Goal: Task Accomplishment & Management: Manage account settings

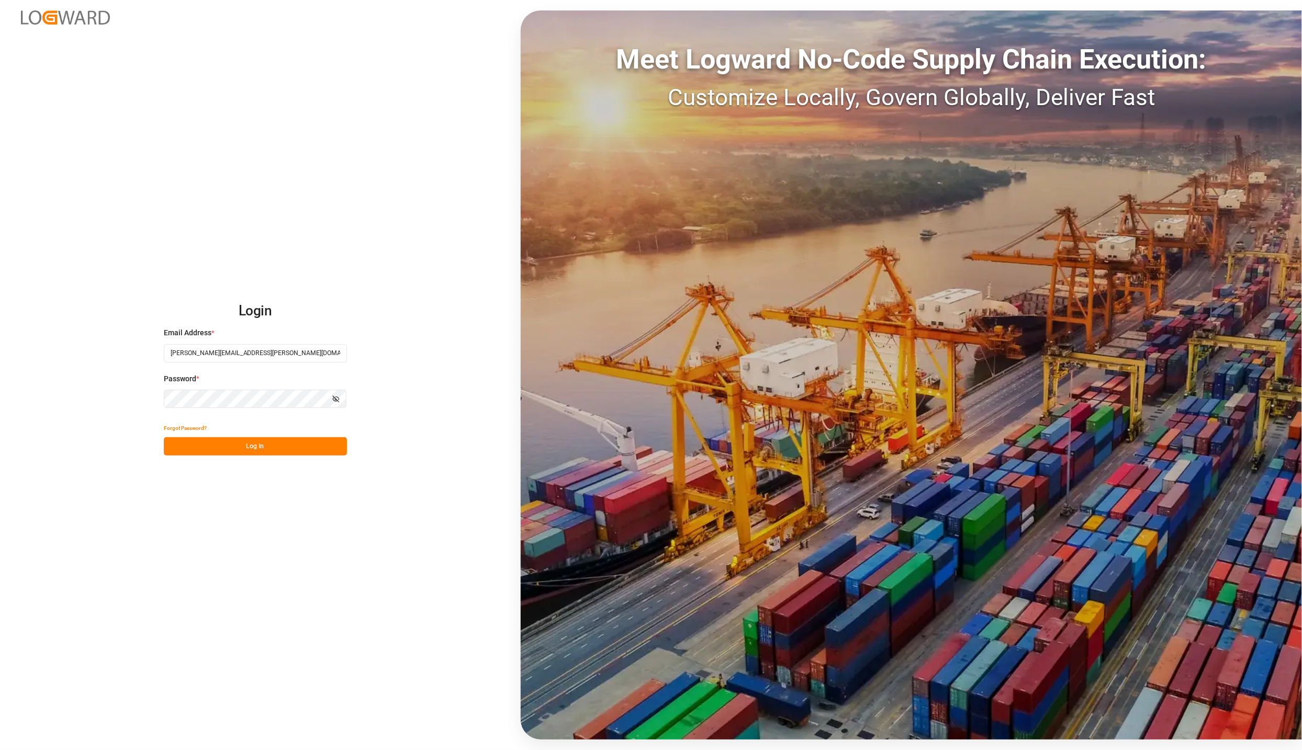
click at [195, 446] on button "Log In" at bounding box center [255, 446] width 183 height 18
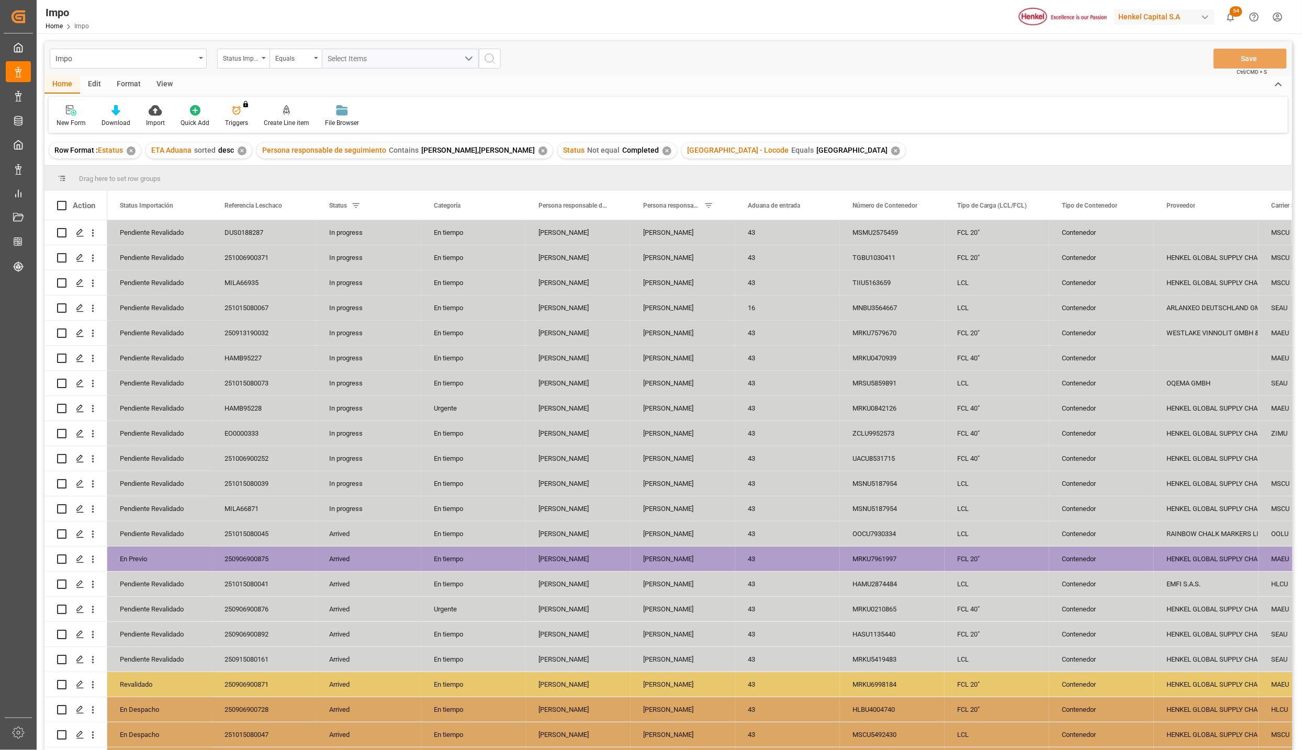
click at [162, 85] on div "View" at bounding box center [165, 85] width 32 height 18
click at [120, 115] on icon at bounding box center [119, 110] width 10 height 10
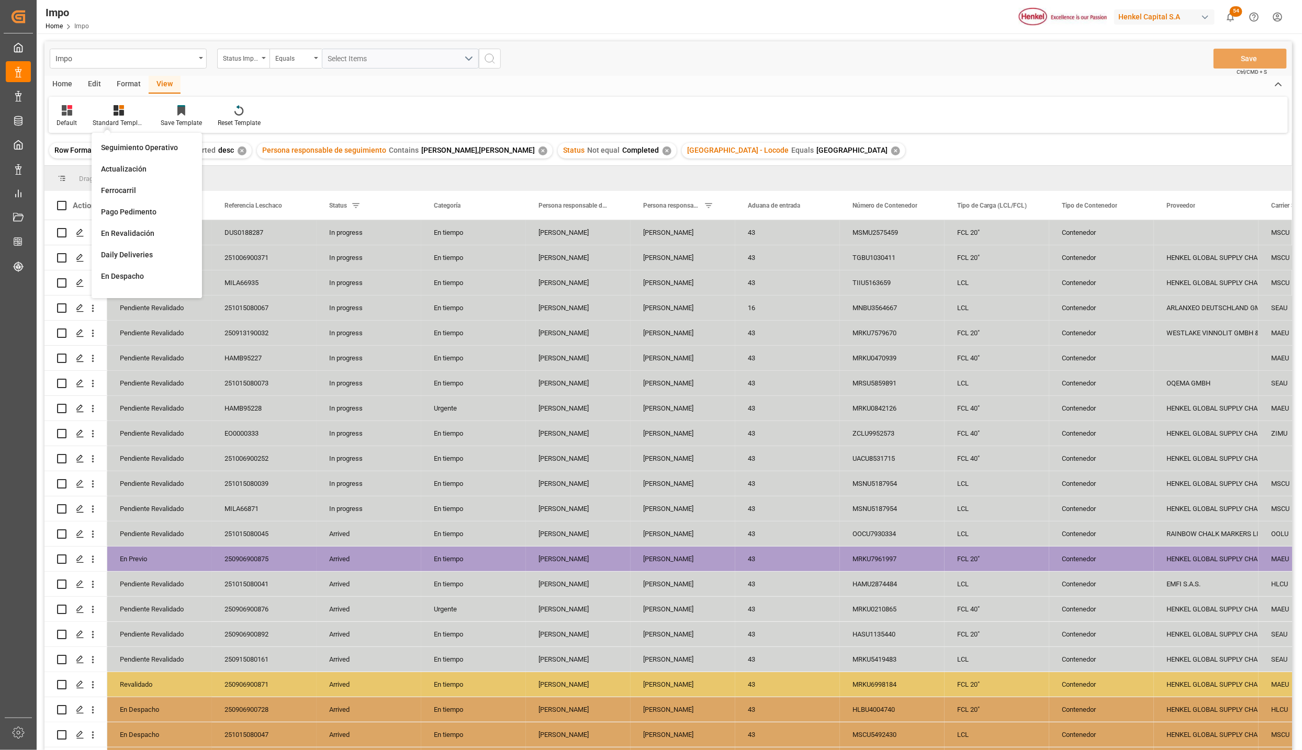
click at [133, 148] on div "Seguimiento Operativo" at bounding box center [147, 147] width 92 height 11
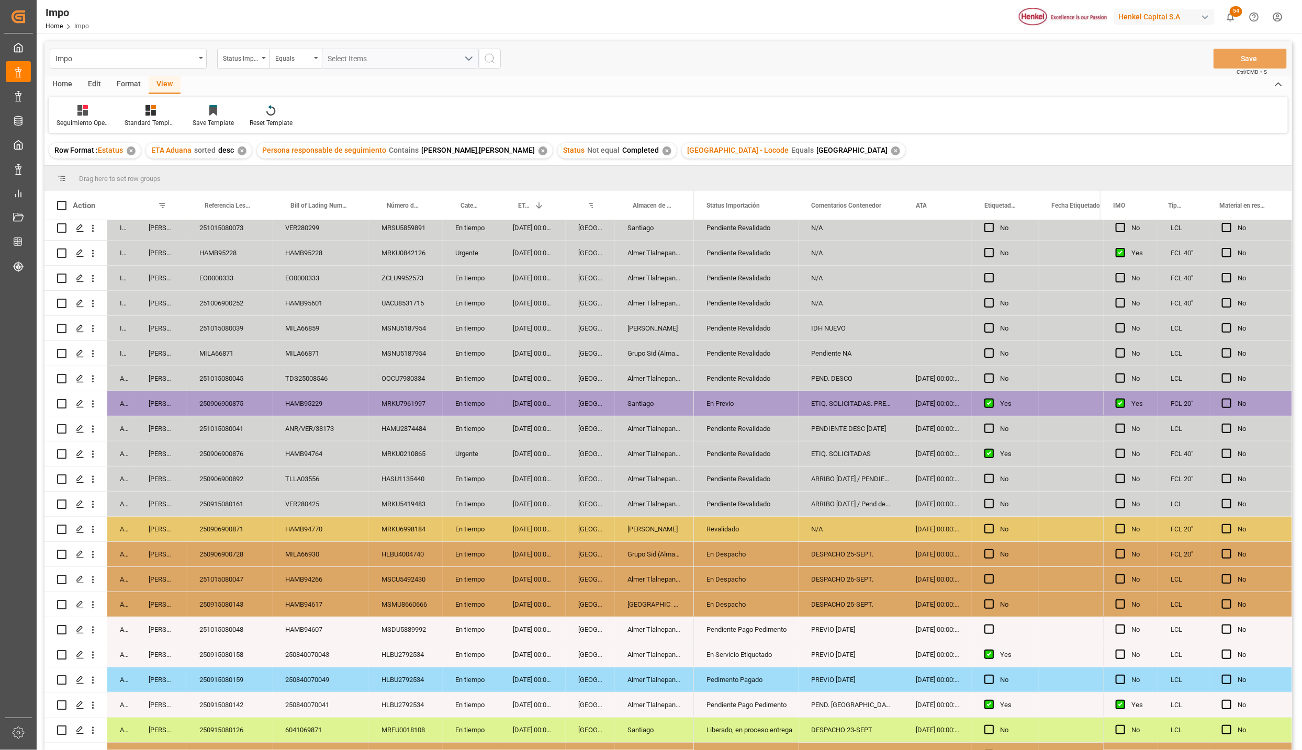
scroll to position [157, 0]
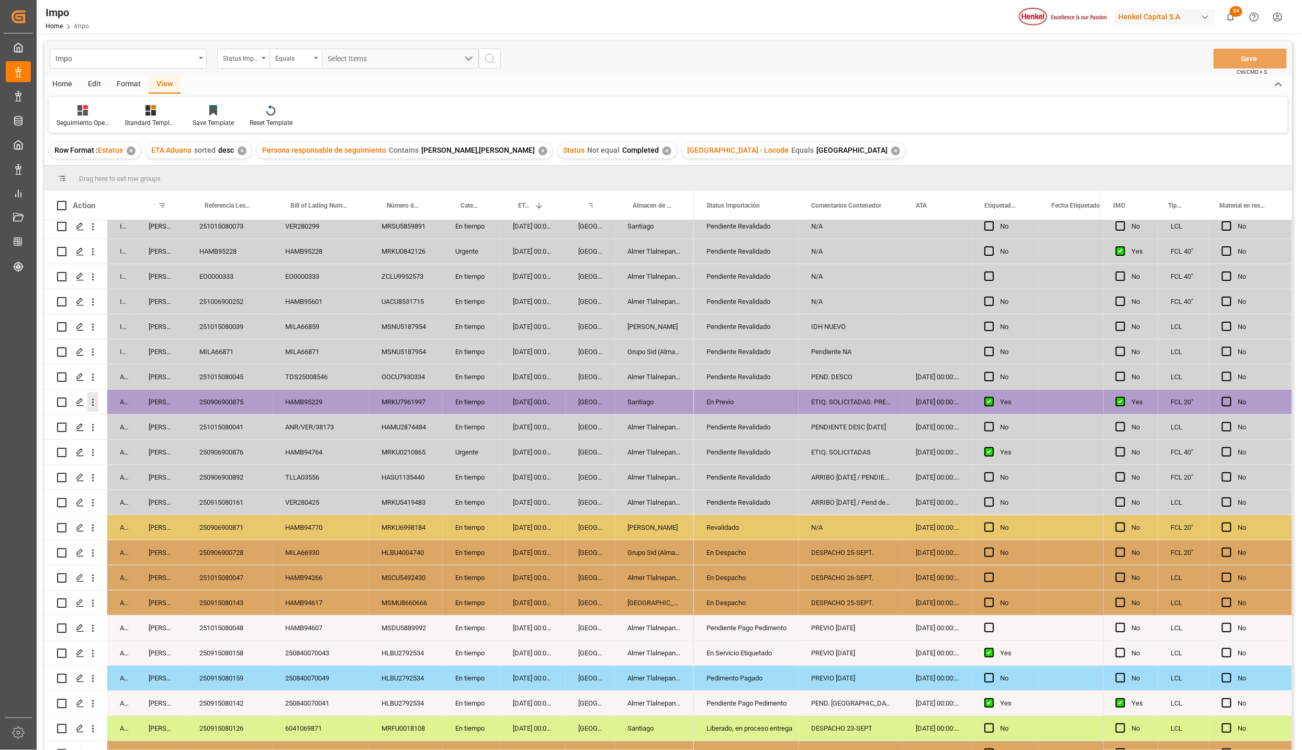
click at [94, 398] on icon "open menu" at bounding box center [92, 402] width 11 height 11
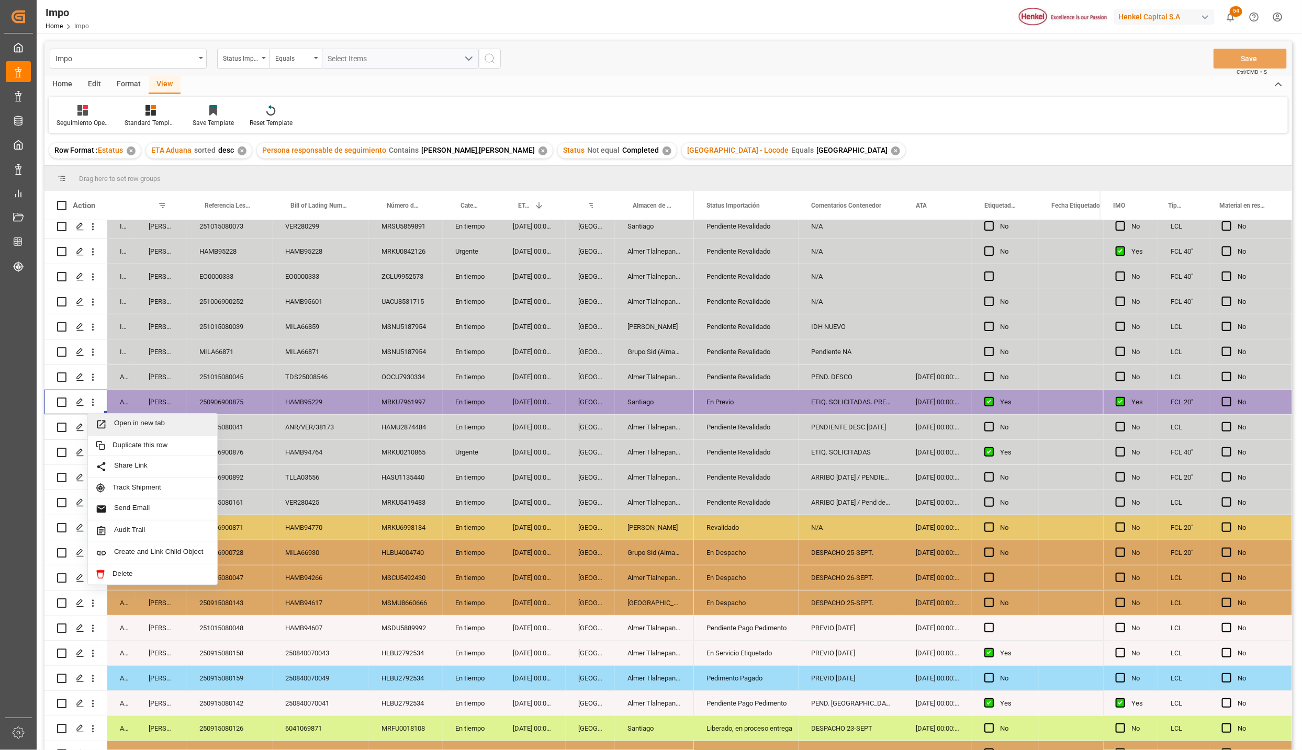
click at [115, 421] on span "Open in new tab" at bounding box center [161, 424] width 95 height 11
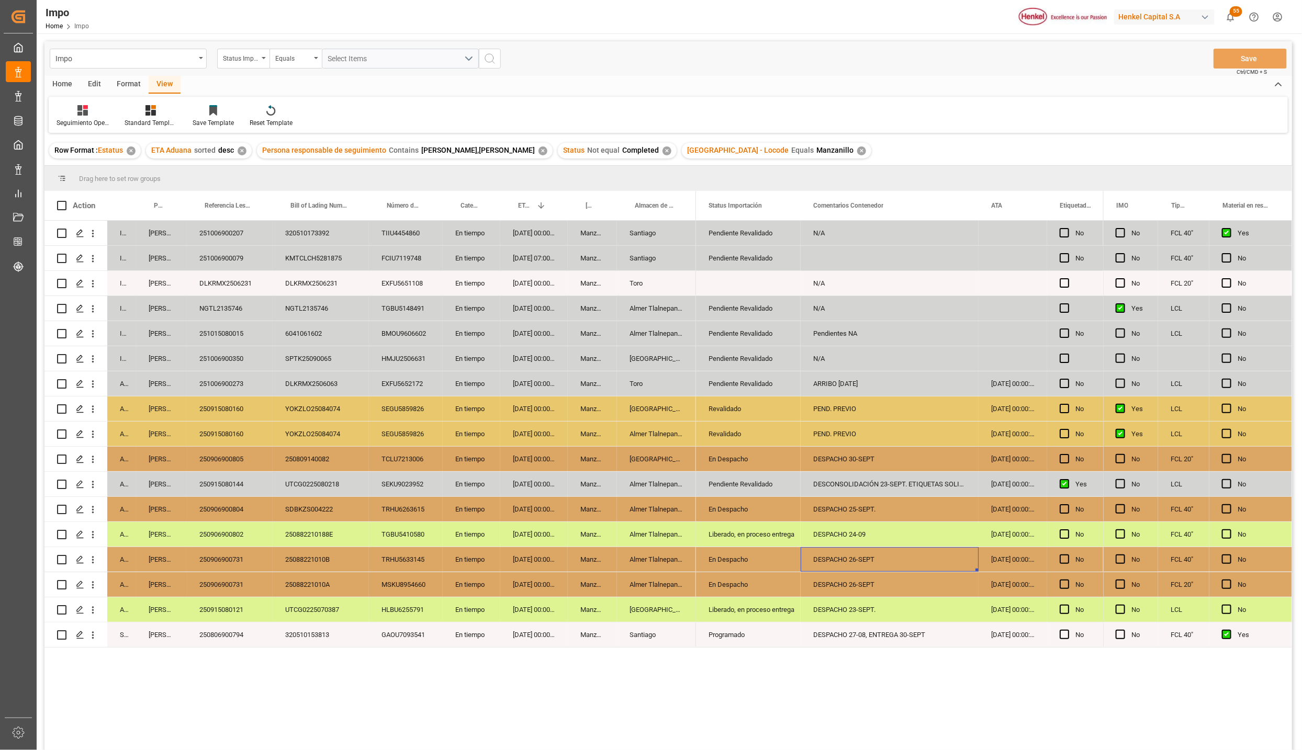
click at [841, 565] on div "DESPACHO 26-SEPT" at bounding box center [889, 559] width 178 height 25
click at [864, 567] on input "DESPACHO 26-SEPT" at bounding box center [889, 566] width 161 height 20
type input "DESPACHO 27-SEPT"
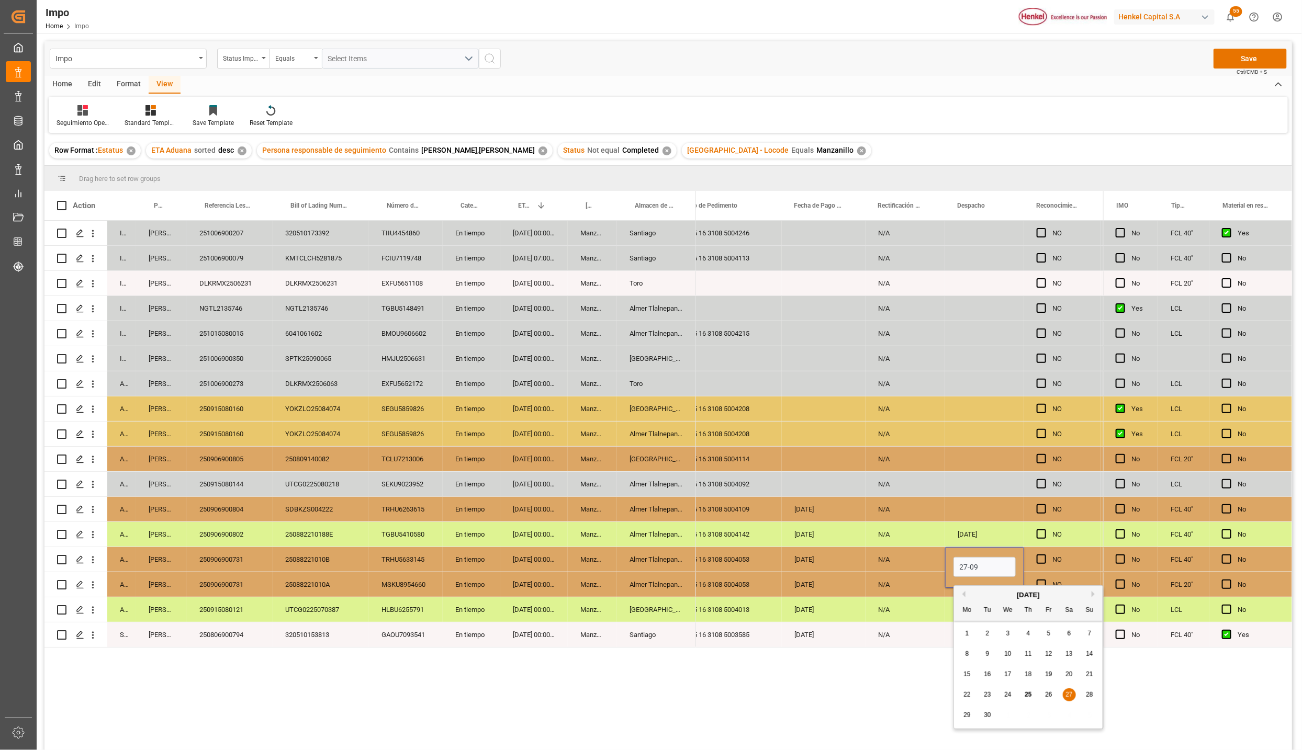
type input "27-09-2025"
click at [891, 629] on div "N/A" at bounding box center [905, 635] width 80 height 25
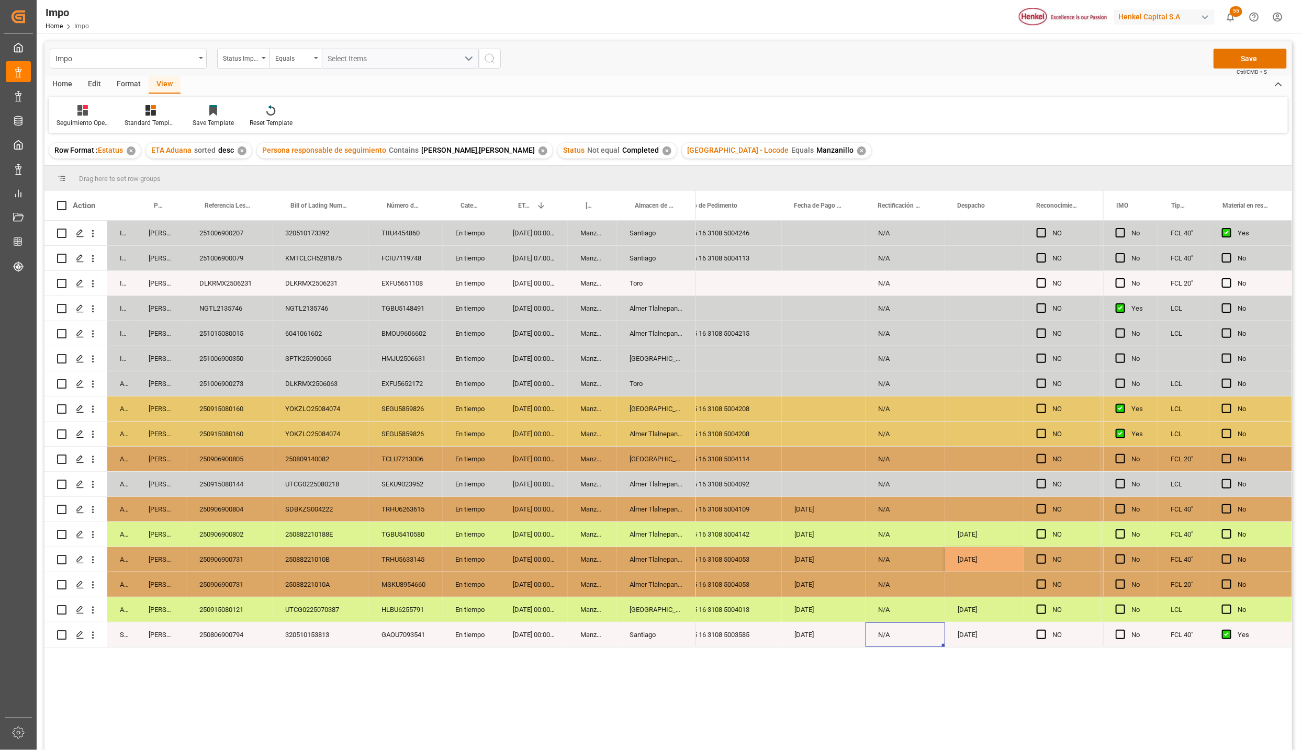
click at [952, 559] on div "27-09-2025" at bounding box center [984, 559] width 79 height 25
click at [1246, 52] on button "Save" at bounding box center [1249, 59] width 73 height 20
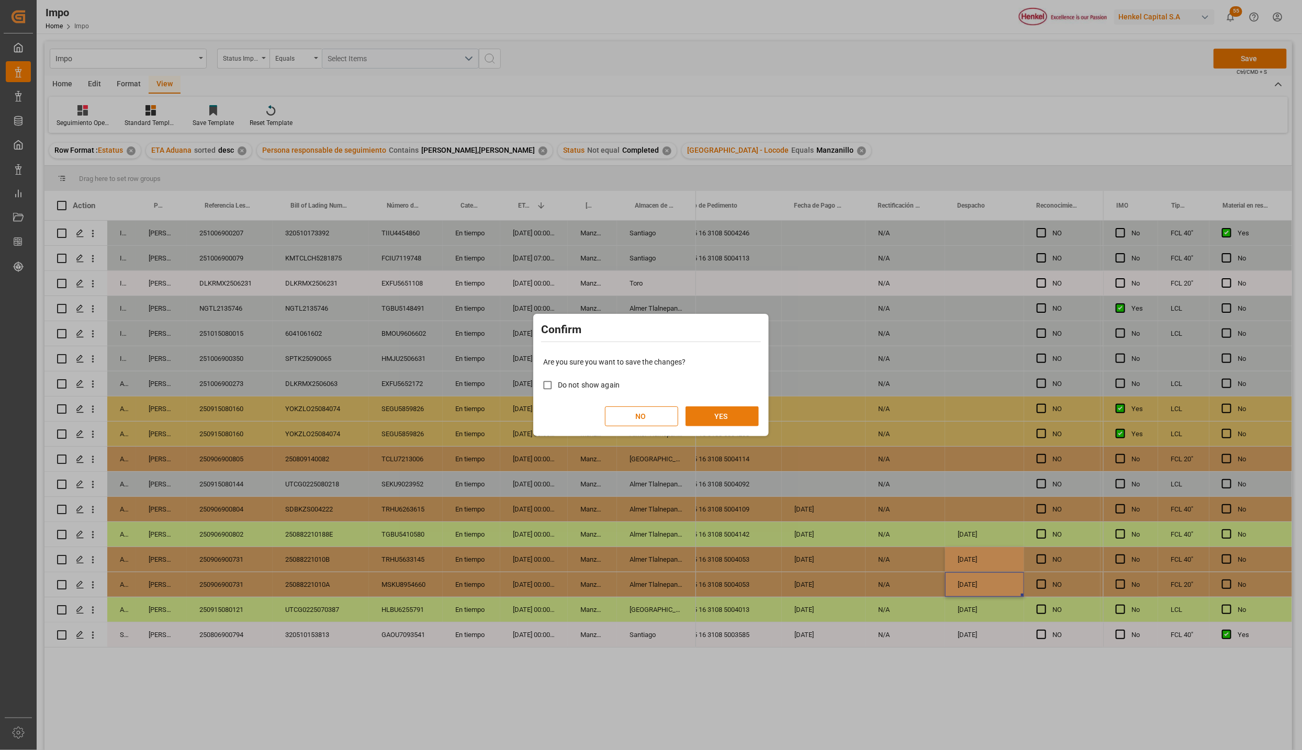
click at [739, 408] on button "YES" at bounding box center [721, 416] width 73 height 20
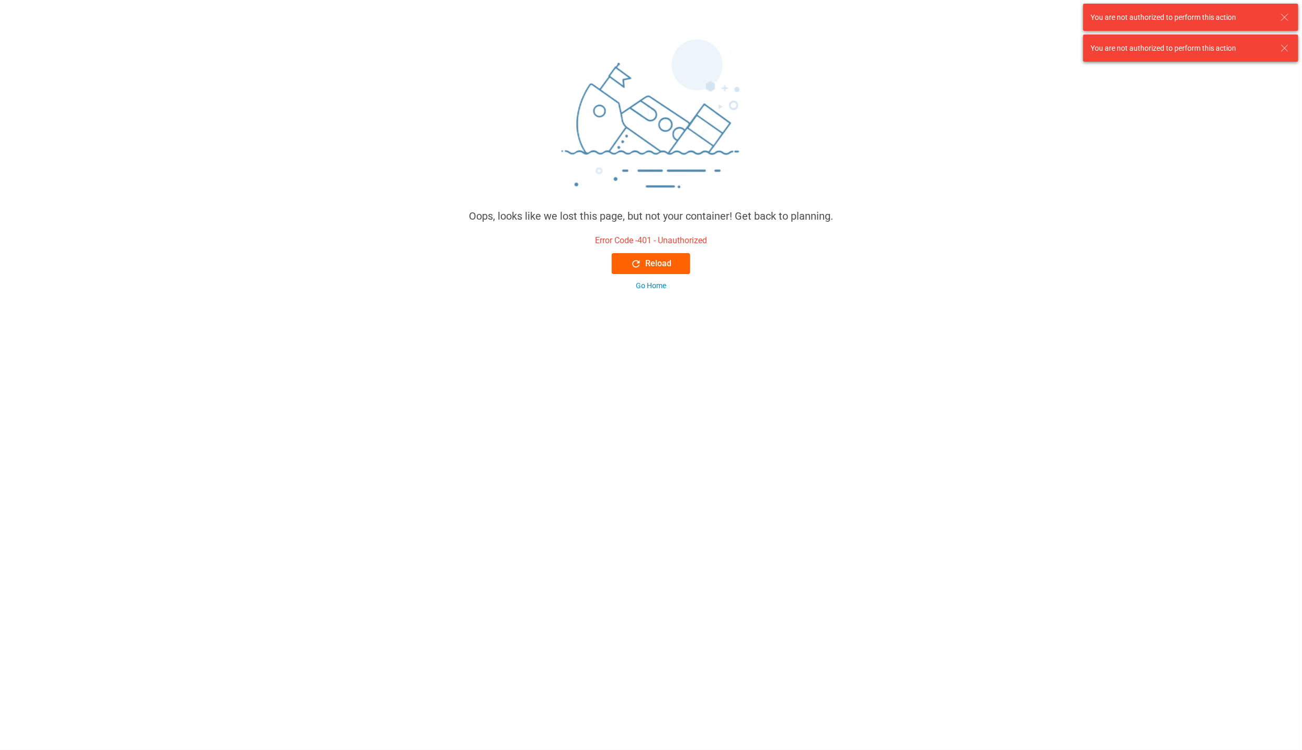
click at [668, 258] on div "Reload" at bounding box center [650, 263] width 41 height 13
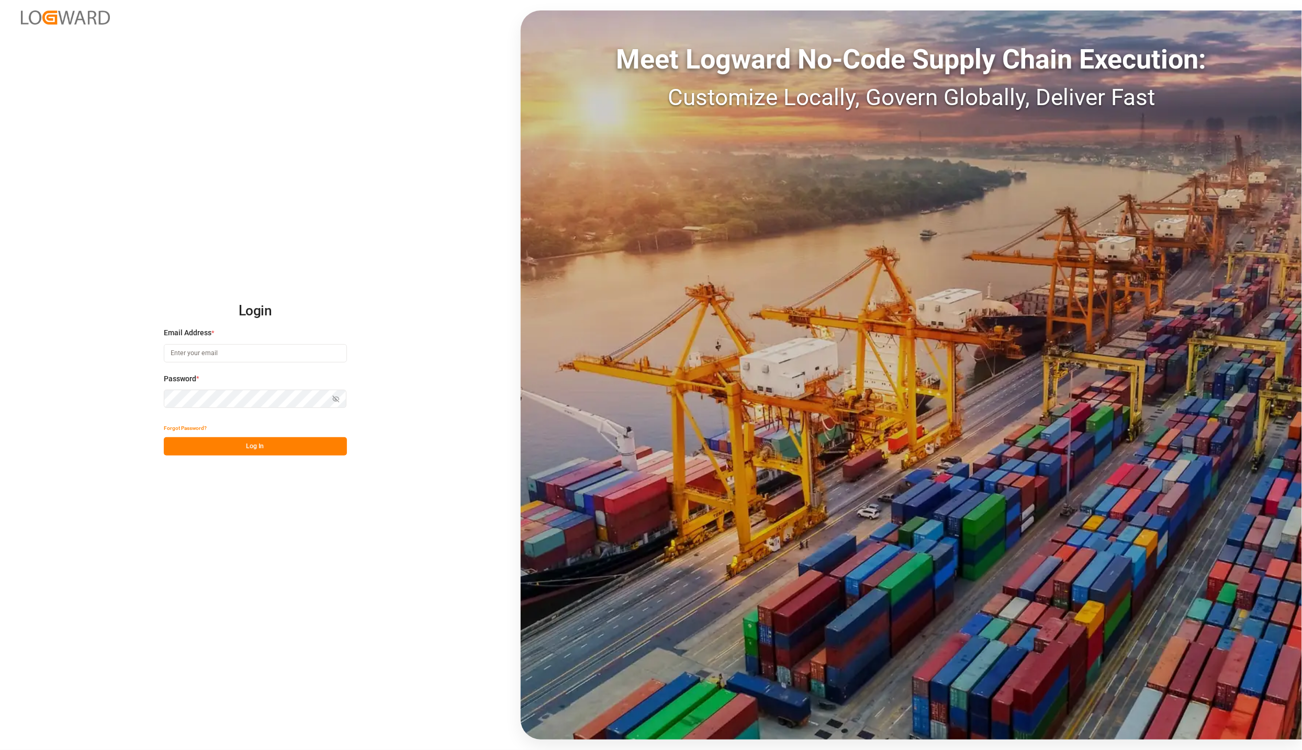
type input "karla.chavez@leschaco.com"
click at [255, 452] on button "Log In" at bounding box center [255, 446] width 183 height 18
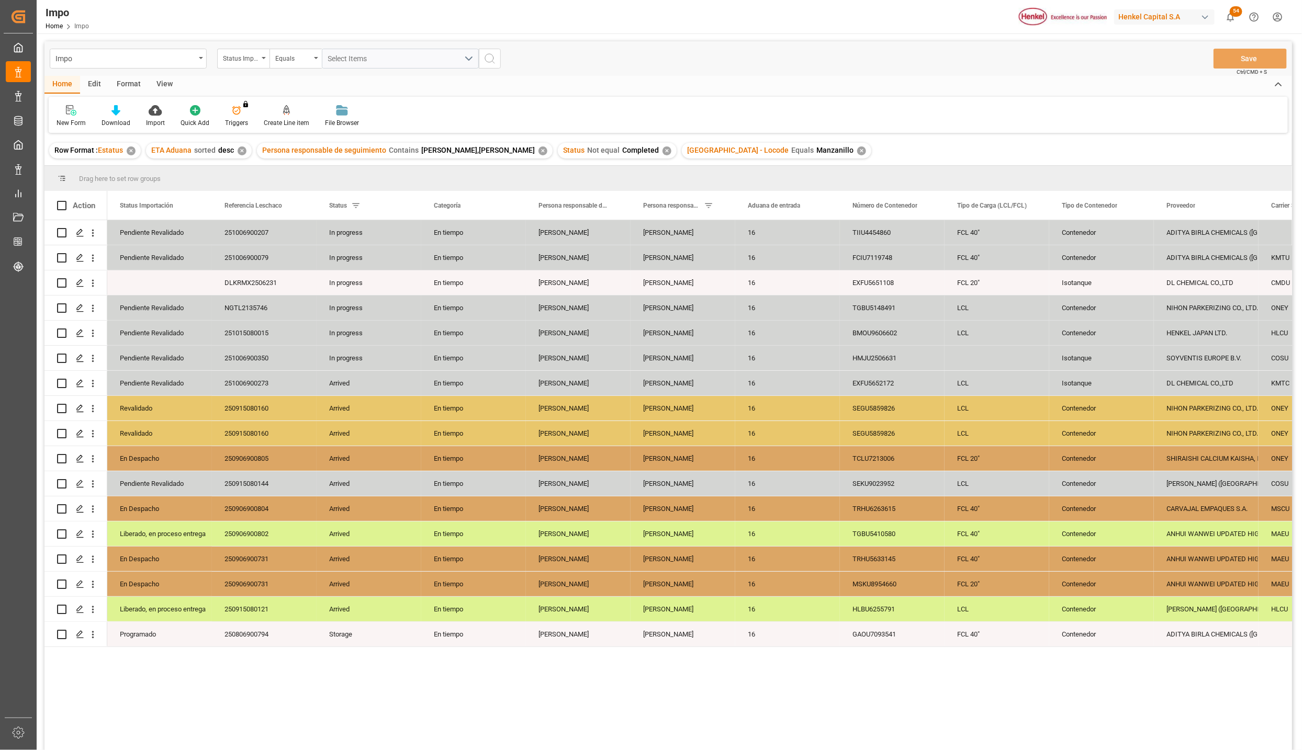
click at [164, 84] on div "View" at bounding box center [165, 85] width 32 height 18
click at [130, 112] on div at bounding box center [119, 110] width 52 height 11
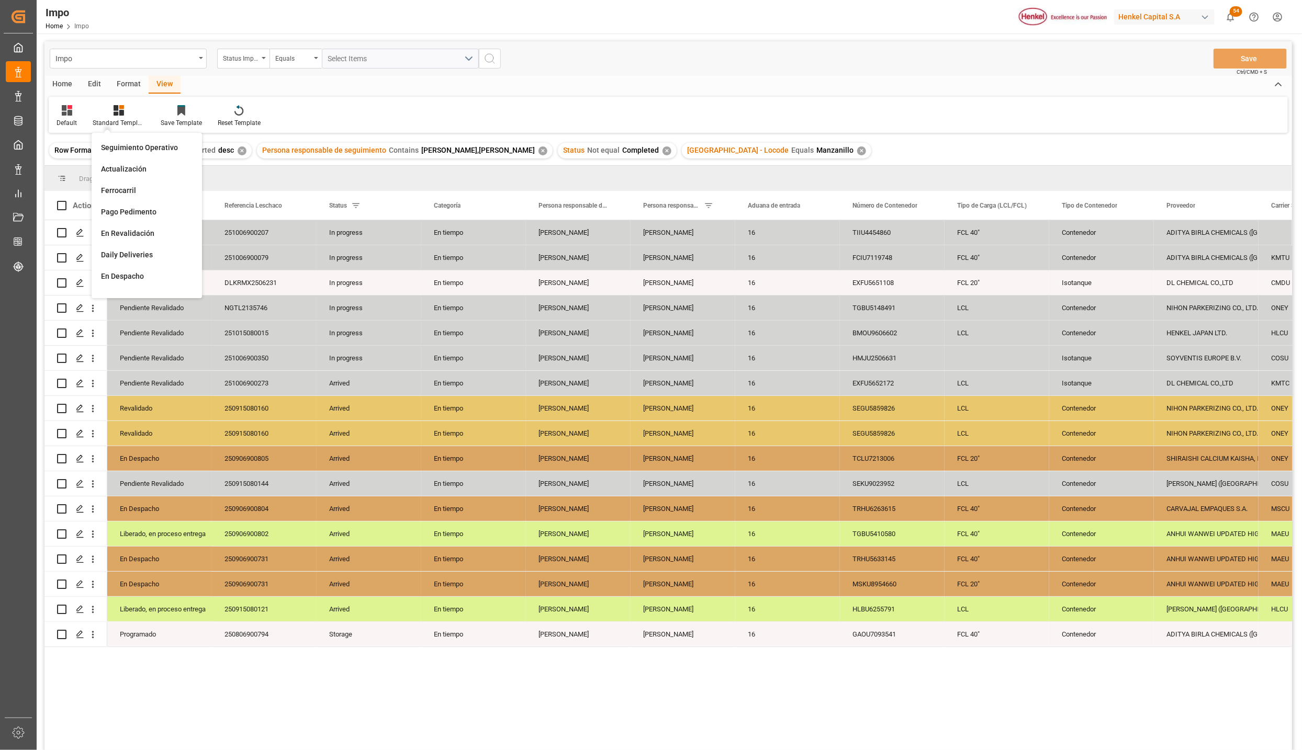
click at [124, 149] on div "Seguimiento Operativo" at bounding box center [147, 147] width 92 height 11
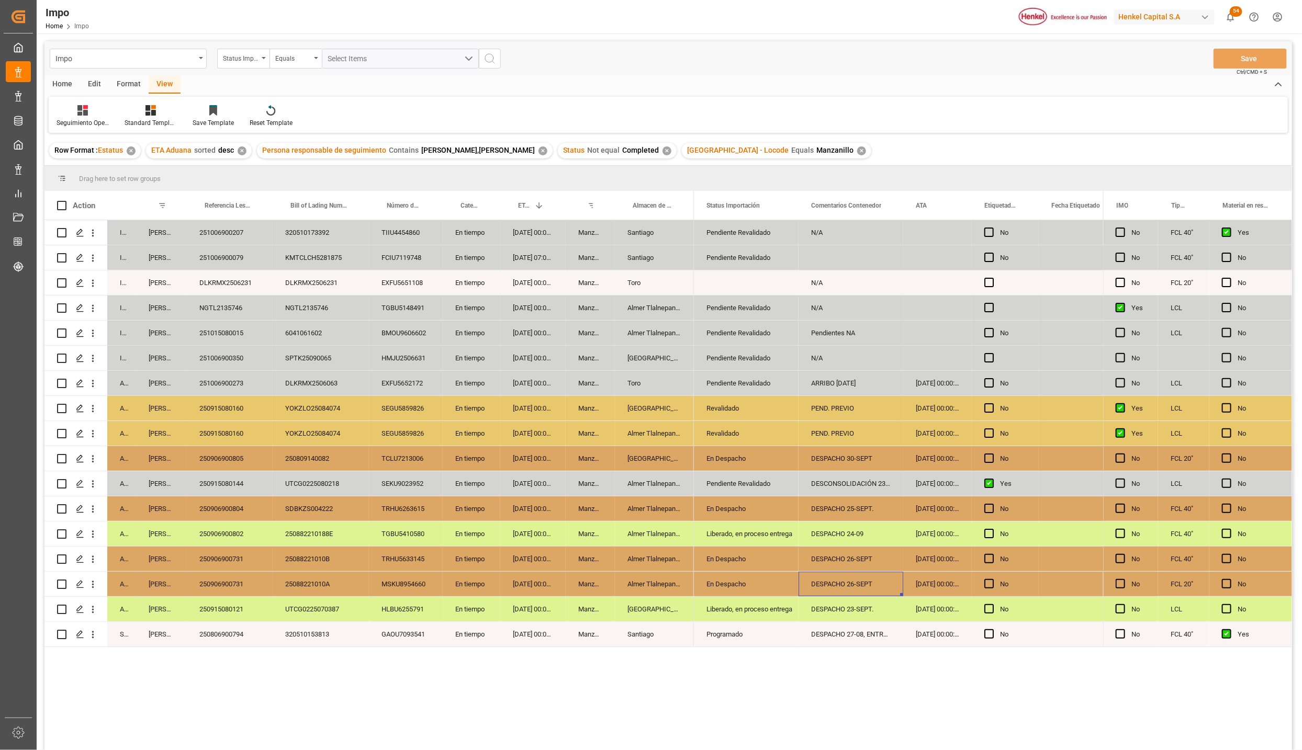
click at [817, 589] on div "DESPACHO 26-SEPT" at bounding box center [850, 584] width 105 height 25
click at [846, 563] on div "DESPACHO 26-SEPT" at bounding box center [850, 559] width 105 height 25
click at [858, 560] on input "DESPACHO 26-SEPT" at bounding box center [851, 565] width 88 height 20
type input "DESPACHO 27-SEPT"
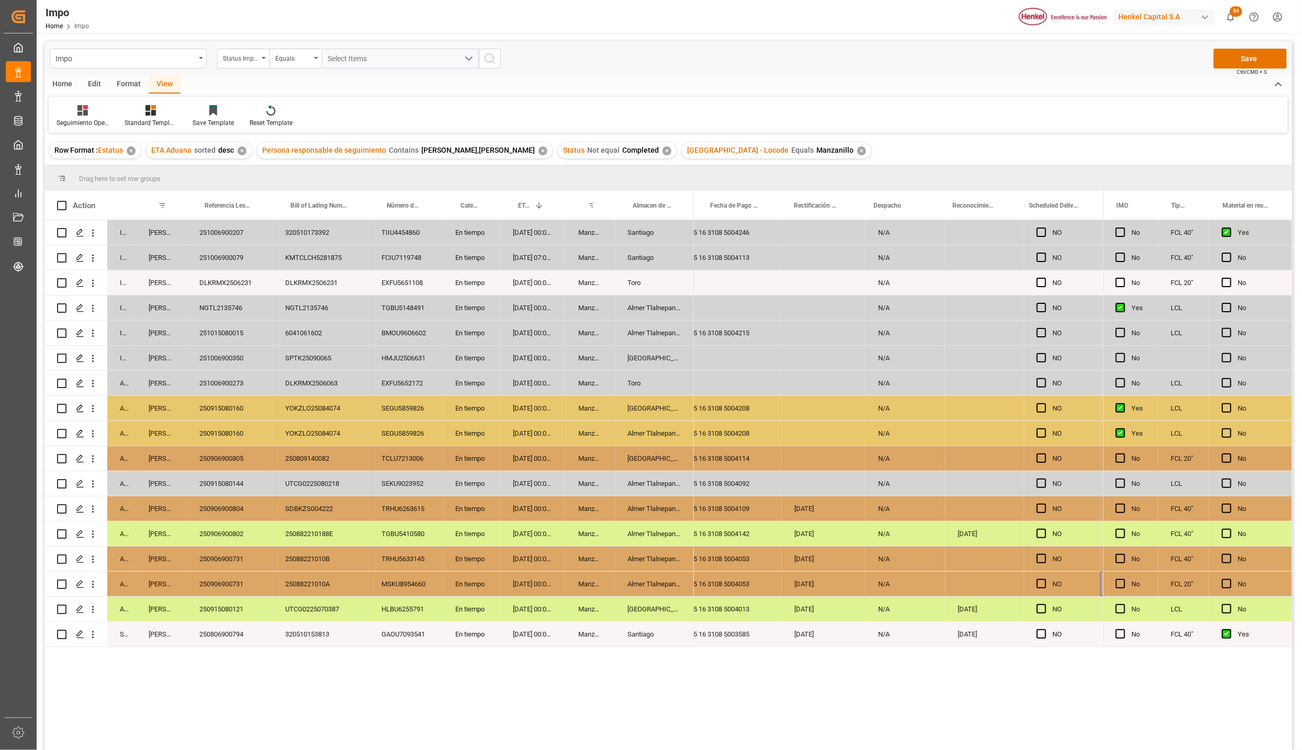
scroll to position [0, 2199]
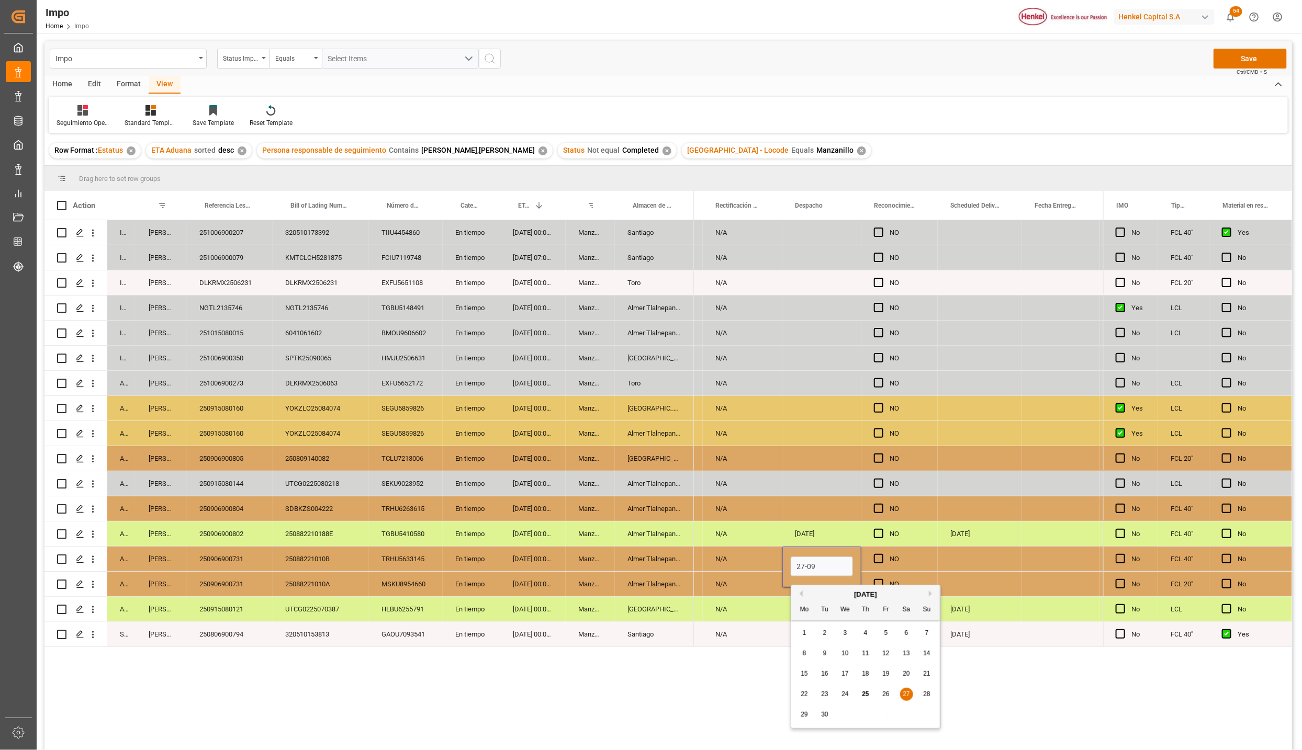
type input "27-09-2025"
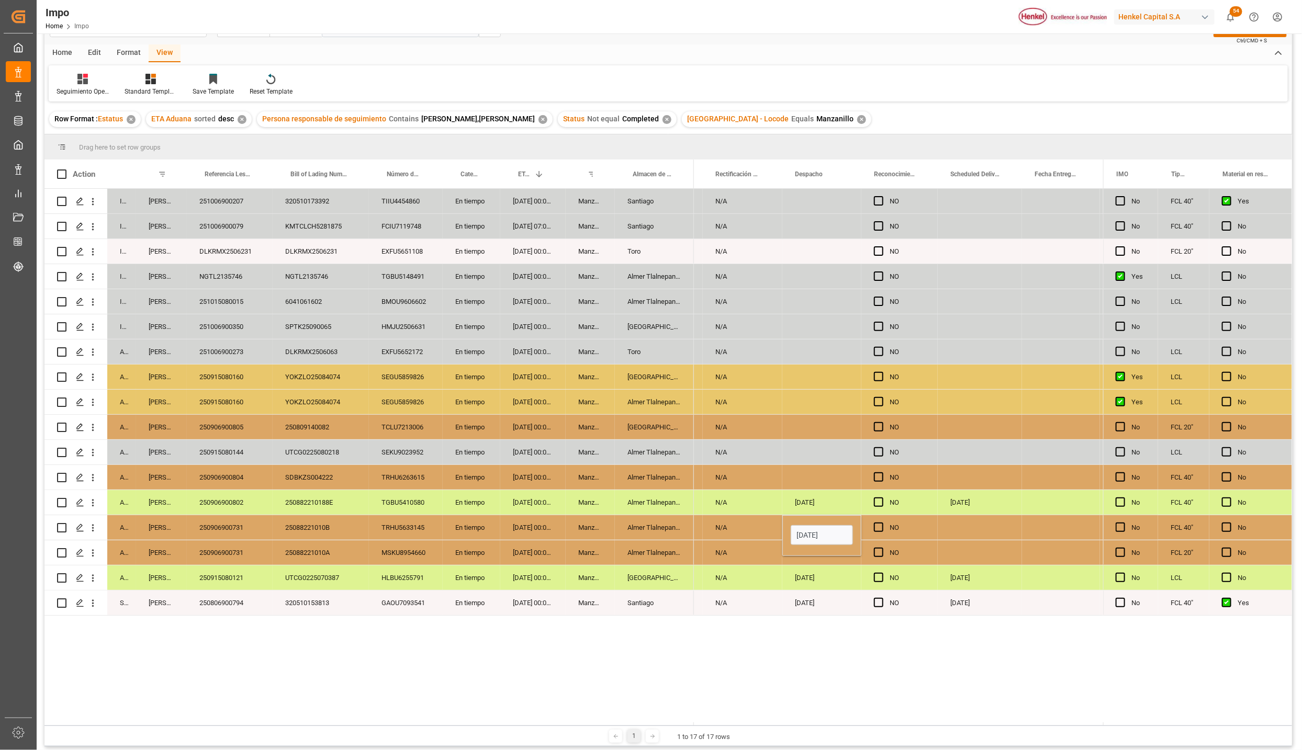
scroll to position [0, 0]
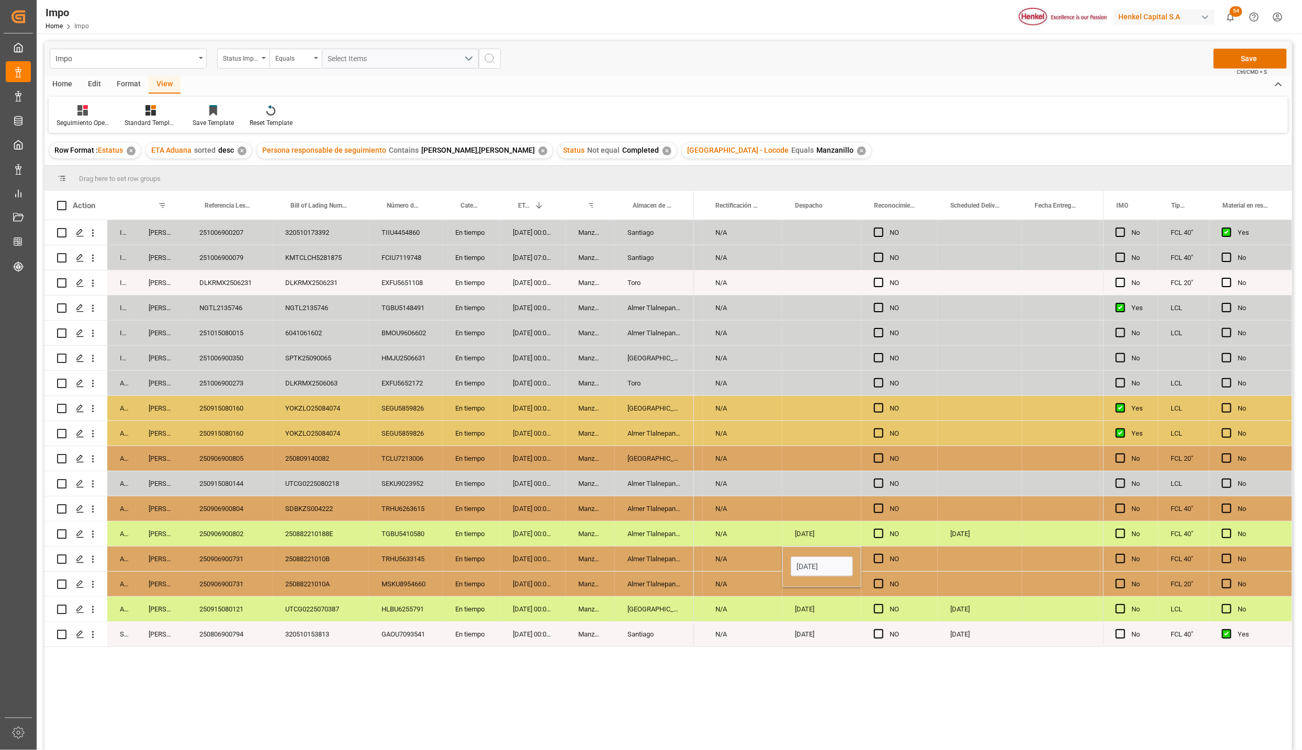
click at [1003, 653] on div "25 16 3108 5004246 N/A NO 25 16 3108 5004113 N/A NO N/A NO N/A NO 25 16 3108 50…" at bounding box center [898, 488] width 409 height 537
click at [817, 607] on div "23-09-2025" at bounding box center [821, 609] width 79 height 25
click at [811, 545] on div "24-09-2025" at bounding box center [821, 534] width 79 height 25
click at [806, 560] on div "27-09-2025" at bounding box center [821, 559] width 79 height 25
click at [802, 586] on div "Press SPACE to select this row." at bounding box center [821, 584] width 79 height 25
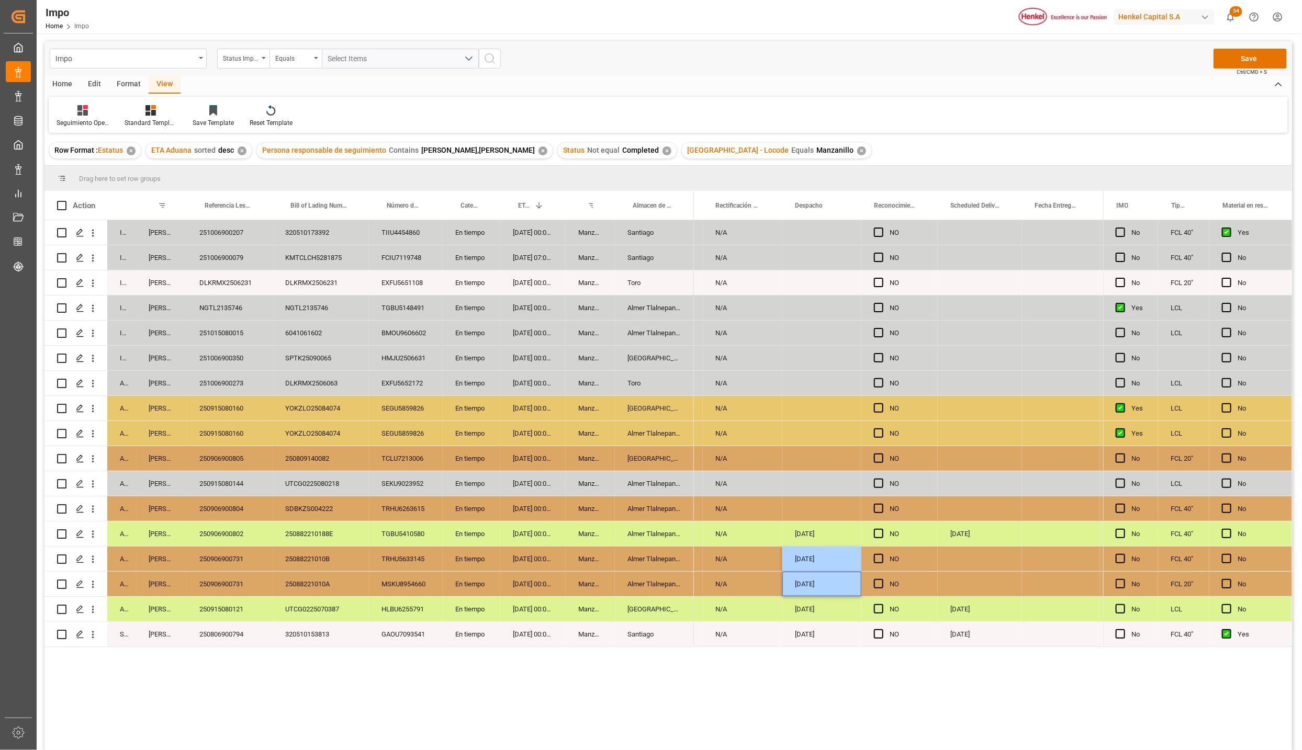
click at [818, 596] on div "27-09-2025" at bounding box center [821, 584] width 79 height 25
click at [972, 567] on div "Press SPACE to select this row." at bounding box center [979, 559] width 84 height 25
click at [973, 567] on div "Press SPACE to select this row." at bounding box center [979, 559] width 84 height 25
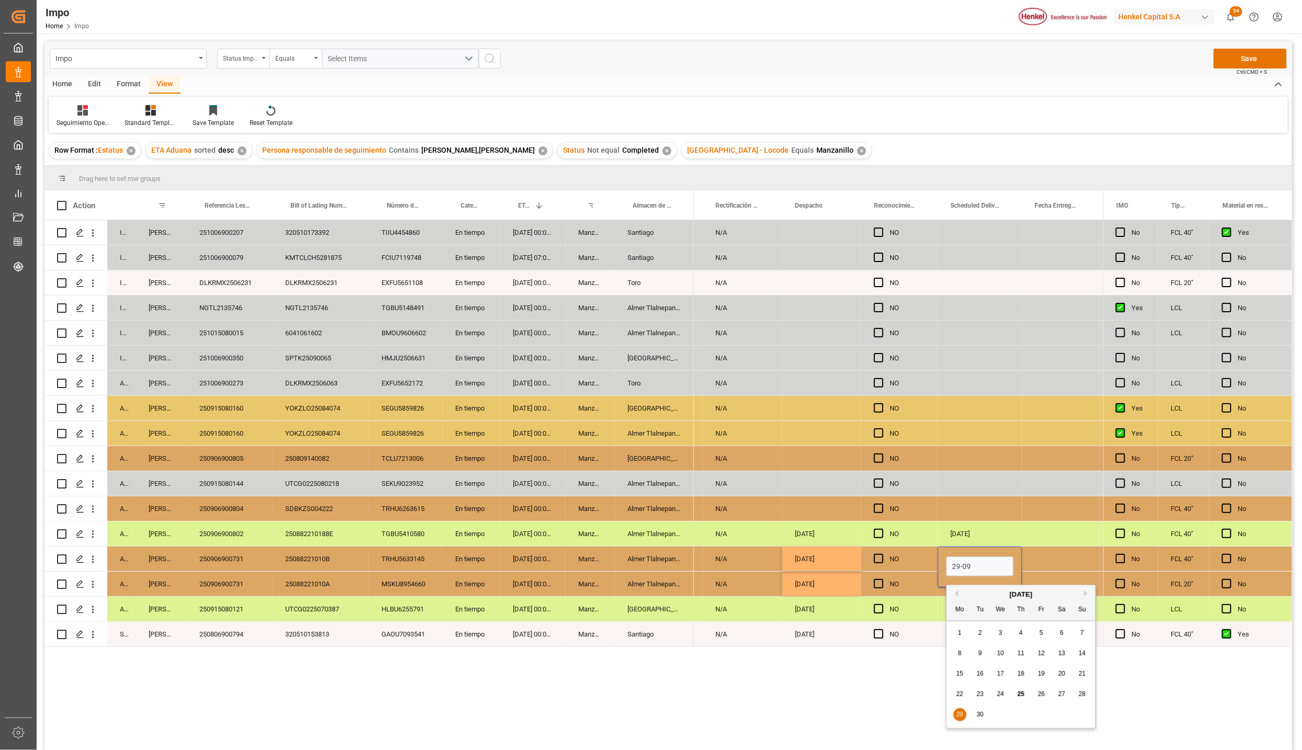
type input "29-09-2025"
click at [962, 620] on div "30-09-2025" at bounding box center [979, 609] width 84 height 25
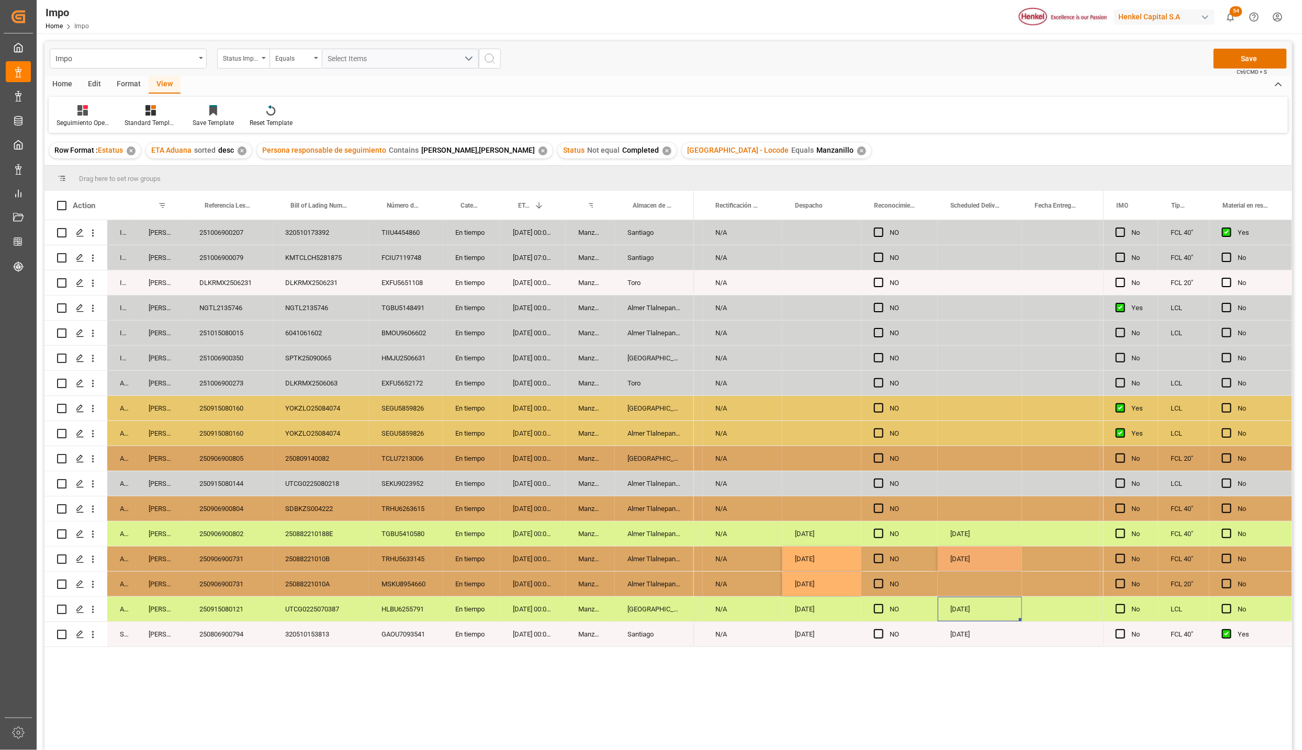
click at [973, 559] on div "29-09-2025" at bounding box center [979, 559] width 84 height 25
click at [968, 581] on div "Press SPACE to select this row." at bounding box center [979, 584] width 84 height 25
click at [967, 620] on div "30-09-2025" at bounding box center [979, 609] width 84 height 25
click at [1229, 57] on button "Save" at bounding box center [1249, 59] width 73 height 20
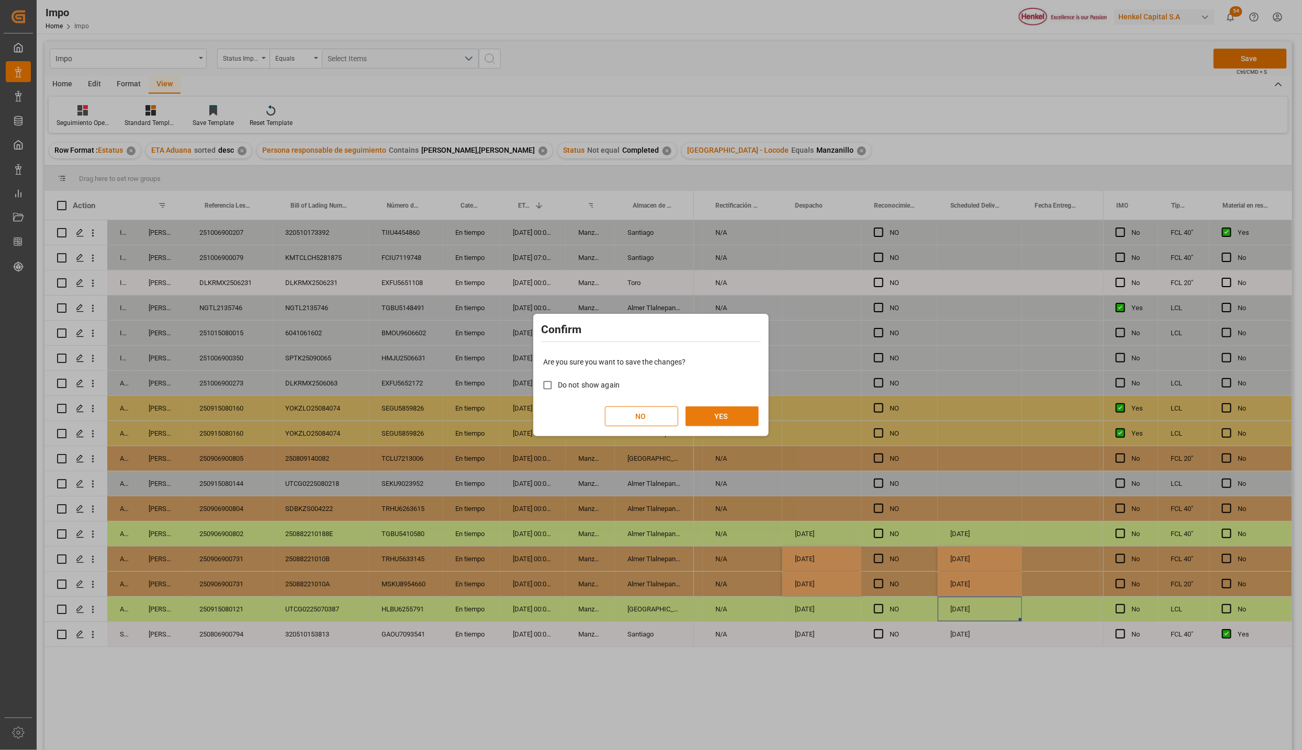
click at [751, 413] on button "YES" at bounding box center [721, 416] width 73 height 20
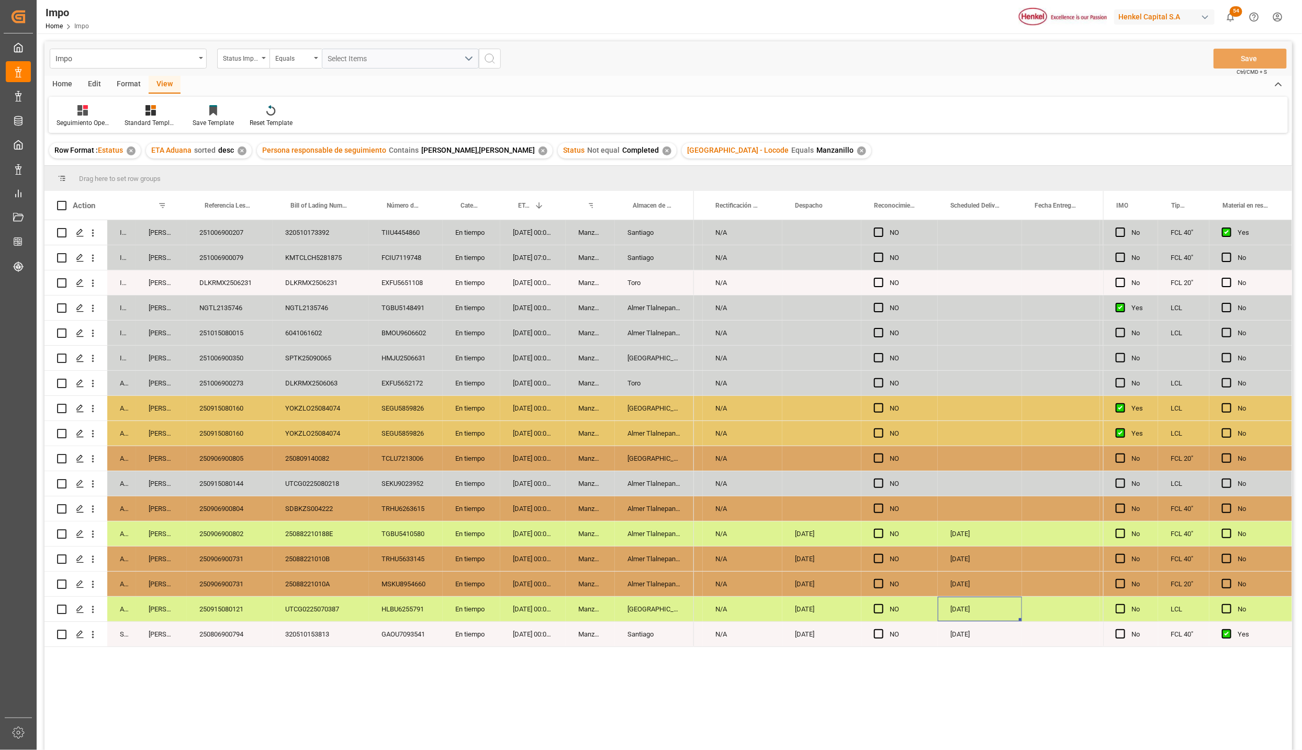
click at [669, 457] on div "[GEOGRAPHIC_DATA]" at bounding box center [654, 458] width 79 height 25
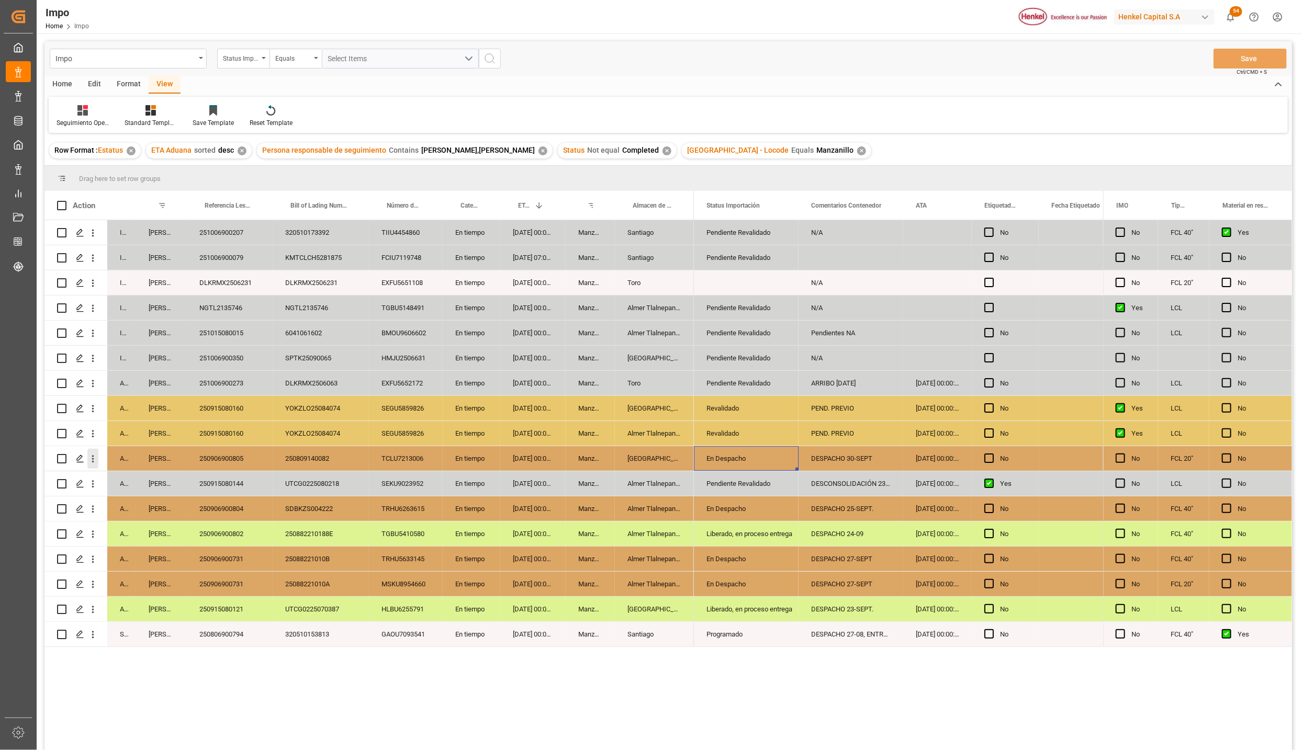
click at [95, 456] on icon "open menu" at bounding box center [92, 459] width 11 height 11
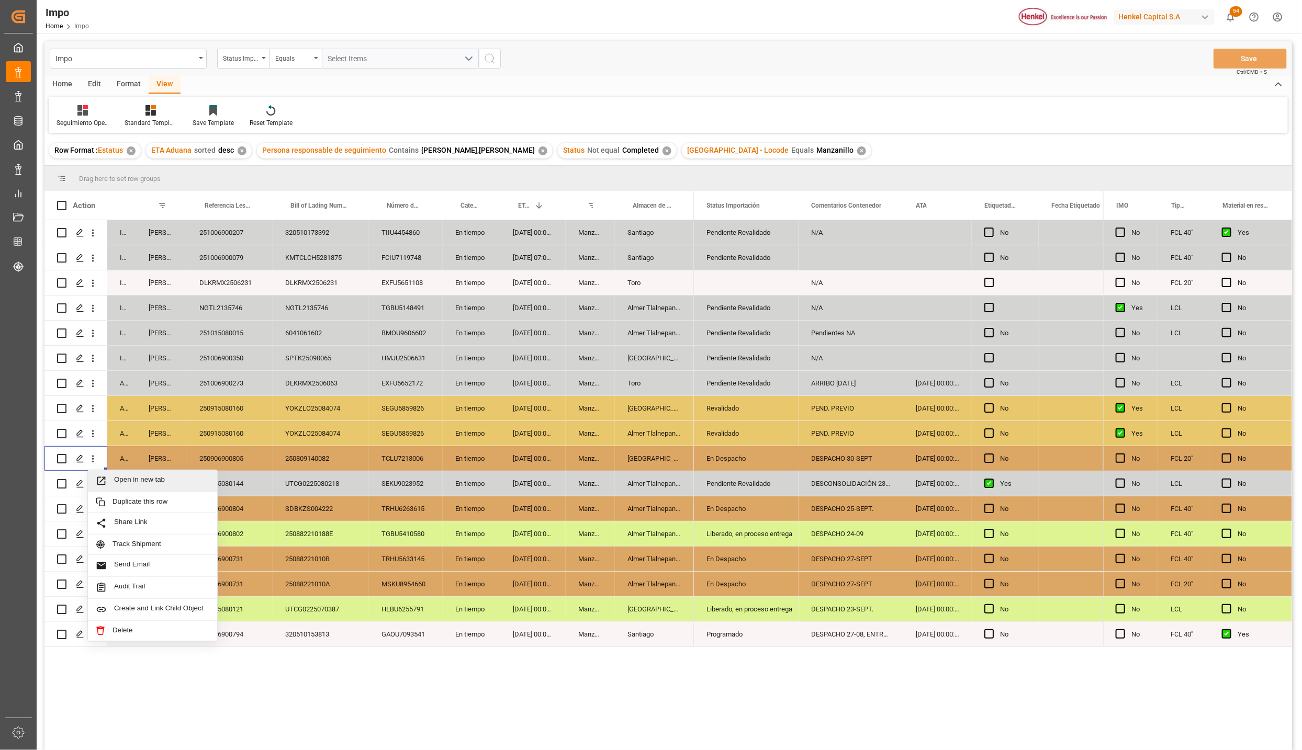
click at [118, 485] on span "Open in new tab" at bounding box center [161, 481] width 95 height 11
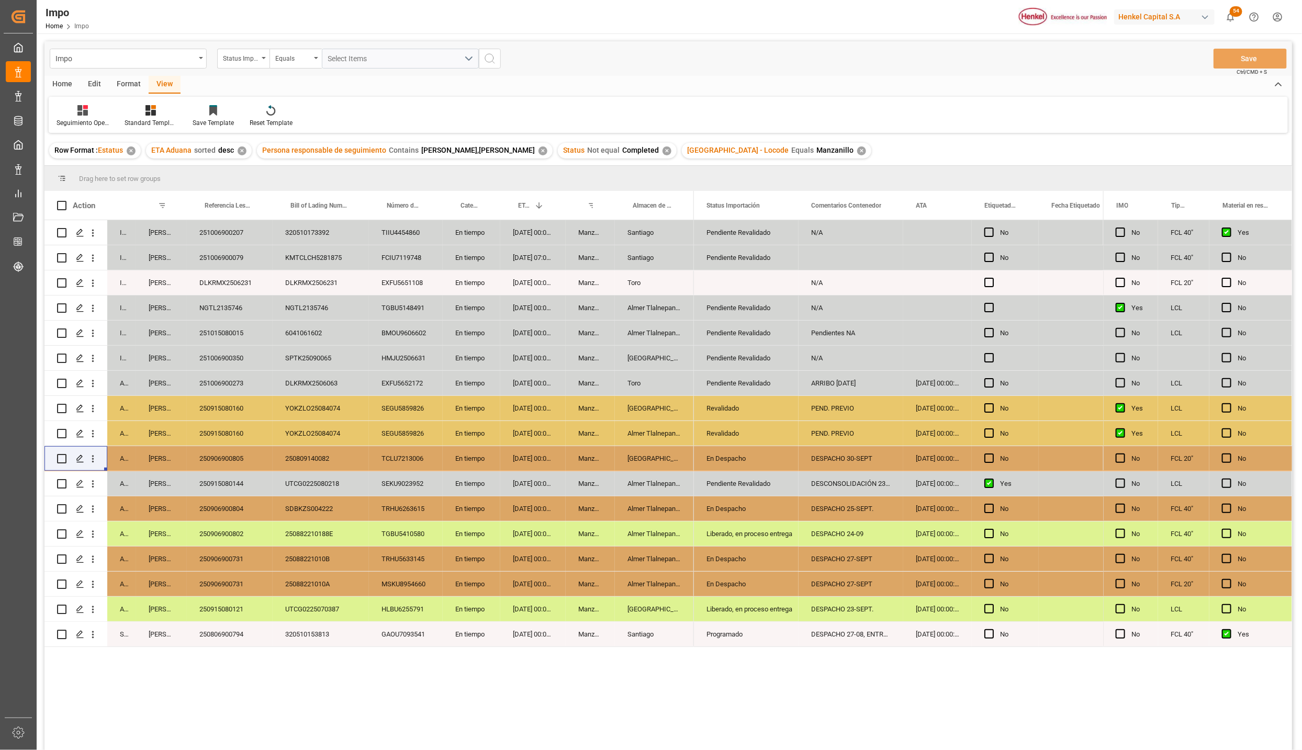
click at [722, 479] on div "Pendiente Revalidado" at bounding box center [746, 484] width 80 height 24
click at [722, 432] on div "Revalidado" at bounding box center [746, 434] width 80 height 24
click at [721, 482] on div "Pendiente Revalidado" at bounding box center [746, 484] width 80 height 24
click at [832, 487] on div "DESCONSOLIDACIÓN 23-SEPT. ETIQUETAS SOLICITADAS" at bounding box center [850, 483] width 105 height 25
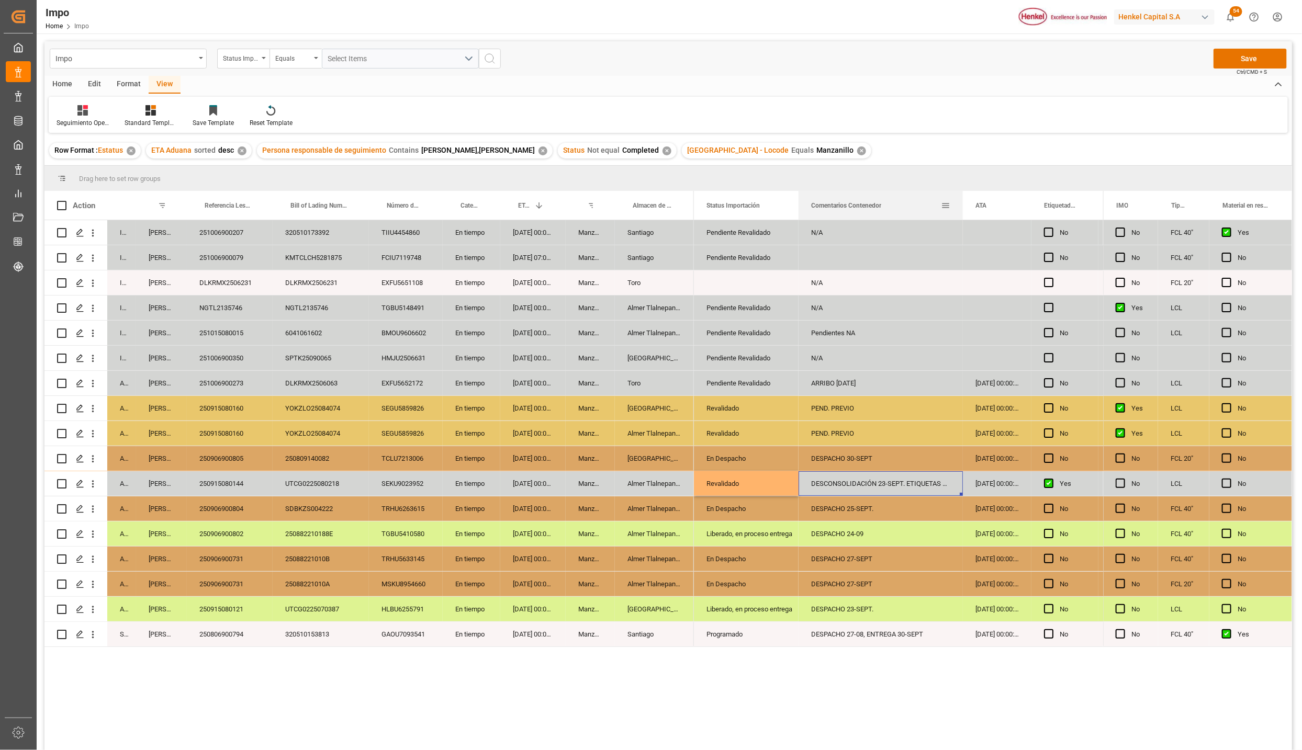
drag, startPoint x: 901, startPoint y: 198, endPoint x: 963, endPoint y: 204, distance: 61.5
click at [963, 204] on div at bounding box center [962, 205] width 4 height 29
click at [922, 479] on div "DESCONSOLIDACIÓN 23-SEPT. ETIQUETAS SOLICITADAS" at bounding box center [881, 483] width 166 height 25
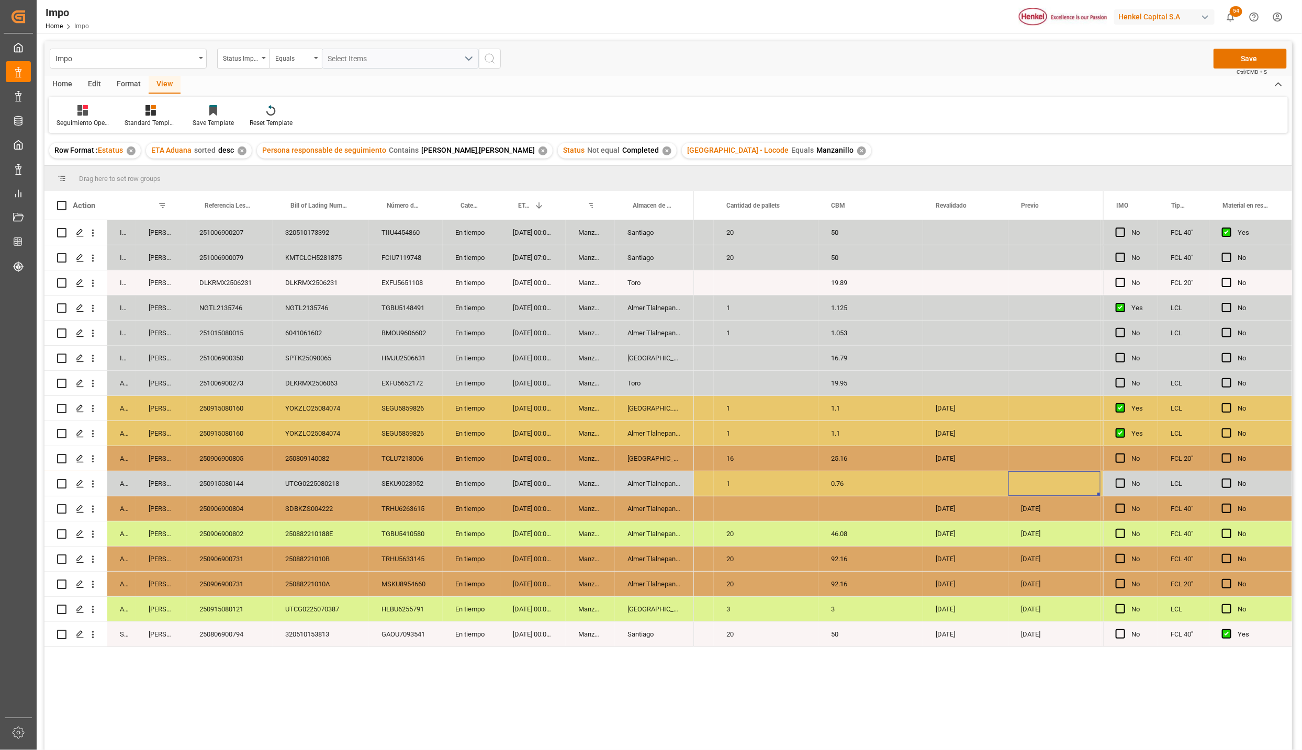
scroll to position [0, 1574]
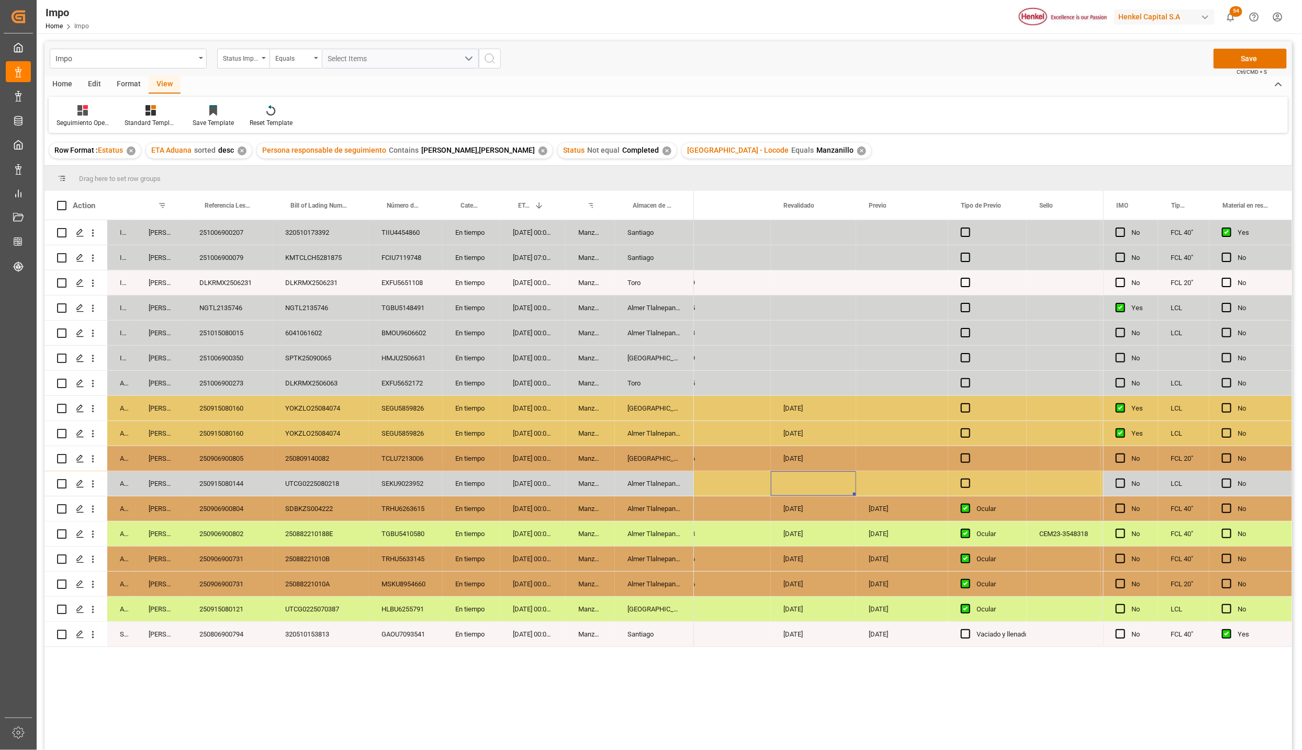
click at [835, 482] on div "Press SPACE to select this row." at bounding box center [813, 483] width 85 height 25
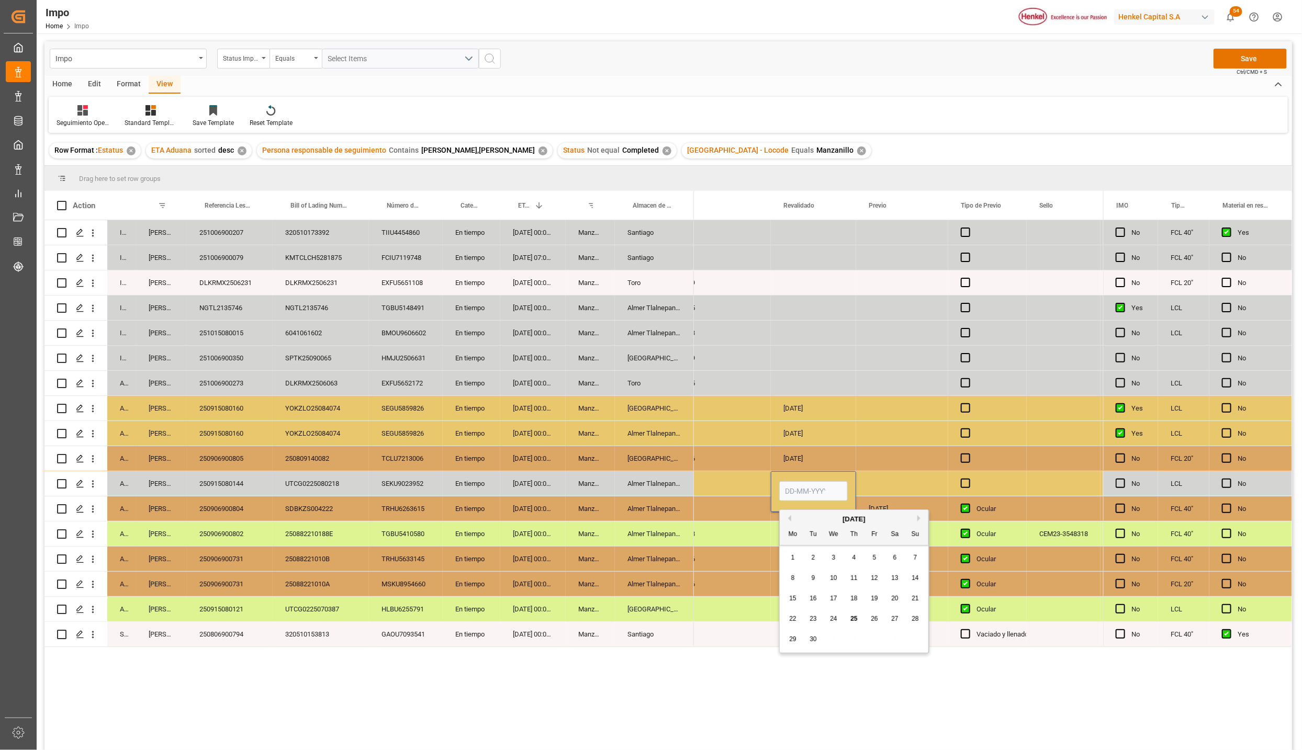
click at [853, 617] on span "25" at bounding box center [853, 618] width 7 height 7
type input "[DATE]"
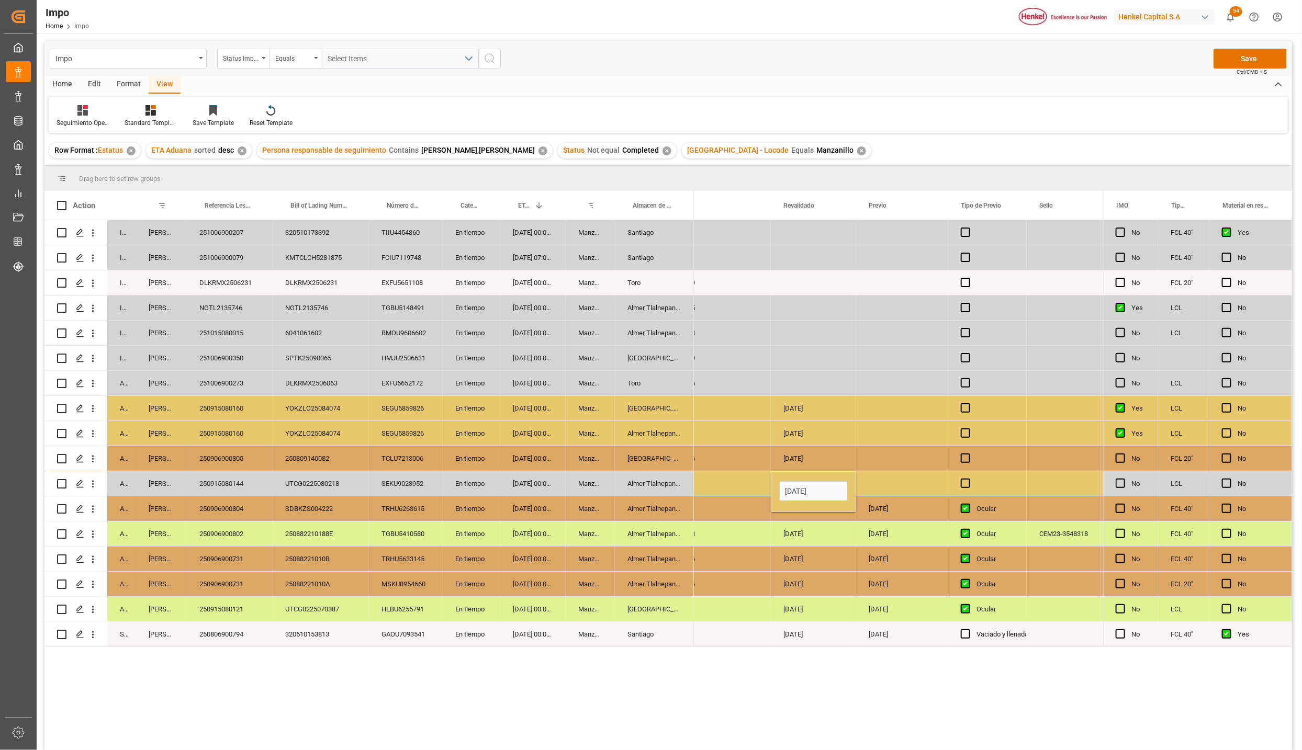
click at [854, 647] on div "18-08-2025" at bounding box center [813, 634] width 85 height 25
click at [650, 476] on div "Almer Tlalnepantla" at bounding box center [654, 483] width 79 height 25
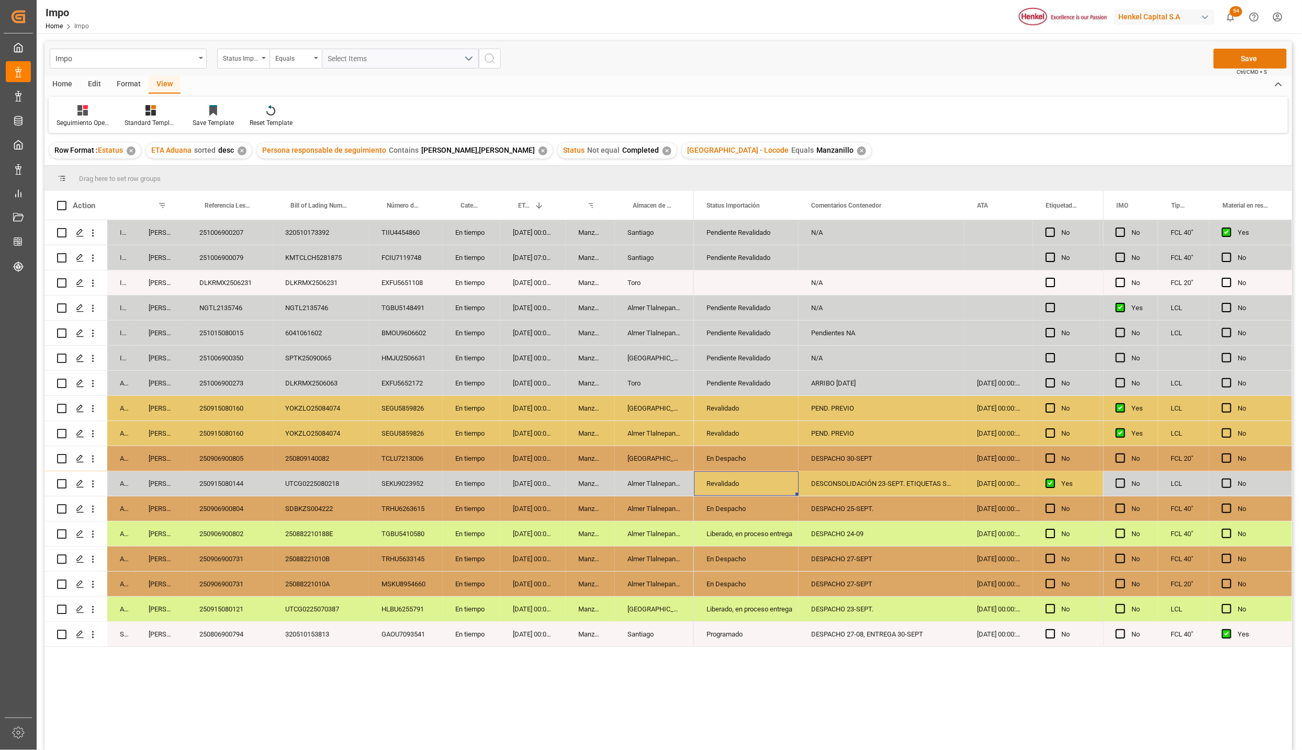
click at [1237, 52] on button "Save" at bounding box center [1249, 59] width 73 height 20
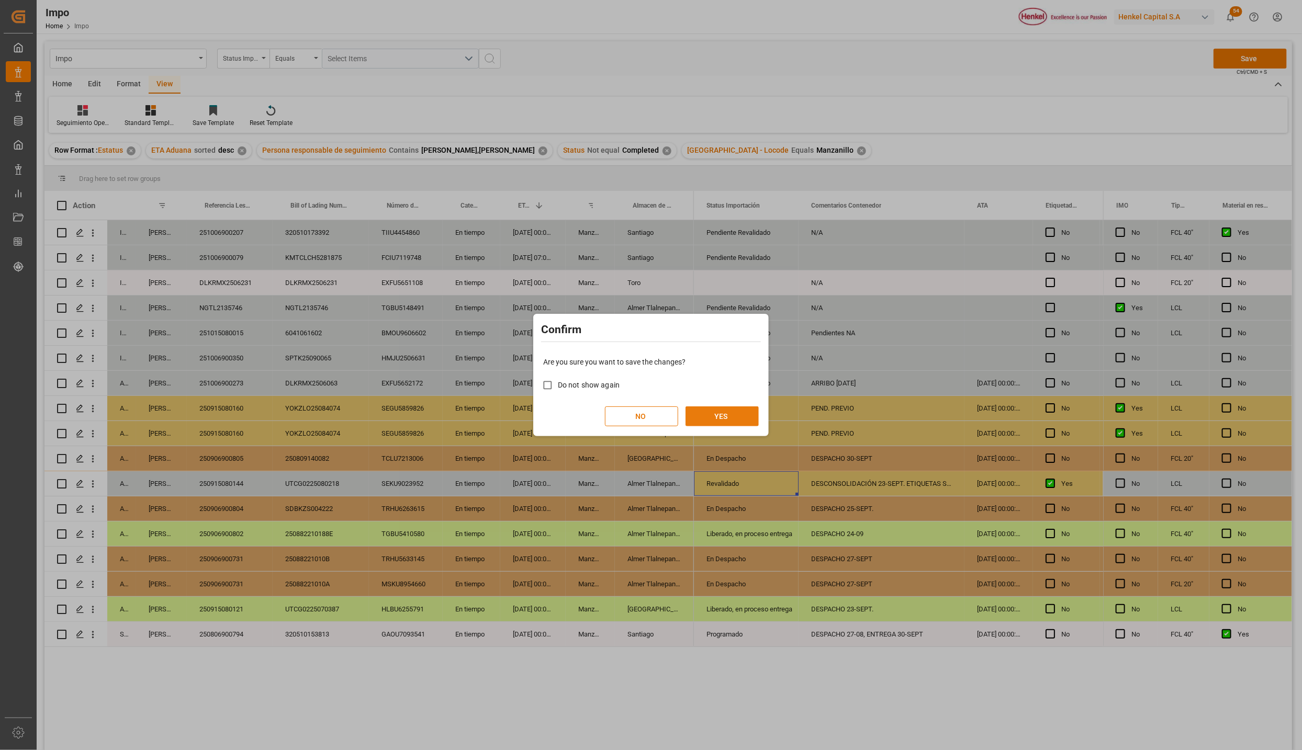
click at [720, 409] on button "YES" at bounding box center [721, 416] width 73 height 20
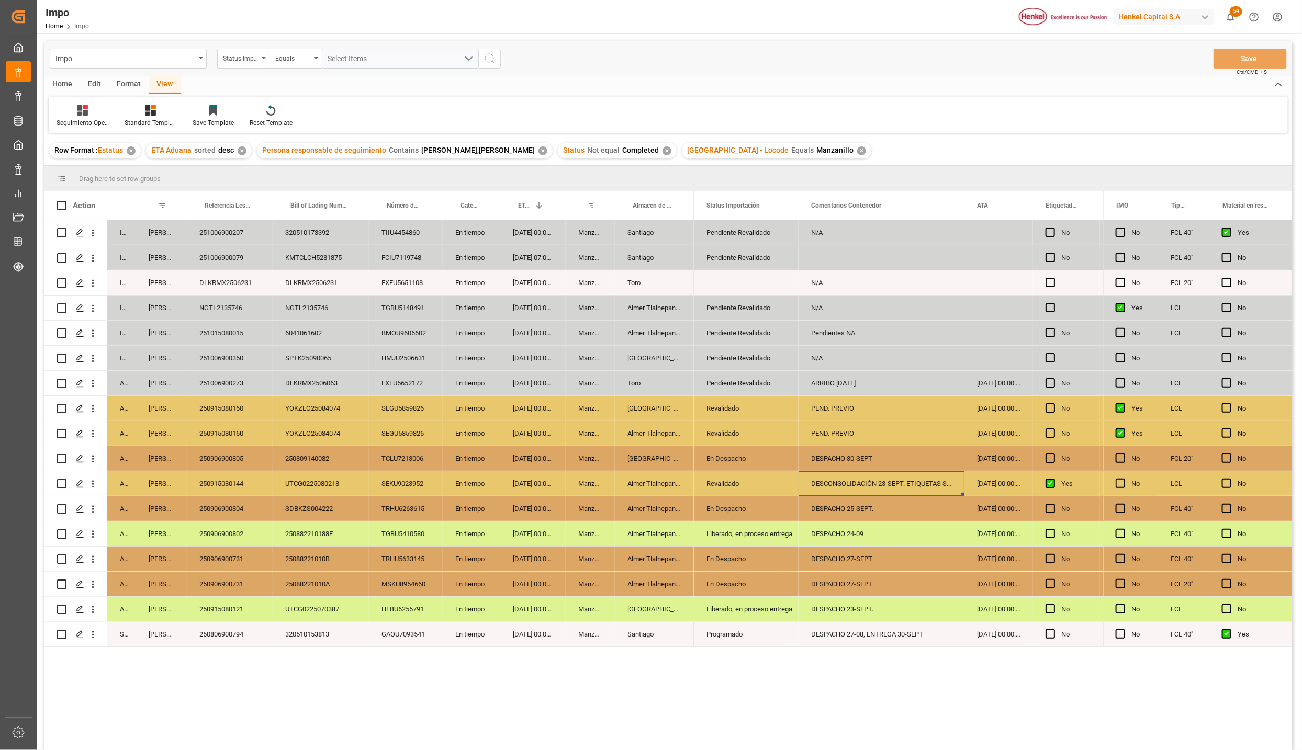
click at [873, 485] on div "DESCONSOLIDACIÓN 23-SEPT. ETIQUETAS SOLICITADAS" at bounding box center [881, 483] width 166 height 25
click at [873, 485] on input "DESCONSOLIDACIÓN 23-SEPT. ETIQUETAS SOLICITADAS" at bounding box center [881, 490] width 149 height 20
type input "p"
type input "PEND. PREV"
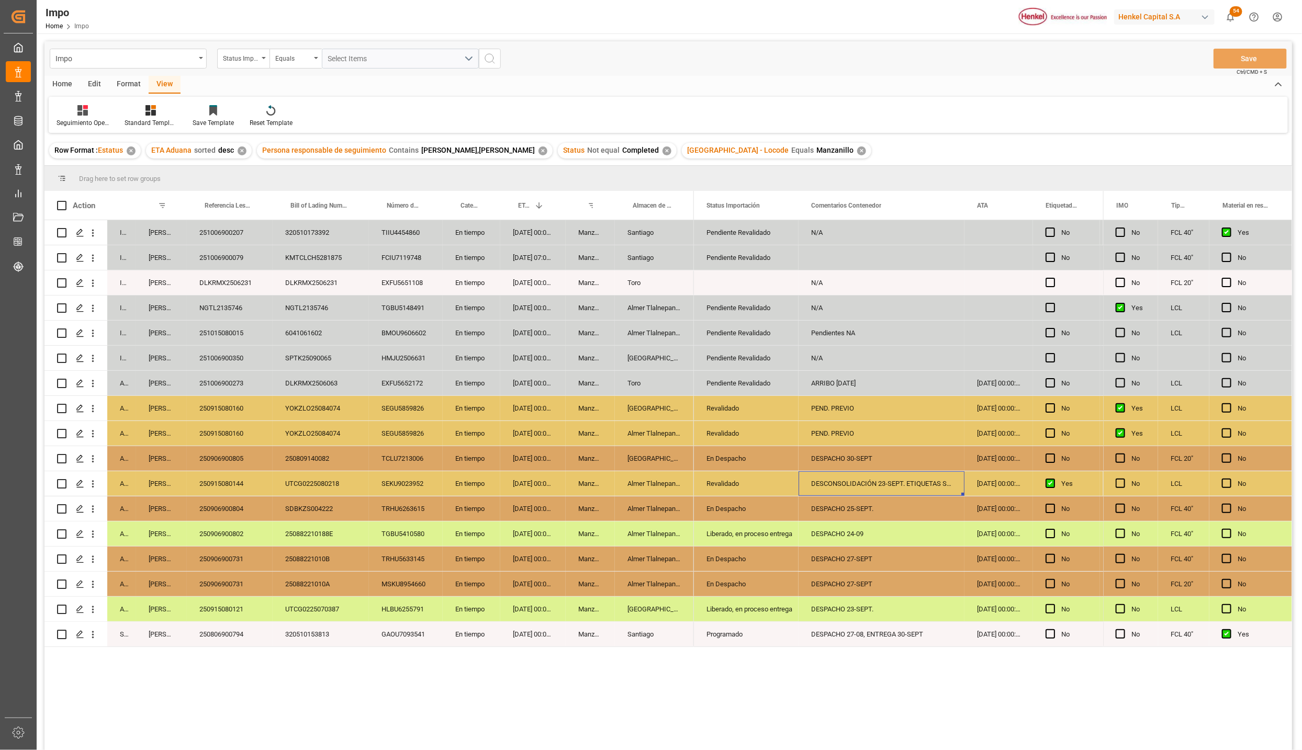
click at [878, 485] on div "DESCONSOLIDACIÓN 23-SEPT. ETIQUETAS SOLICITADAS" at bounding box center [881, 483] width 166 height 25
click at [904, 515] on div "DESPACHO 25-SEPT." at bounding box center [881, 508] width 166 height 25
click at [917, 487] on div "DESCONSOLIDACIÓN 23-SEPT. ETIQUETAS SOLICITADAS" at bounding box center [881, 483] width 166 height 25
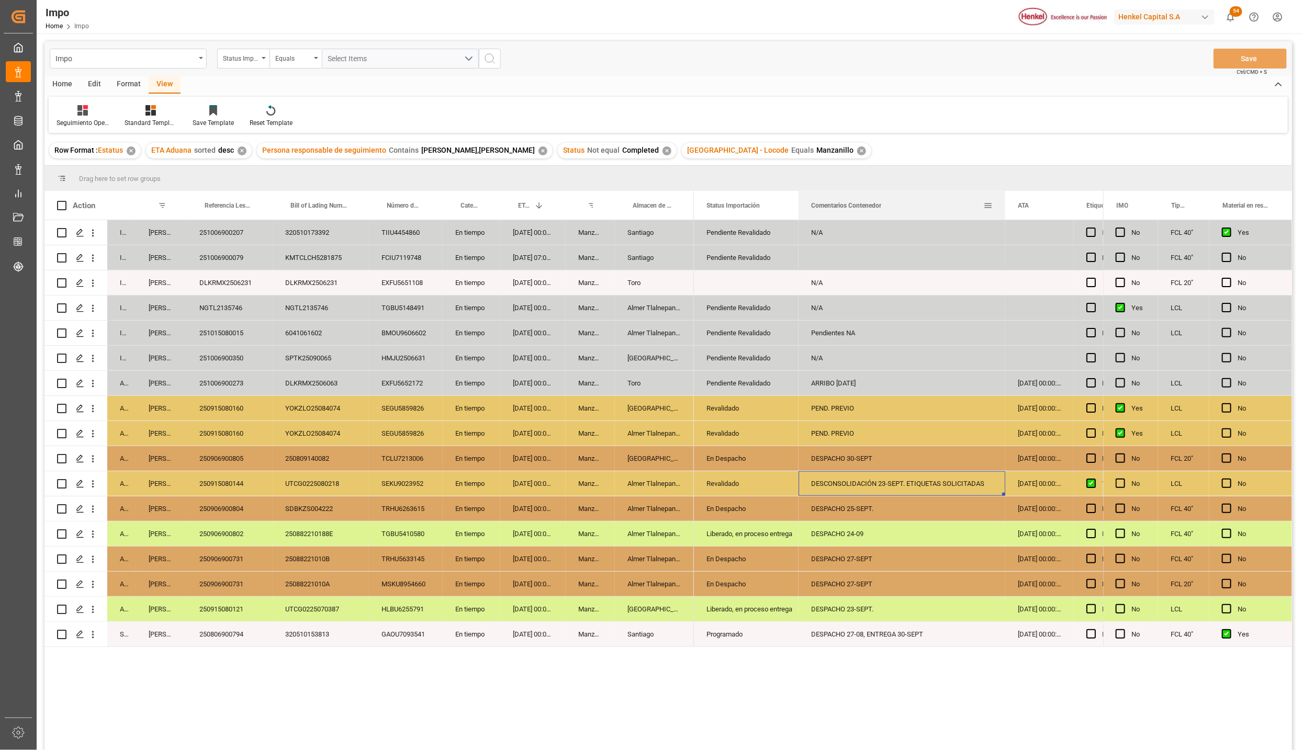
drag, startPoint x: 962, startPoint y: 195, endPoint x: 1003, endPoint y: 204, distance: 41.8
click at [1003, 204] on div at bounding box center [1005, 205] width 4 height 29
click at [989, 482] on div "DESCONSOLIDACIÓN 23-SEPT. ETIQUETAS SOLICITADAS" at bounding box center [901, 483] width 207 height 25
click at [991, 493] on input "DESCONSOLIDACIÓN 23-SEPT. ETIQUETAS SOLICITADAS" at bounding box center [902, 490] width 190 height 20
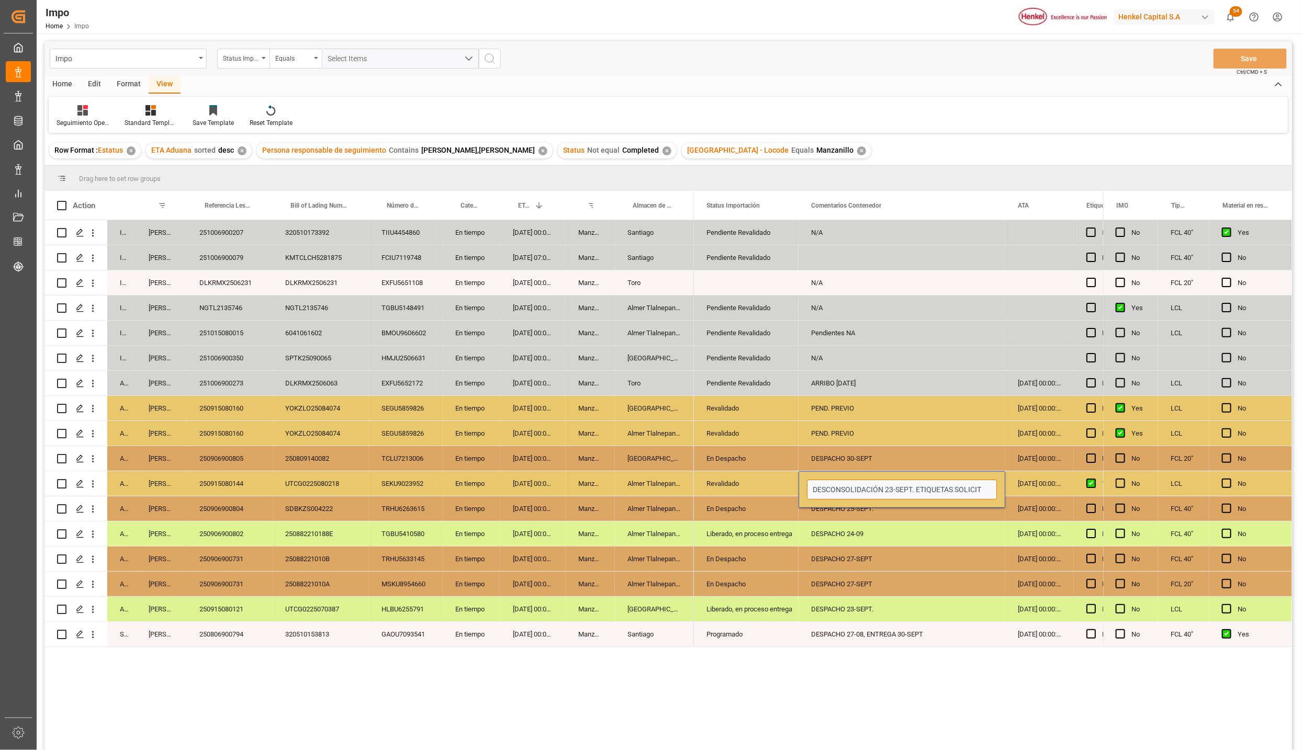
scroll to position [0, 0]
type input "DESCONSOLIDACIÓN 23-SEPT. PEND. PREVIO"
click at [1230, 57] on button "Save" at bounding box center [1249, 59] width 73 height 20
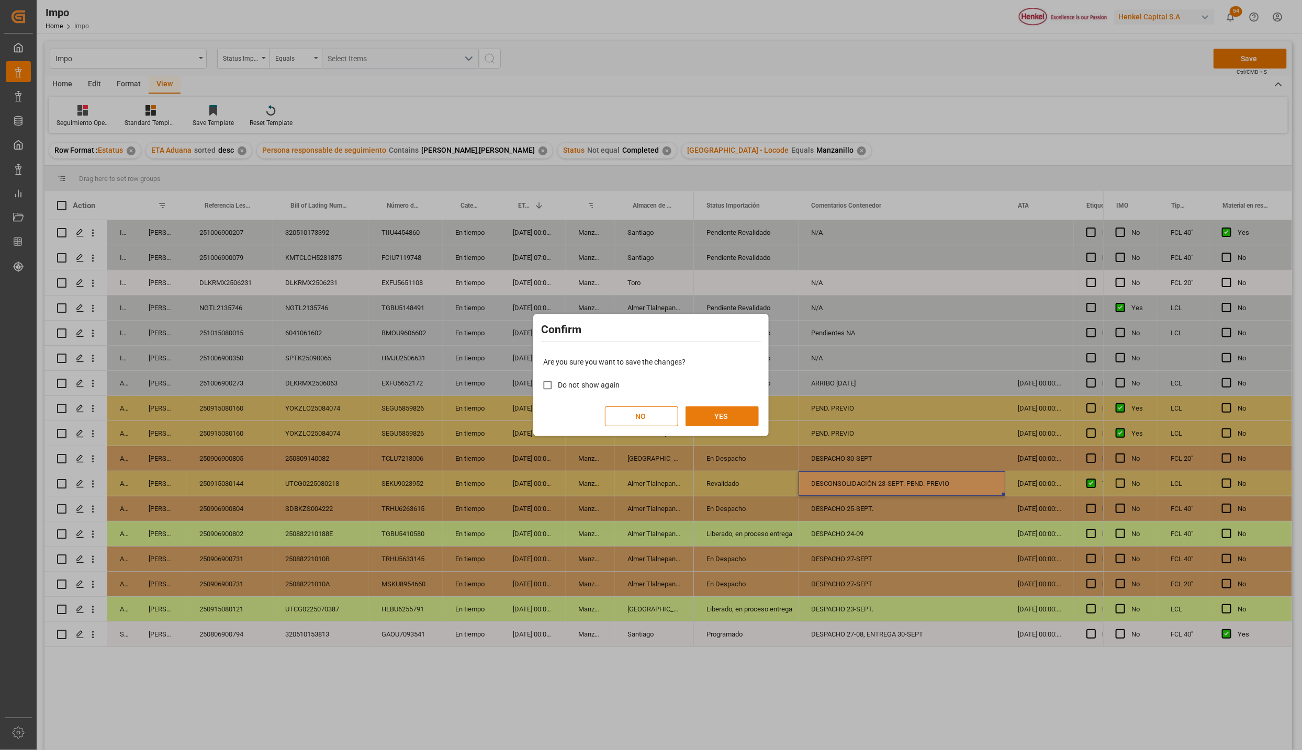
click at [723, 417] on button "YES" at bounding box center [721, 416] width 73 height 20
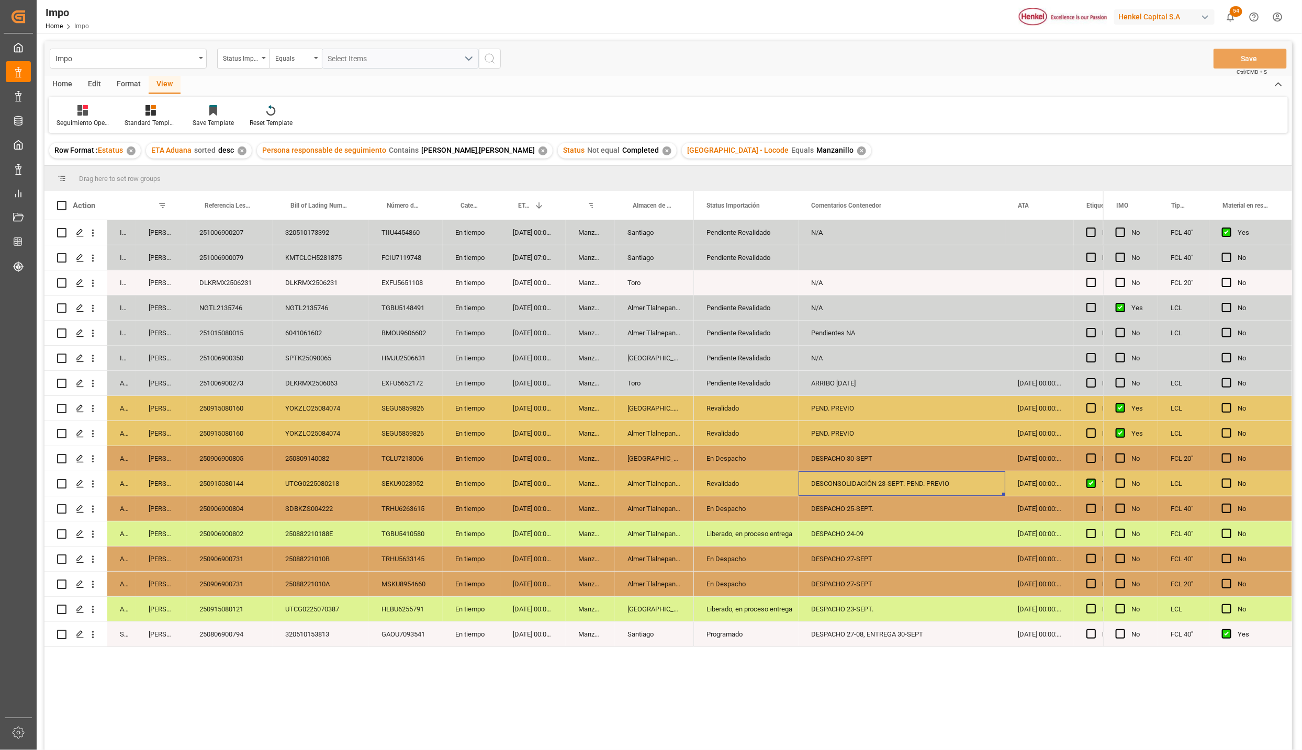
scroll to position [78, 0]
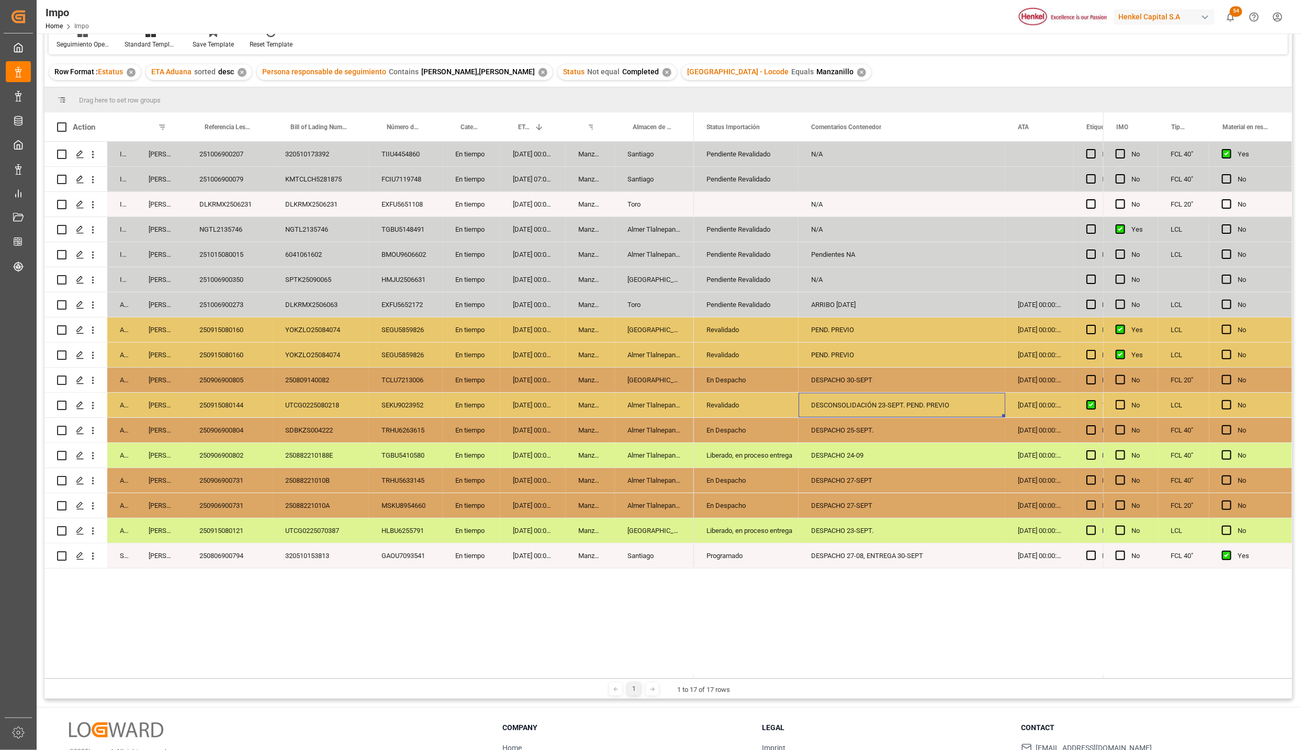
click at [346, 174] on div "KMTCLCH5281875" at bounding box center [321, 179] width 96 height 25
click at [403, 171] on div "FCIU7119748" at bounding box center [406, 179] width 74 height 25
click at [658, 177] on div "Santiago" at bounding box center [654, 179] width 79 height 25
click at [708, 178] on div "Pendiente Revalidado" at bounding box center [746, 179] width 80 height 24
click at [780, 187] on icon "open menu" at bounding box center [779, 185] width 13 height 13
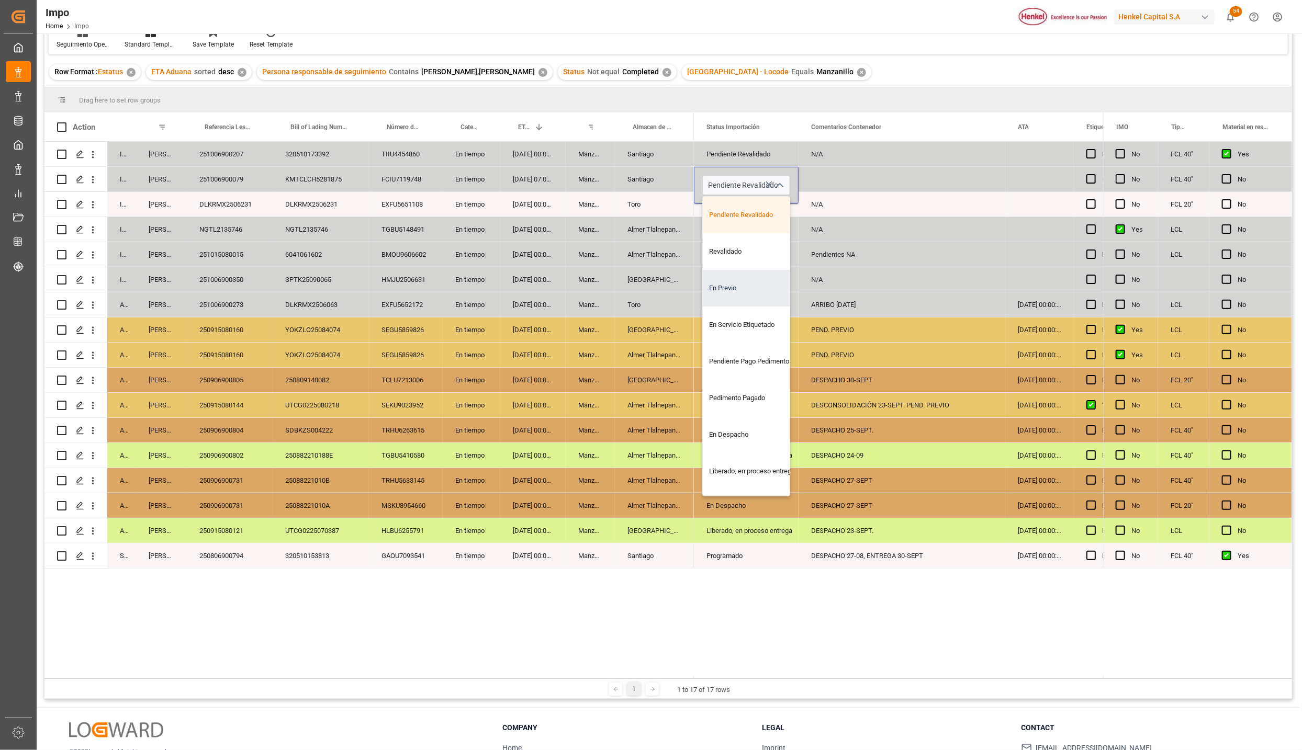
click at [742, 289] on div "En Previo" at bounding box center [752, 288] width 98 height 37
type input "En Previo"
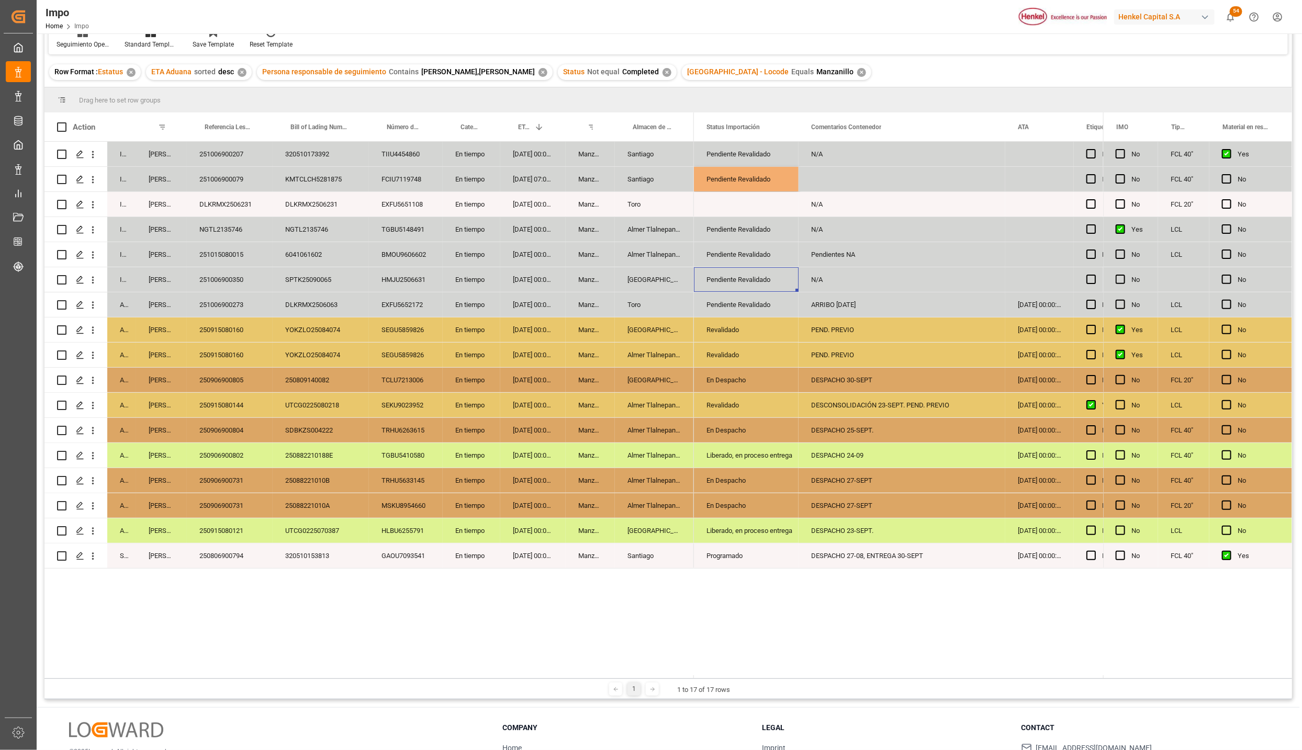
click at [748, 291] on div "Pendiente Revalidado" at bounding box center [746, 280] width 80 height 24
click at [813, 181] on div "Press SPACE to select this row." at bounding box center [901, 179] width 207 height 25
click at [818, 184] on input "Press SPACE to select this row." at bounding box center [902, 185] width 190 height 20
type input "p"
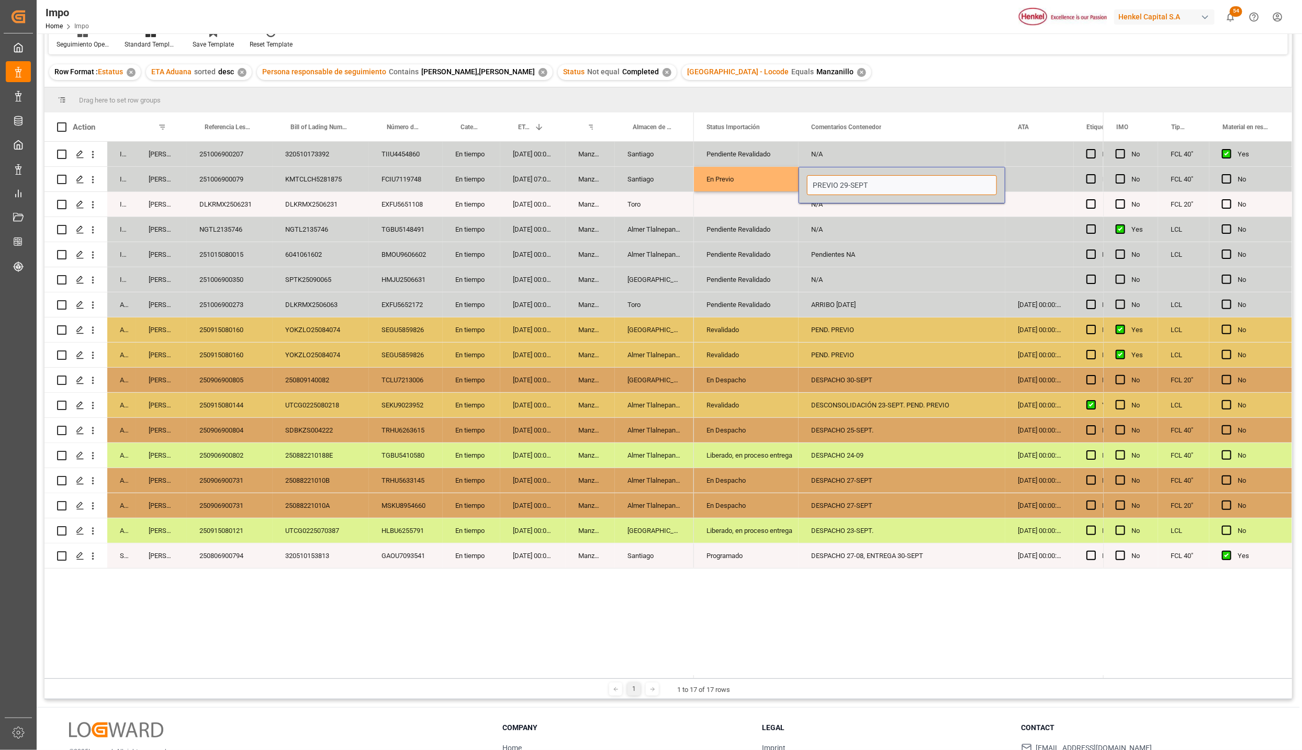
type input "PREVIO 29-SEPT."
click at [882, 179] on div "PREVIO 29-SEPT." at bounding box center [901, 179] width 207 height 25
drag, startPoint x: 878, startPoint y: 187, endPoint x: 840, endPoint y: 190, distance: 37.8
click at [840, 190] on input "PREVIO 29-SEPT." at bounding box center [902, 185] width 190 height 20
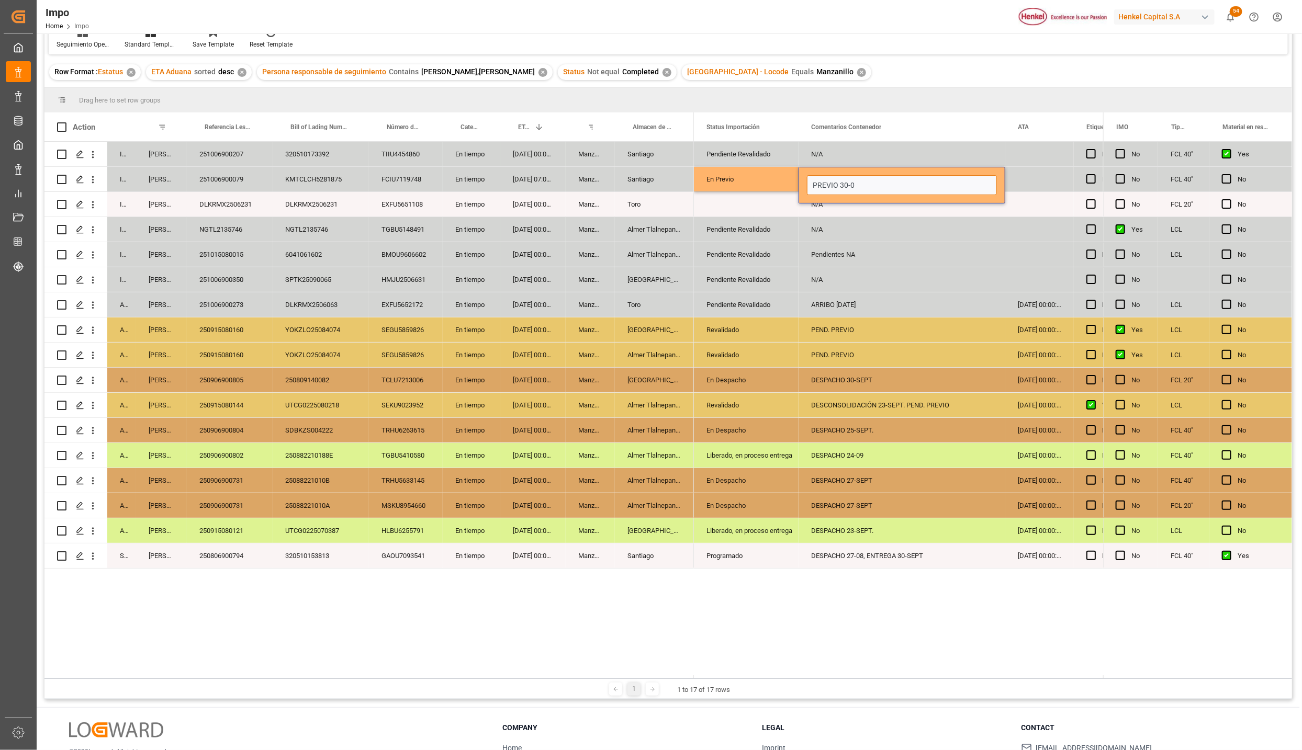
type input "PREVIO 30-09"
click at [840, 217] on div "N/A" at bounding box center [901, 204] width 207 height 25
click at [861, 179] on div "PREVIO 30-09" at bounding box center [901, 179] width 207 height 25
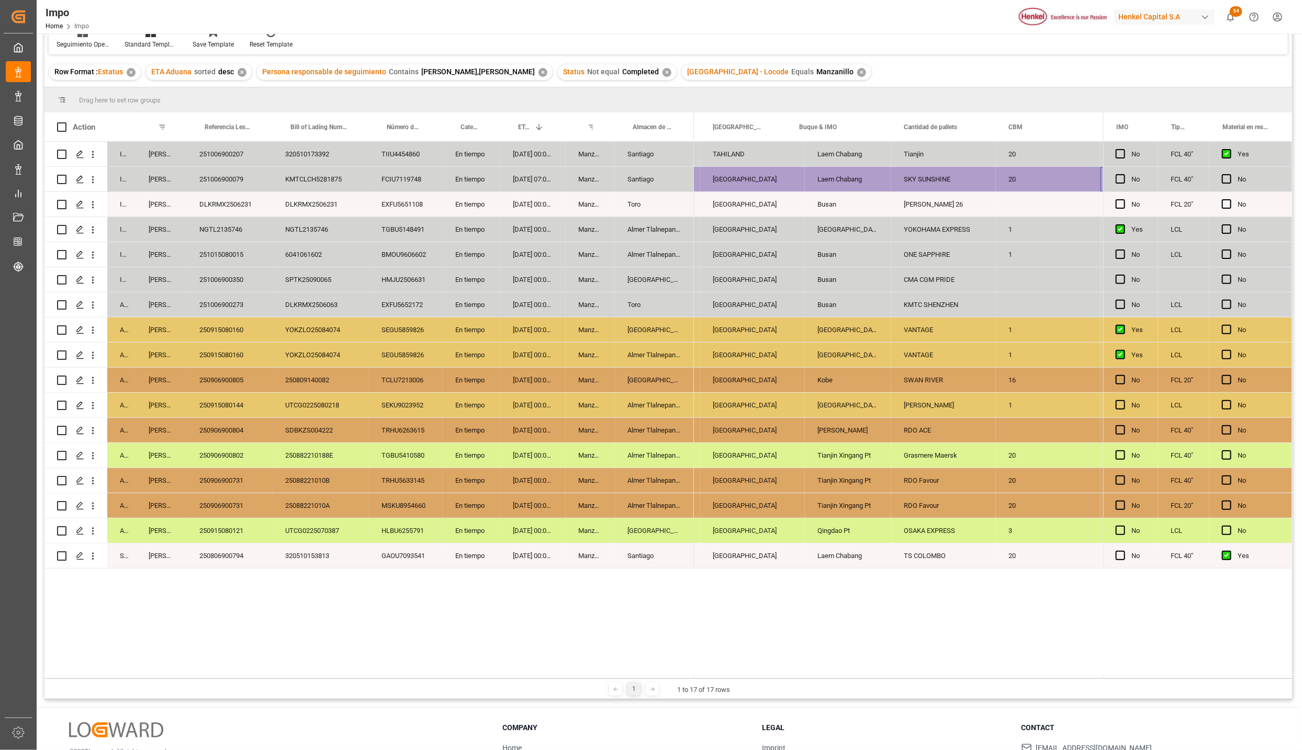
scroll to position [0, 1359]
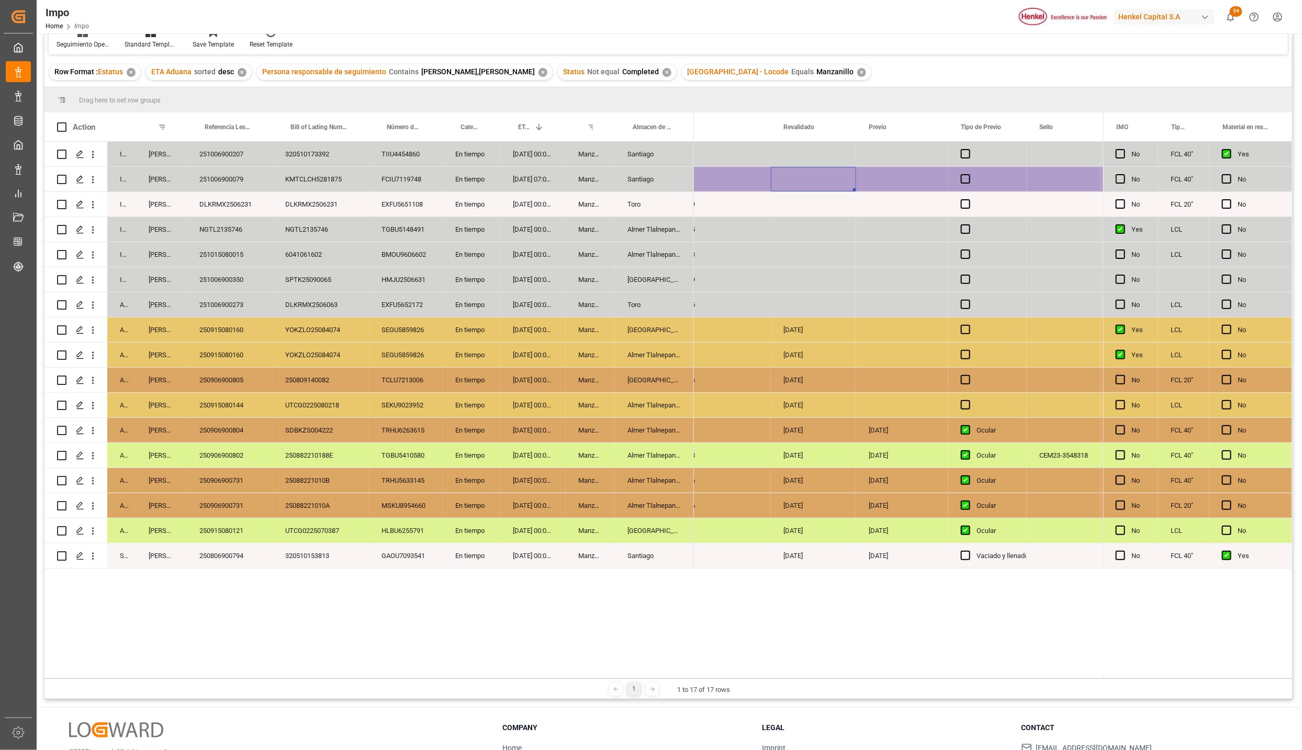
click at [806, 190] on div "Press SPACE to select this row." at bounding box center [813, 179] width 85 height 25
click at [793, 174] on div "Press SPACE to select this row." at bounding box center [813, 179] width 85 height 25
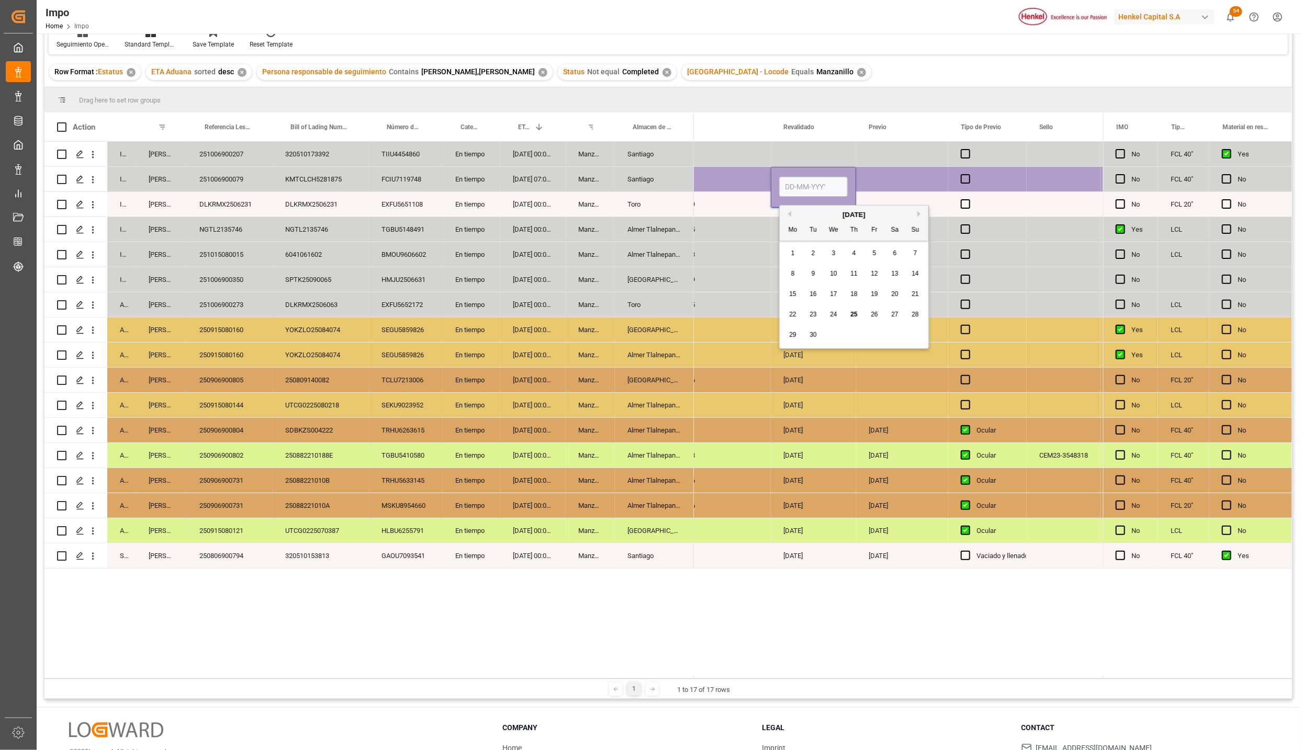
click at [799, 195] on input "Press SPACE to select this row." at bounding box center [813, 187] width 69 height 20
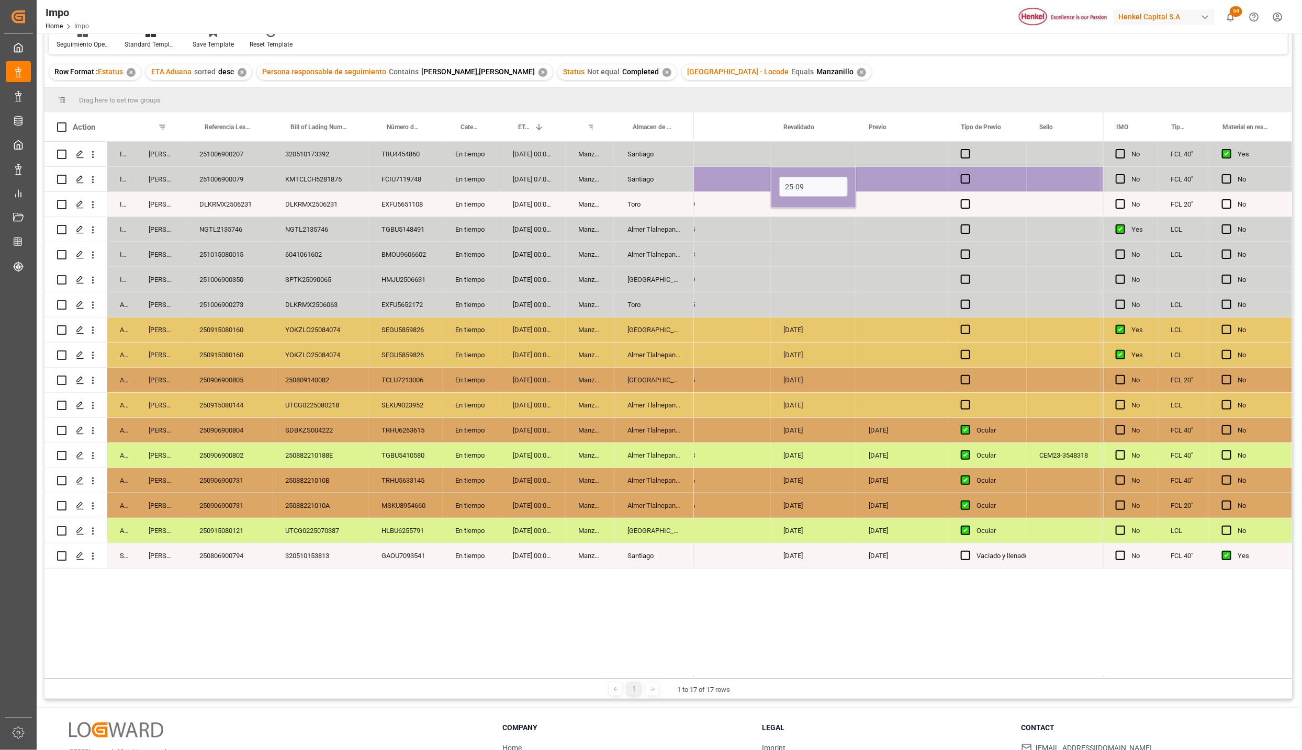
type input "[DATE]"
click at [799, 277] on div "Press SPACE to select this row." at bounding box center [813, 279] width 85 height 25
click at [892, 182] on div "Press SPACE to select this row." at bounding box center [902, 179] width 92 height 25
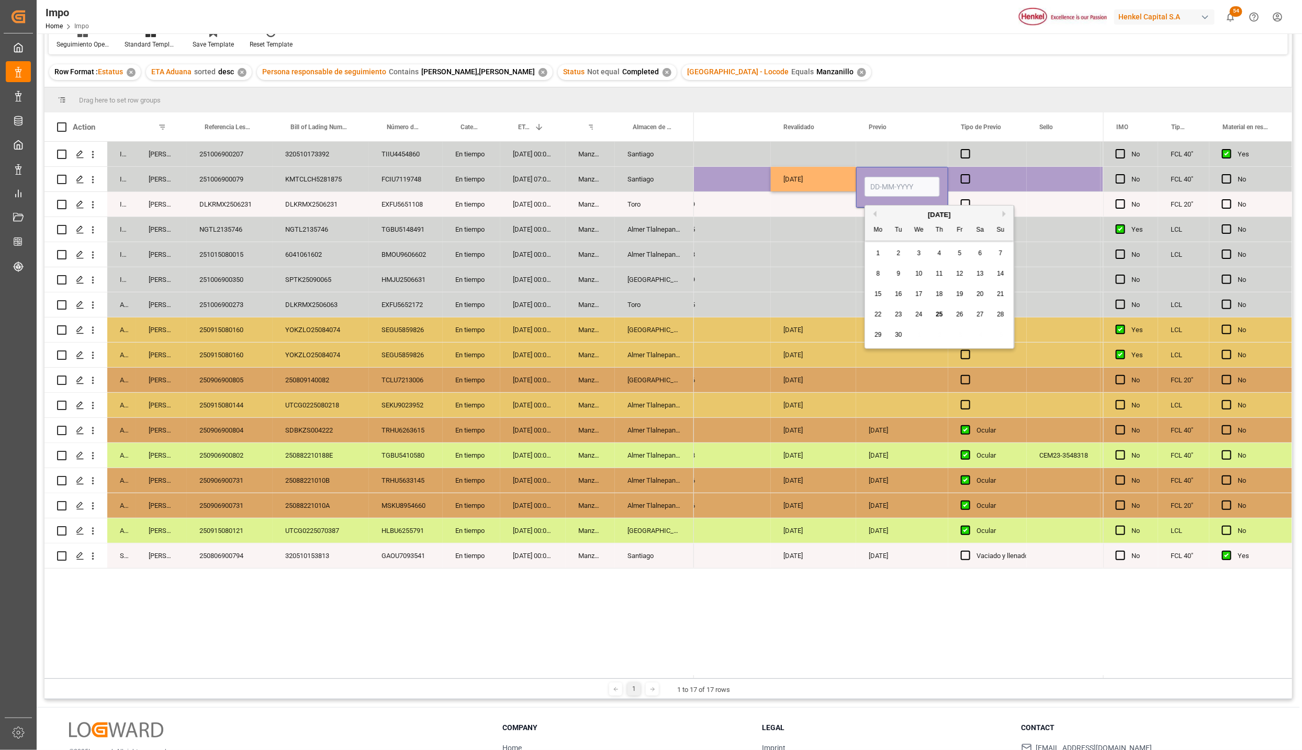
click at [885, 190] on input "Press SPACE to select this row." at bounding box center [901, 187] width 75 height 20
type input "30-09-2025"
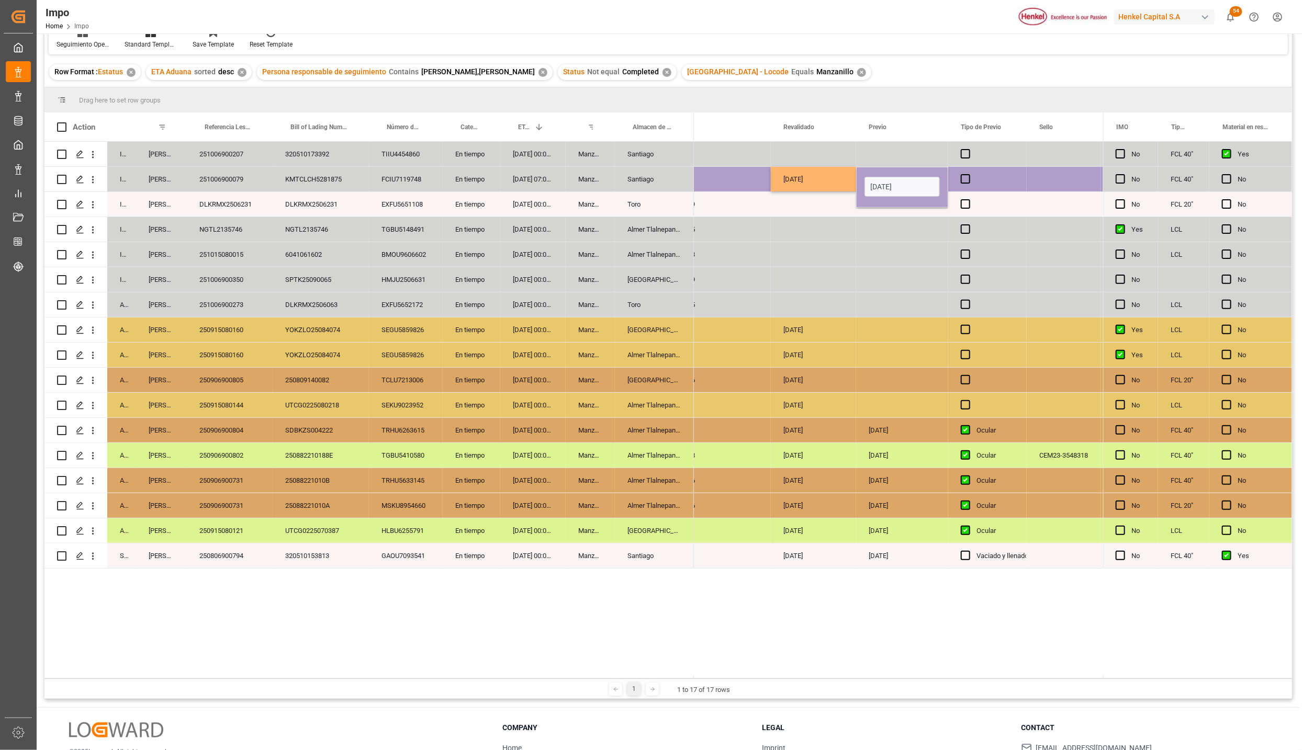
click at [878, 243] on div "Press SPACE to select this row." at bounding box center [902, 254] width 92 height 25
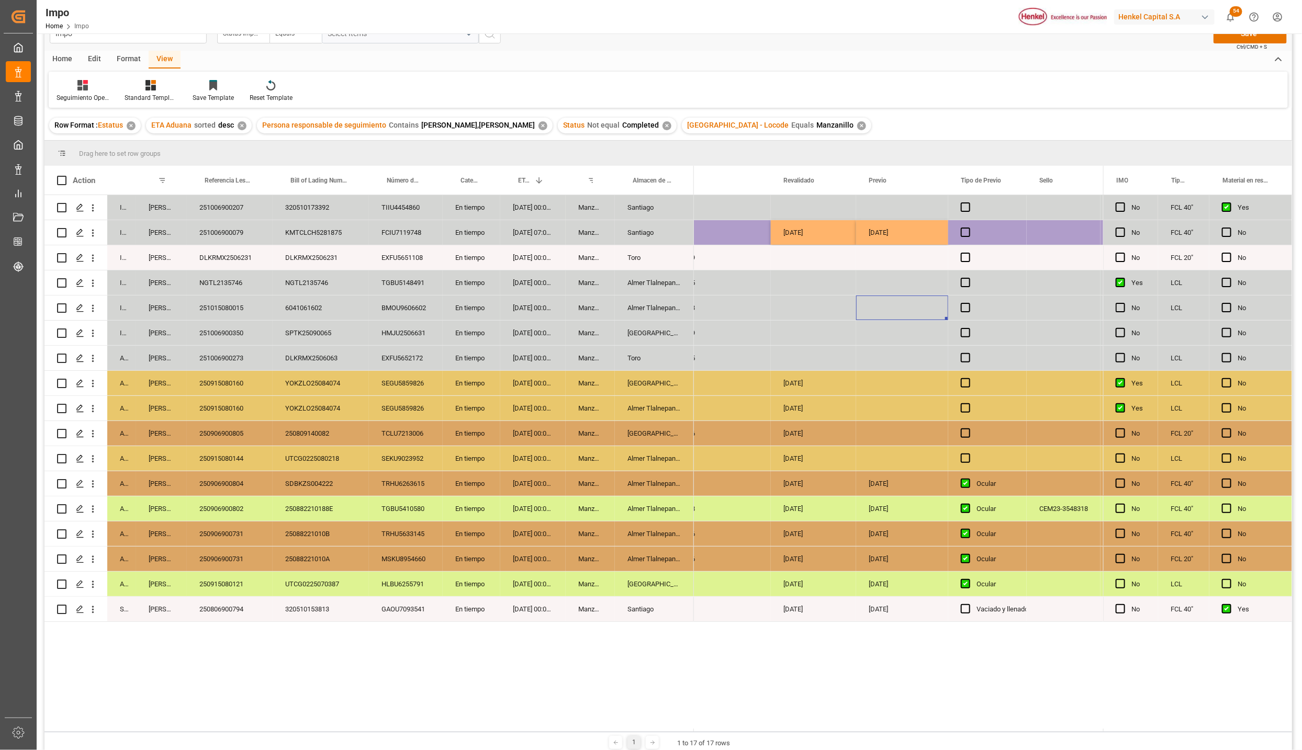
scroll to position [0, 0]
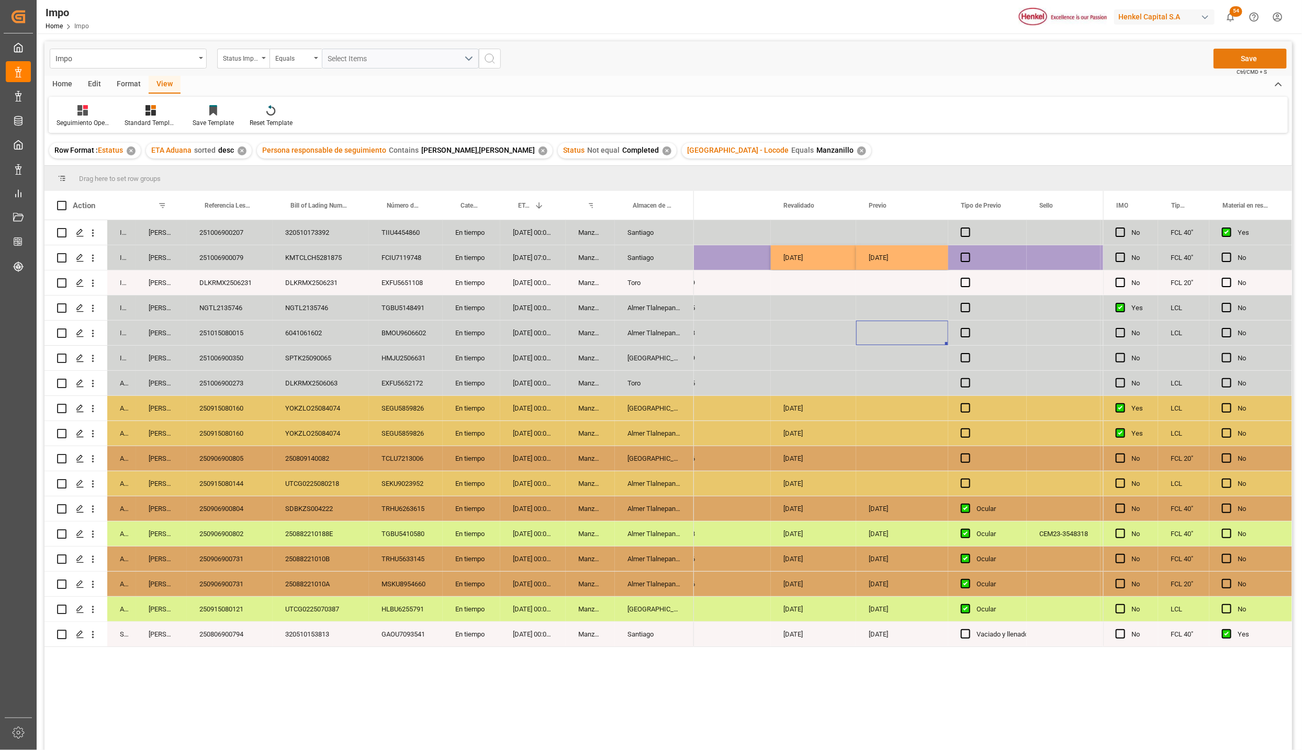
click at [1251, 49] on button "Save" at bounding box center [1249, 59] width 73 height 20
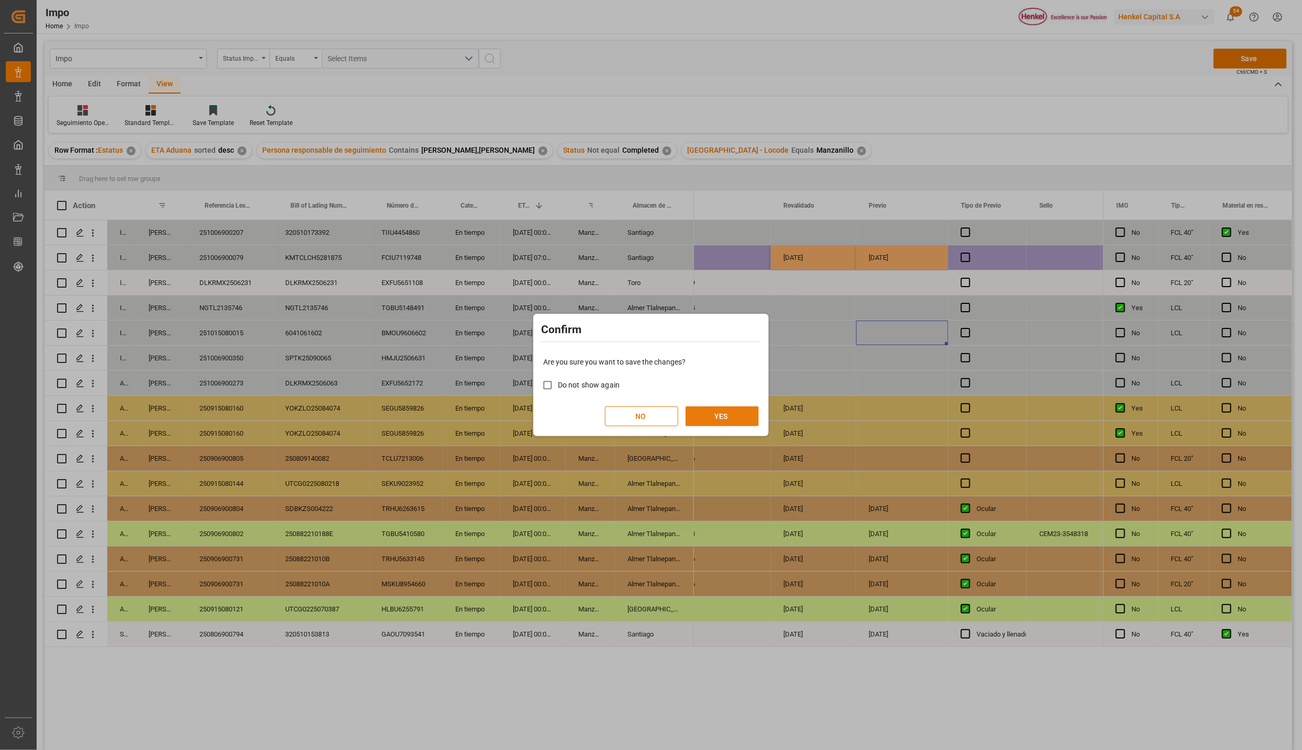
click at [741, 419] on button "YES" at bounding box center [721, 416] width 73 height 20
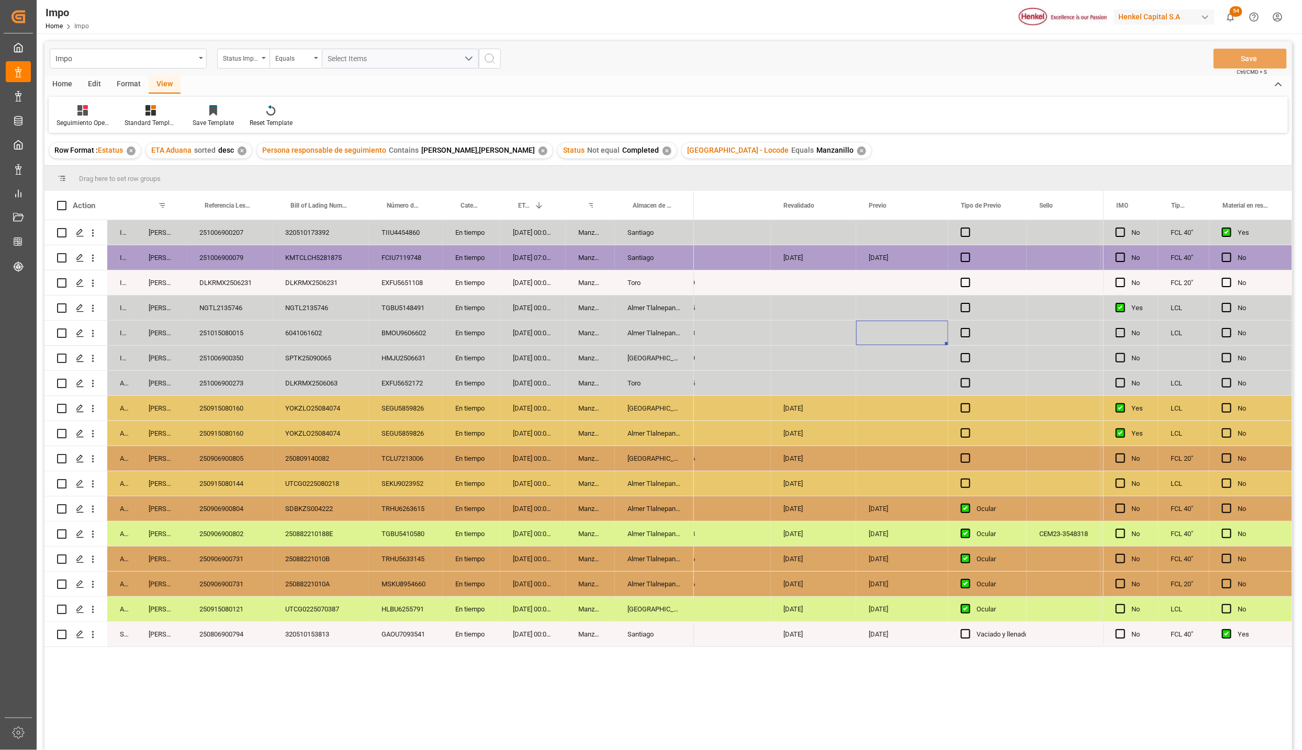
click at [279, 261] on div "KMTCLCH5281875" at bounding box center [321, 257] width 96 height 25
click at [394, 253] on div "FCIU7119748" at bounding box center [406, 257] width 74 height 25
click at [496, 266] on div "En tiempo" at bounding box center [472, 257] width 58 height 25
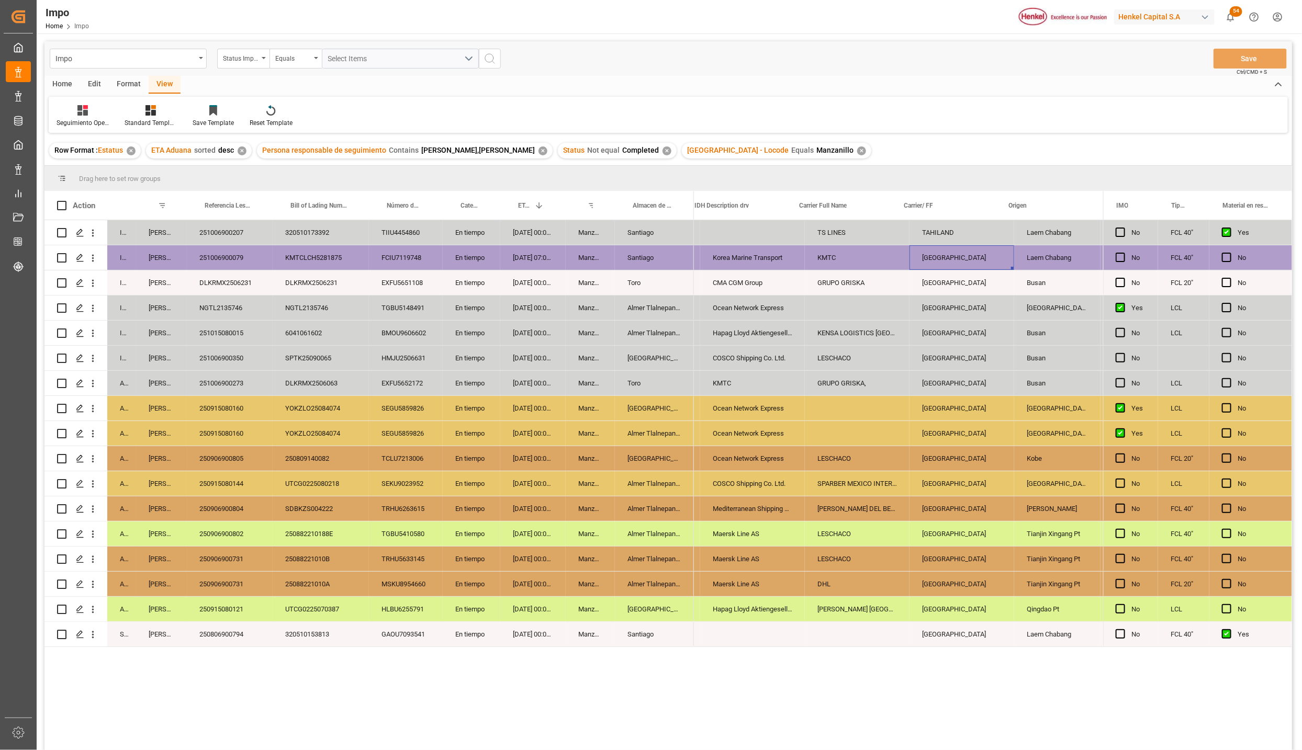
scroll to position [0, 1045]
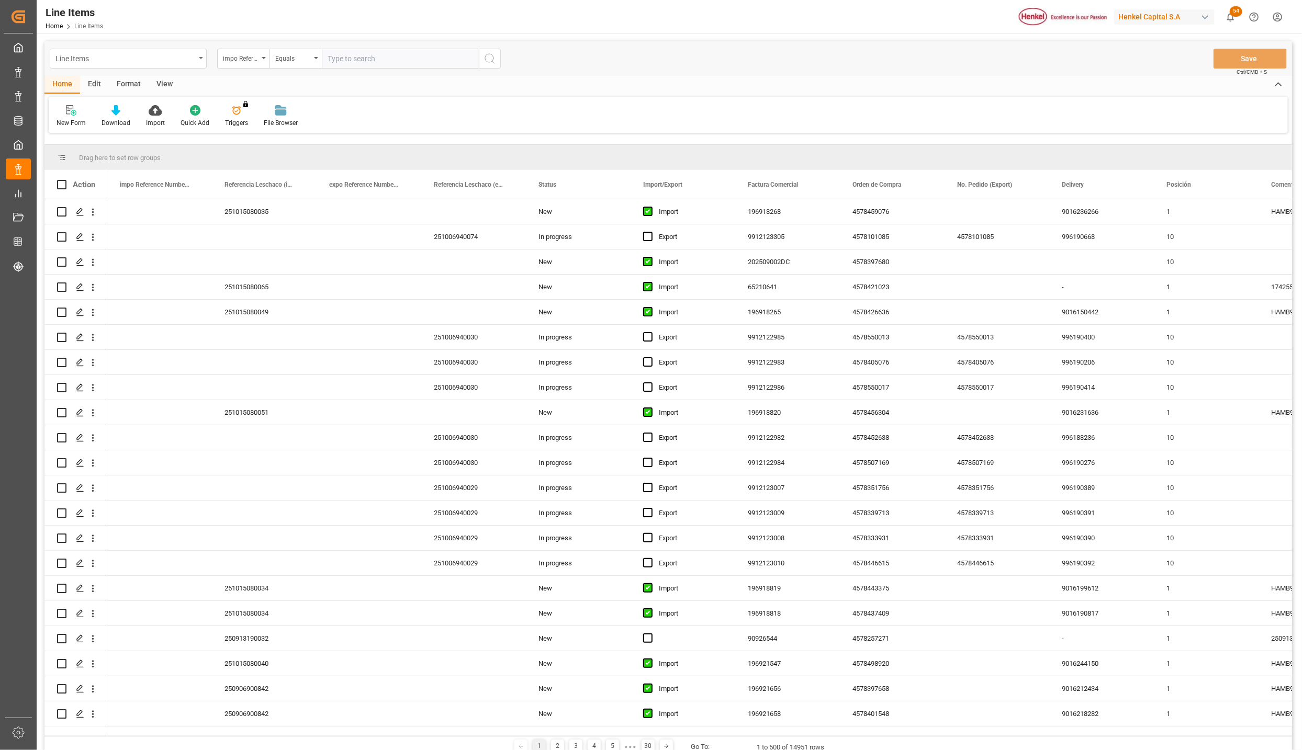
click at [170, 55] on div "Line Items" at bounding box center [125, 57] width 140 height 13
click at [69, 129] on div "Impo" at bounding box center [128, 129] width 156 height 22
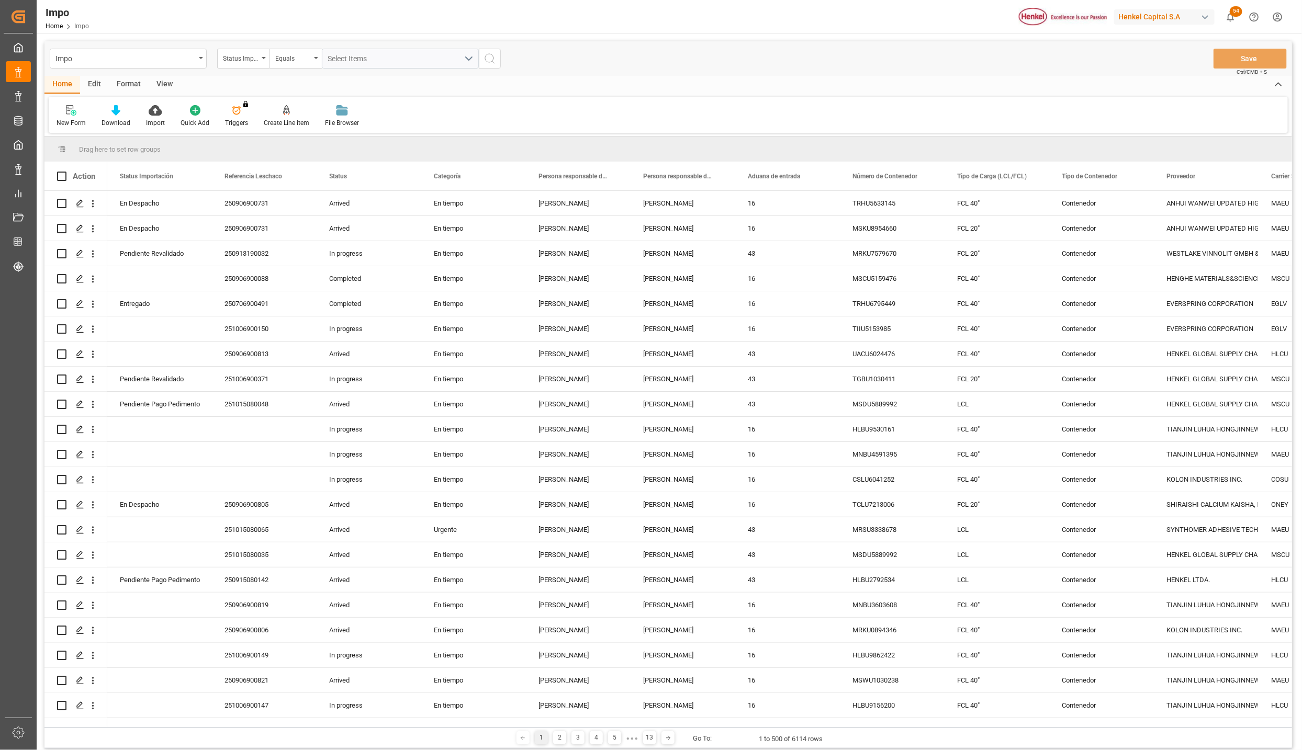
click at [129, 77] on div "Format" at bounding box center [129, 85] width 40 height 18
click at [74, 114] on icon at bounding box center [71, 110] width 9 height 10
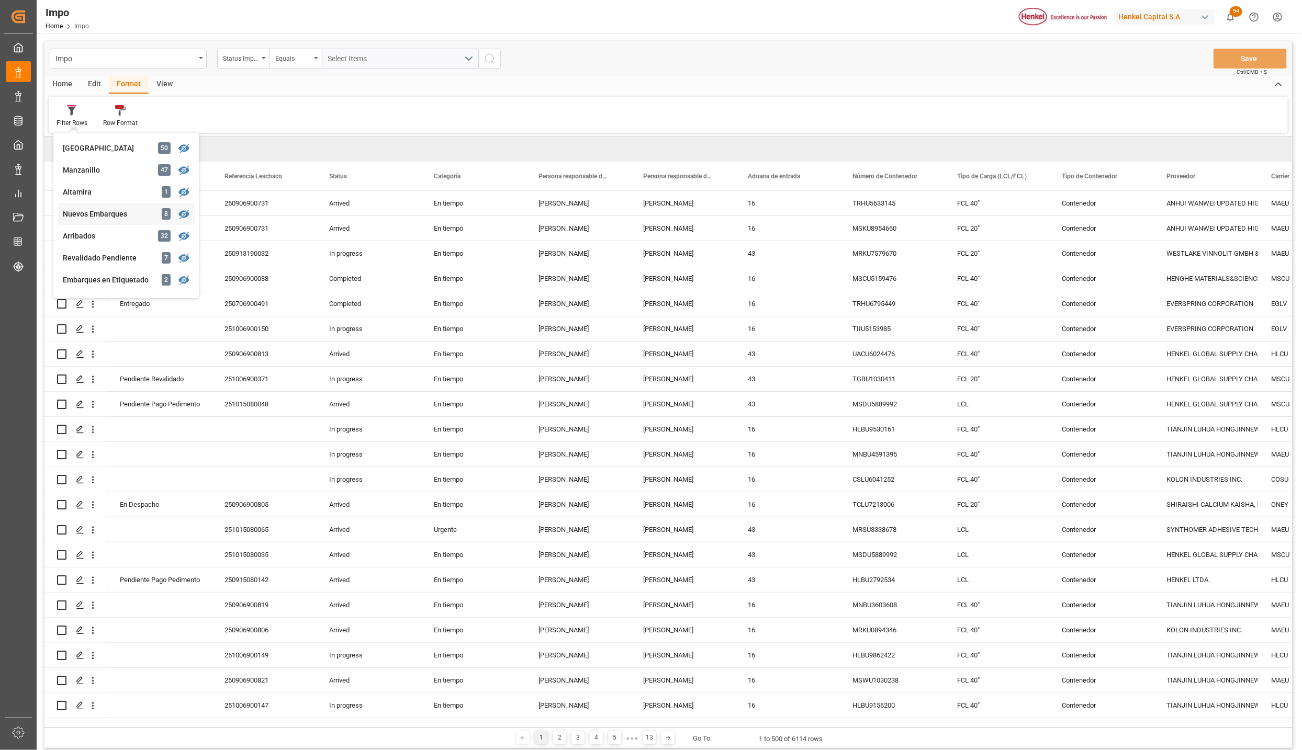
click at [113, 212] on div "Nuevos Embarques" at bounding box center [109, 214] width 92 height 11
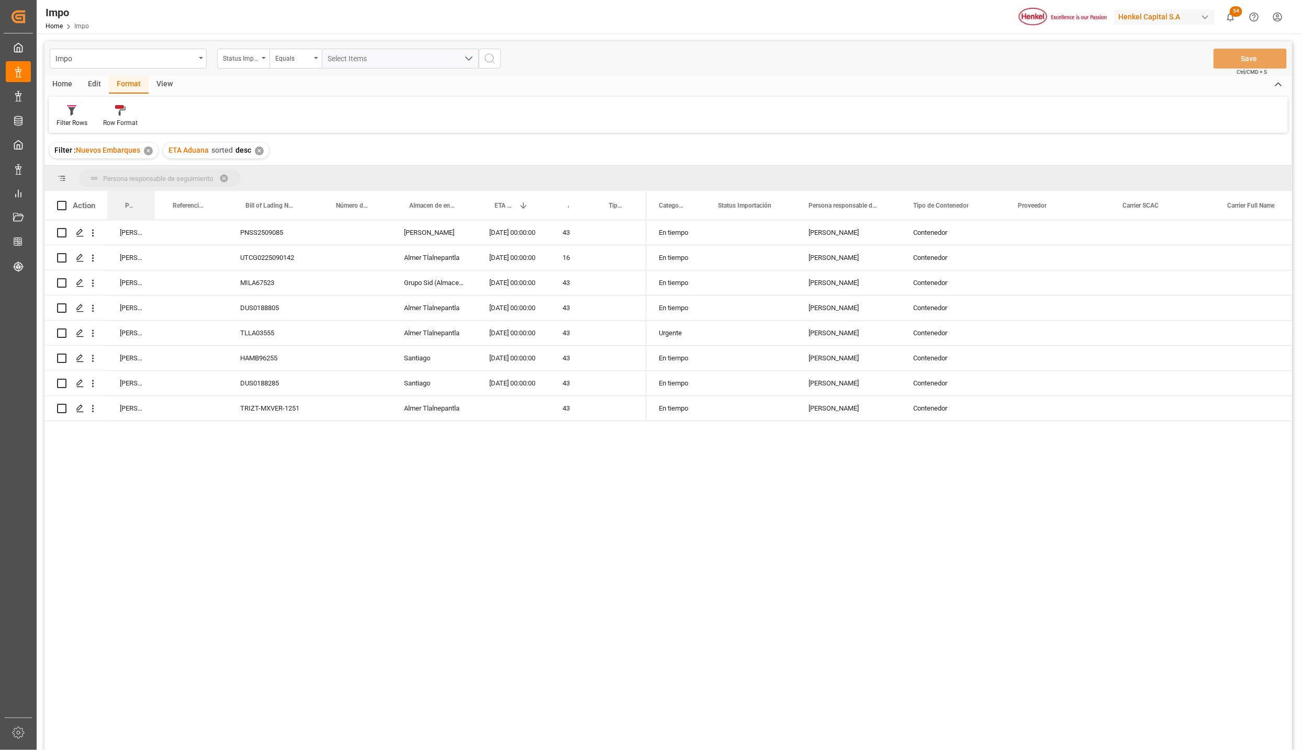
drag, startPoint x: 124, startPoint y: 206, endPoint x: 129, endPoint y: 186, distance: 21.1
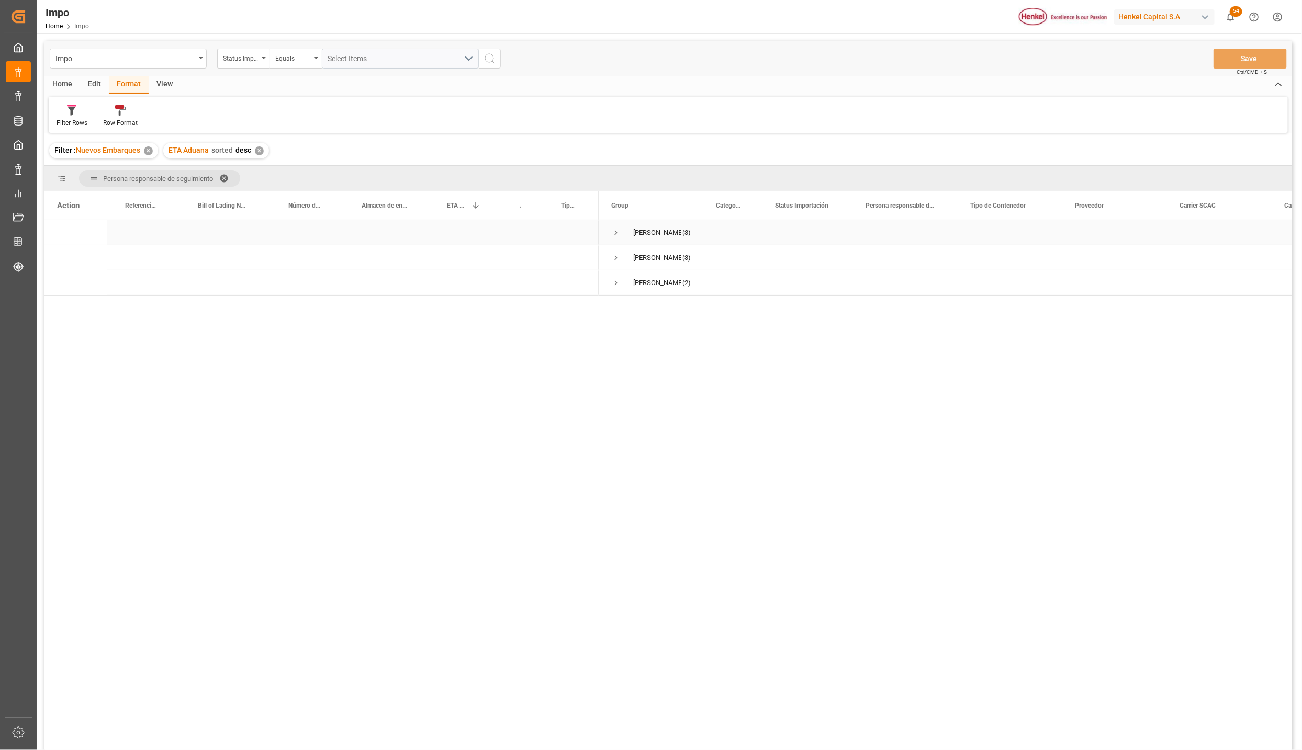
click at [616, 233] on span "Press SPACE to select this row." at bounding box center [615, 232] width 9 height 9
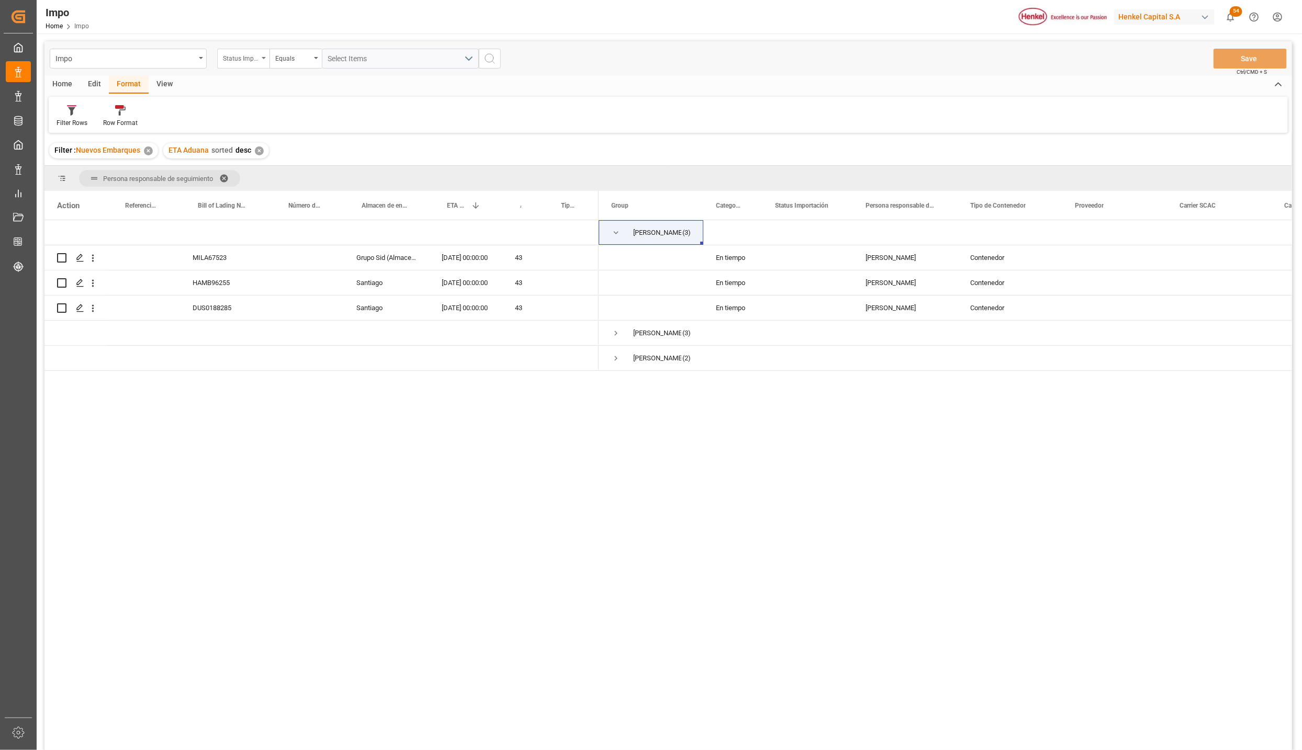
click at [267, 53] on div "Status Importación" at bounding box center [243, 59] width 52 height 20
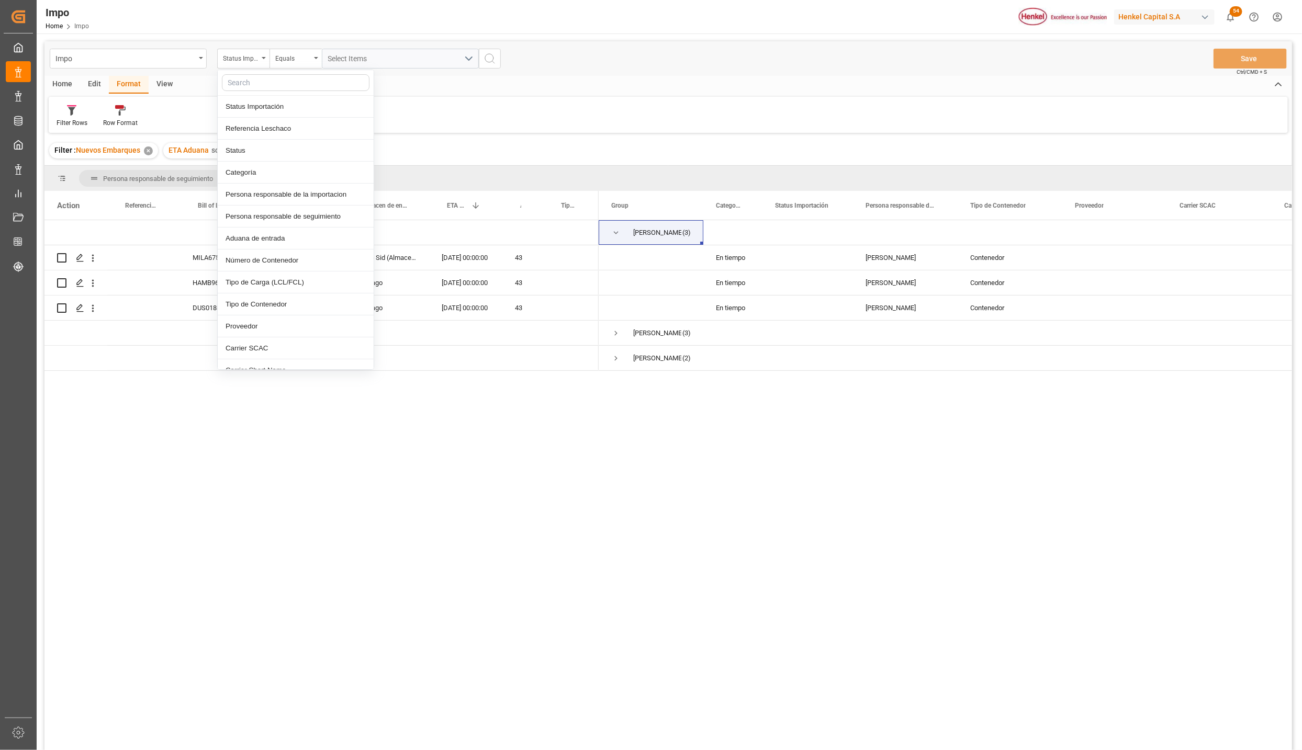
click at [267, 85] on input "text" at bounding box center [296, 82] width 148 height 17
type input "bill"
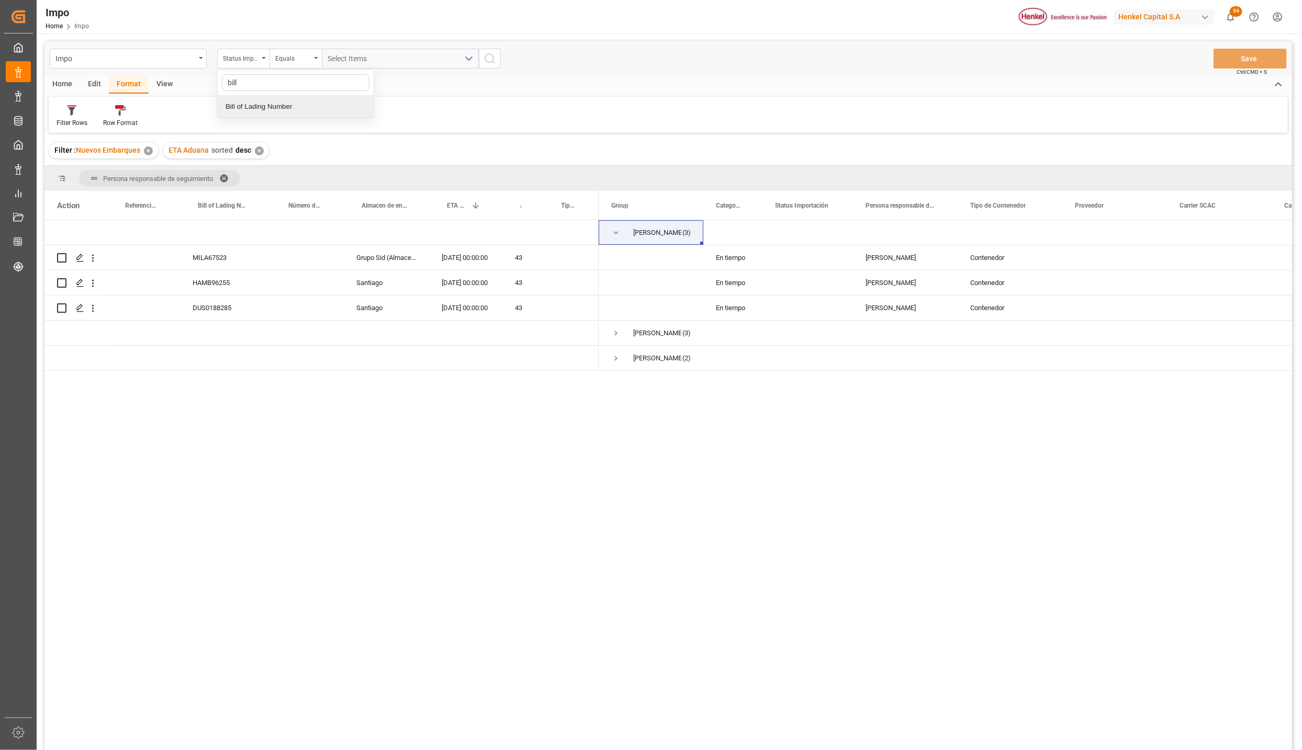
click at [273, 113] on div "Bill of Lading Number" at bounding box center [296, 107] width 156 height 22
click at [347, 66] on input "text" at bounding box center [400, 59] width 157 height 20
type input "UTCG0225090142"
click at [488, 62] on circle "search button" at bounding box center [489, 58] width 8 height 8
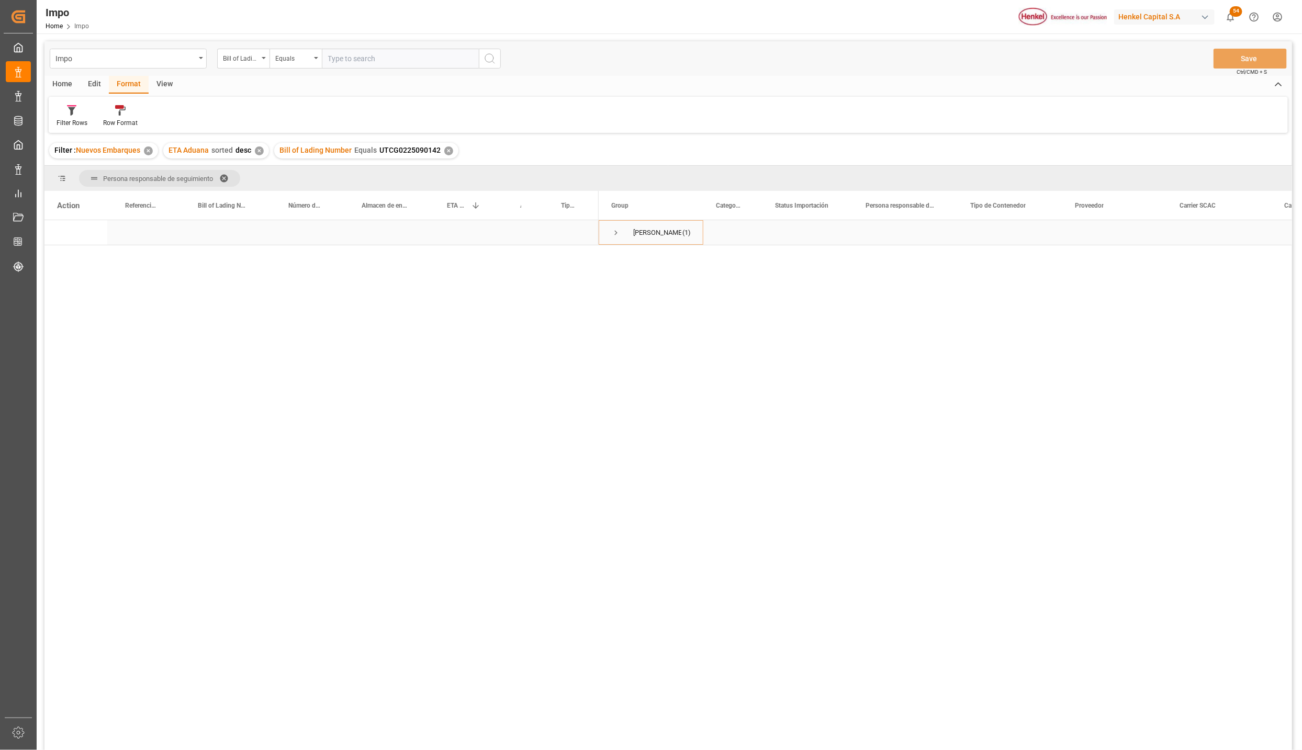
click at [615, 229] on span "Press SPACE to select this row." at bounding box center [615, 232] width 9 height 9
click at [444, 150] on div "✕" at bounding box center [448, 150] width 9 height 9
click at [617, 256] on span "Press SPACE to select this row." at bounding box center [615, 257] width 9 height 9
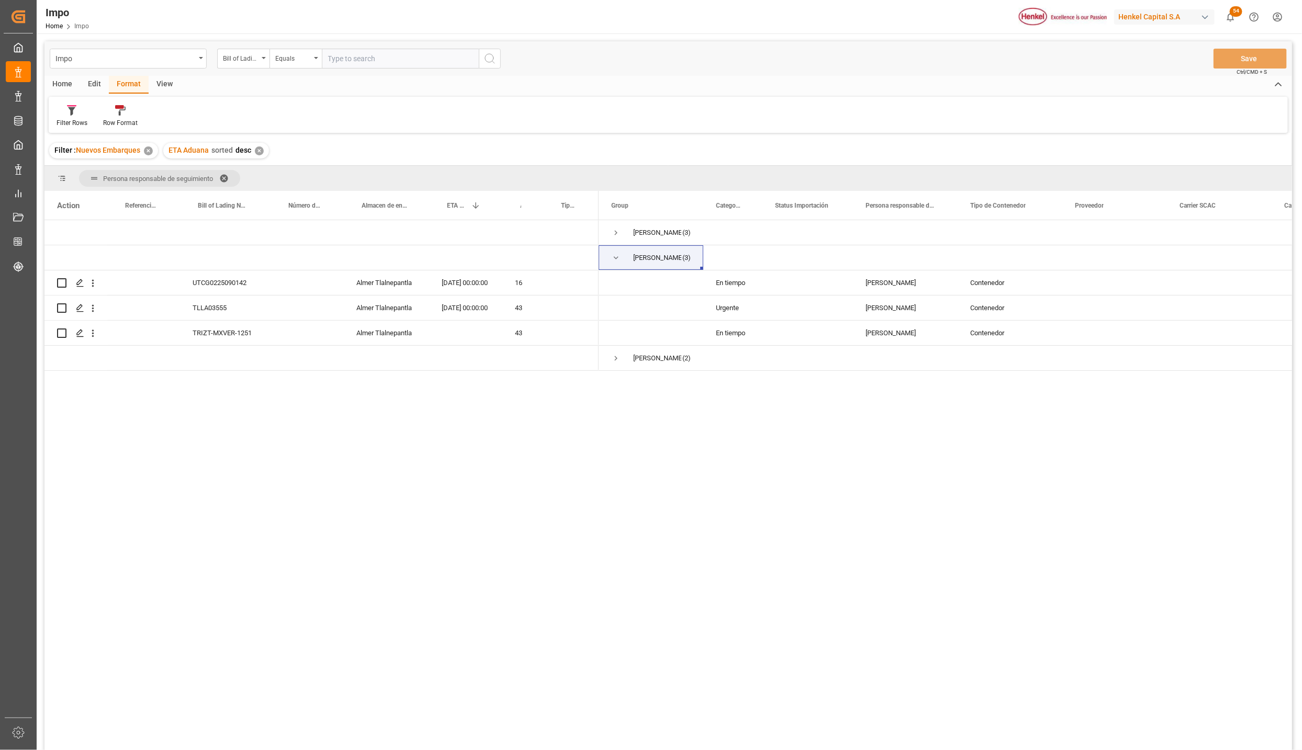
click at [248, 484] on div "UTCG0225090142 Almer Tlalnepantla 14-10-2025 00:00:00 16 TLLA03555 Almer Tlalne…" at bounding box center [667, 487] width 1247 height 534
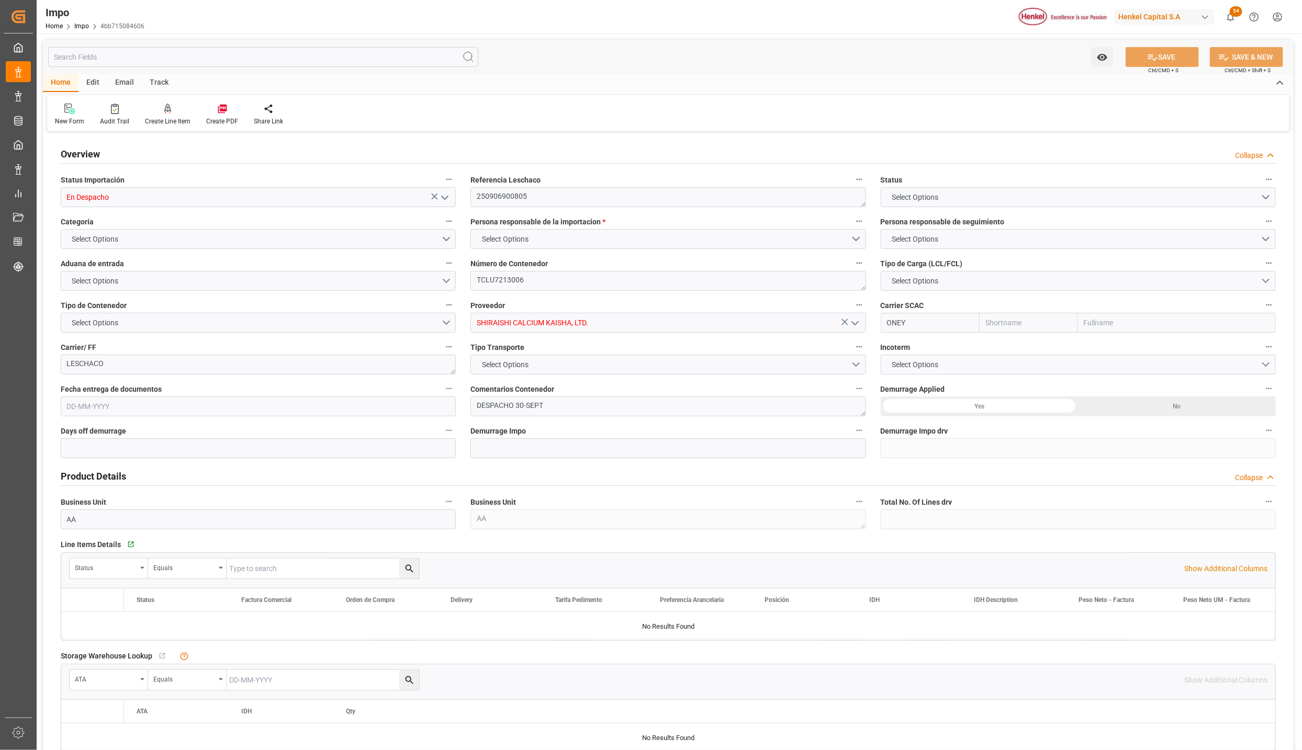
type input "ONE"
type input "Ocean Network Express"
type input "1"
type input "25.16"
type input "16"
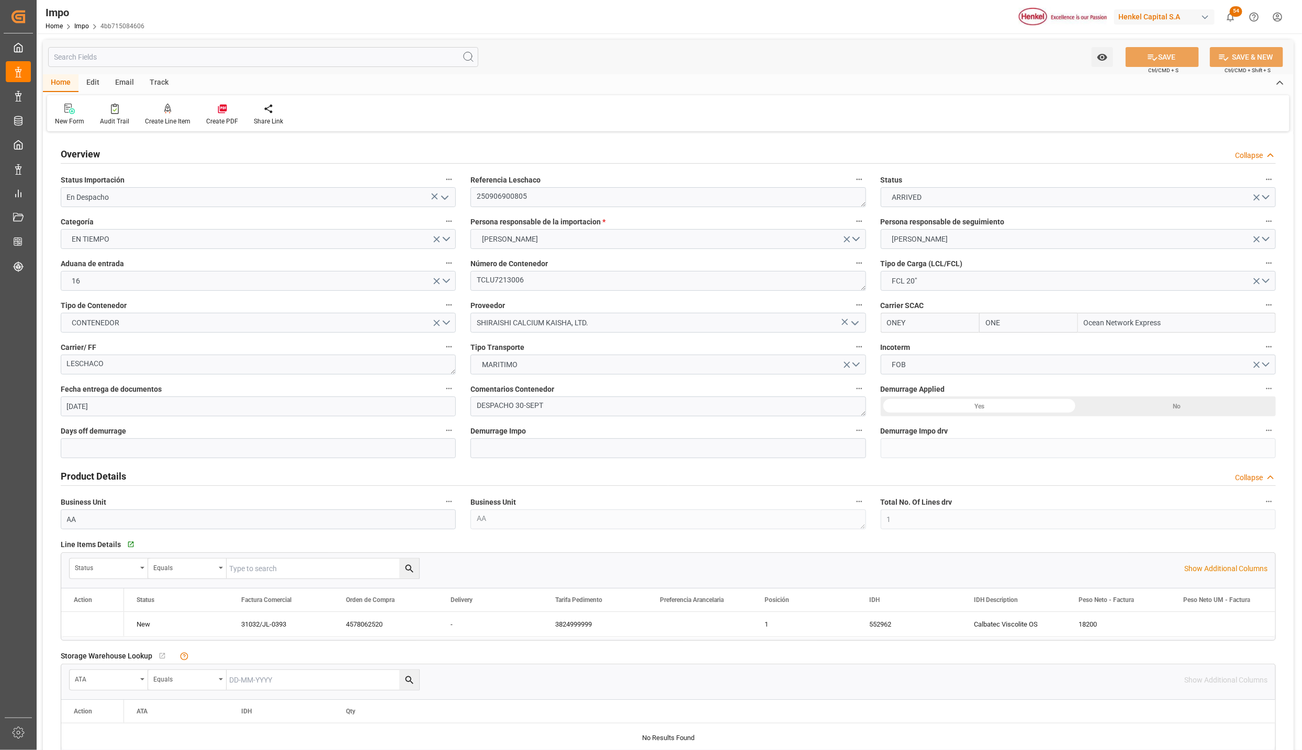
type input "[DATE]"
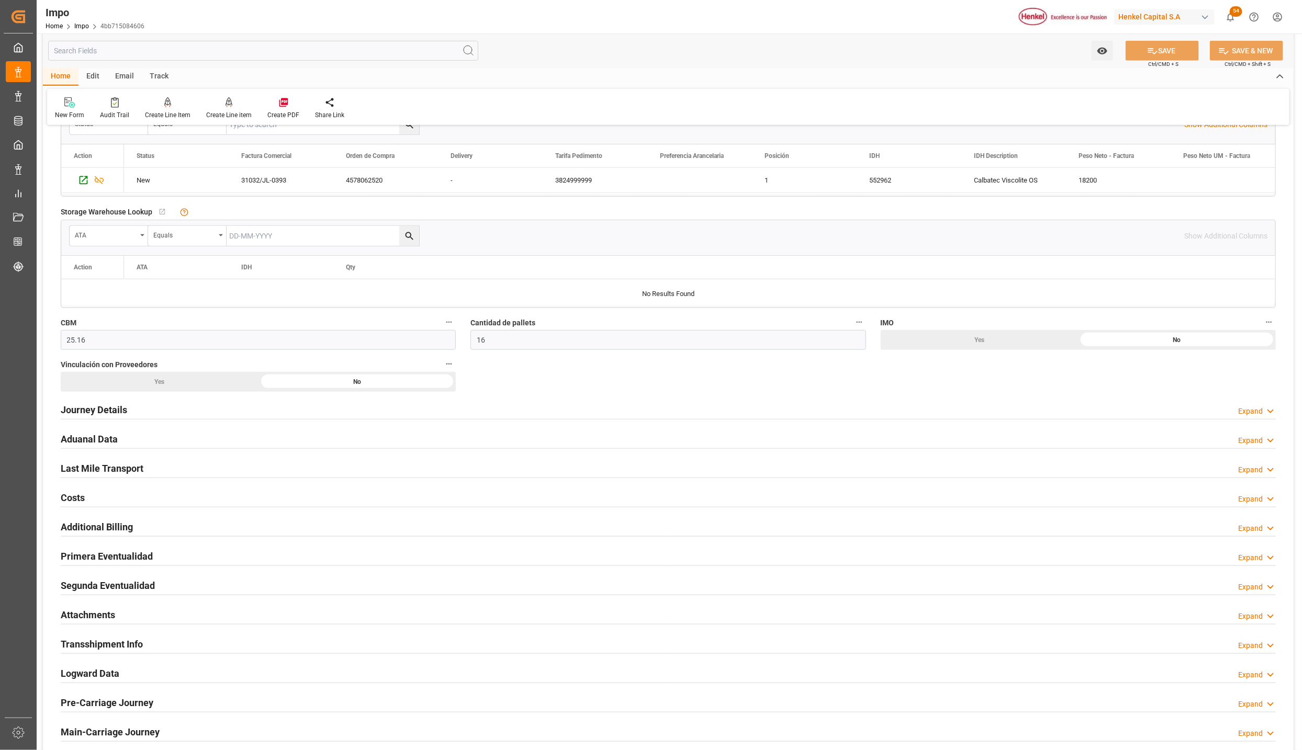
scroll to position [471, 0]
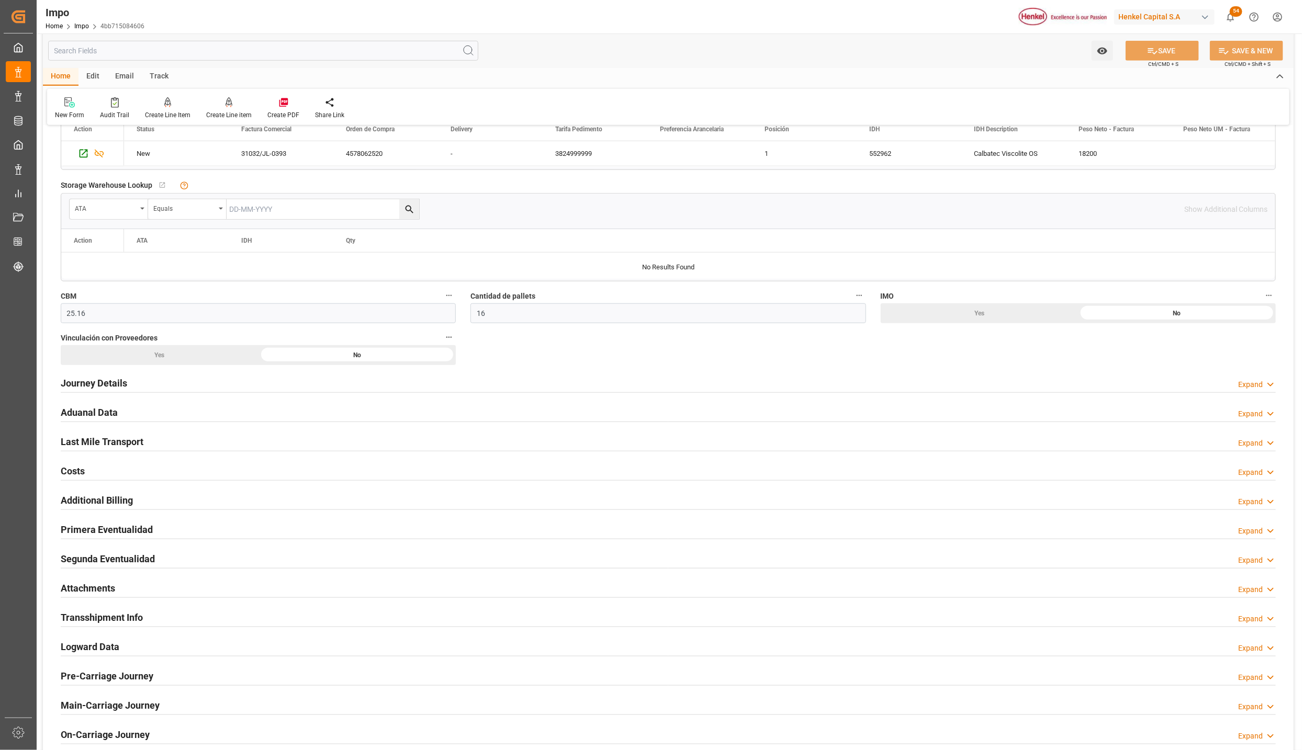
click at [82, 524] on div "Primera Eventualidad" at bounding box center [107, 529] width 92 height 20
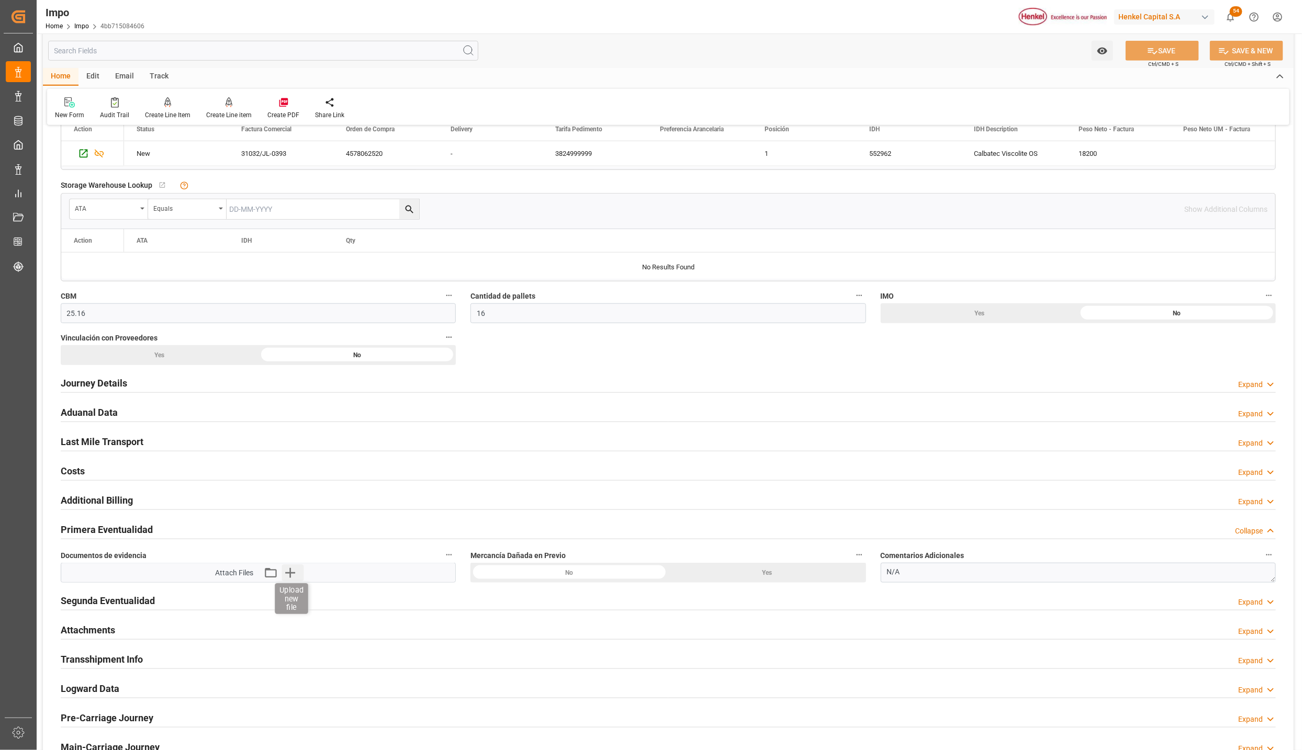
click at [290, 575] on icon "button" at bounding box center [290, 573] width 10 height 10
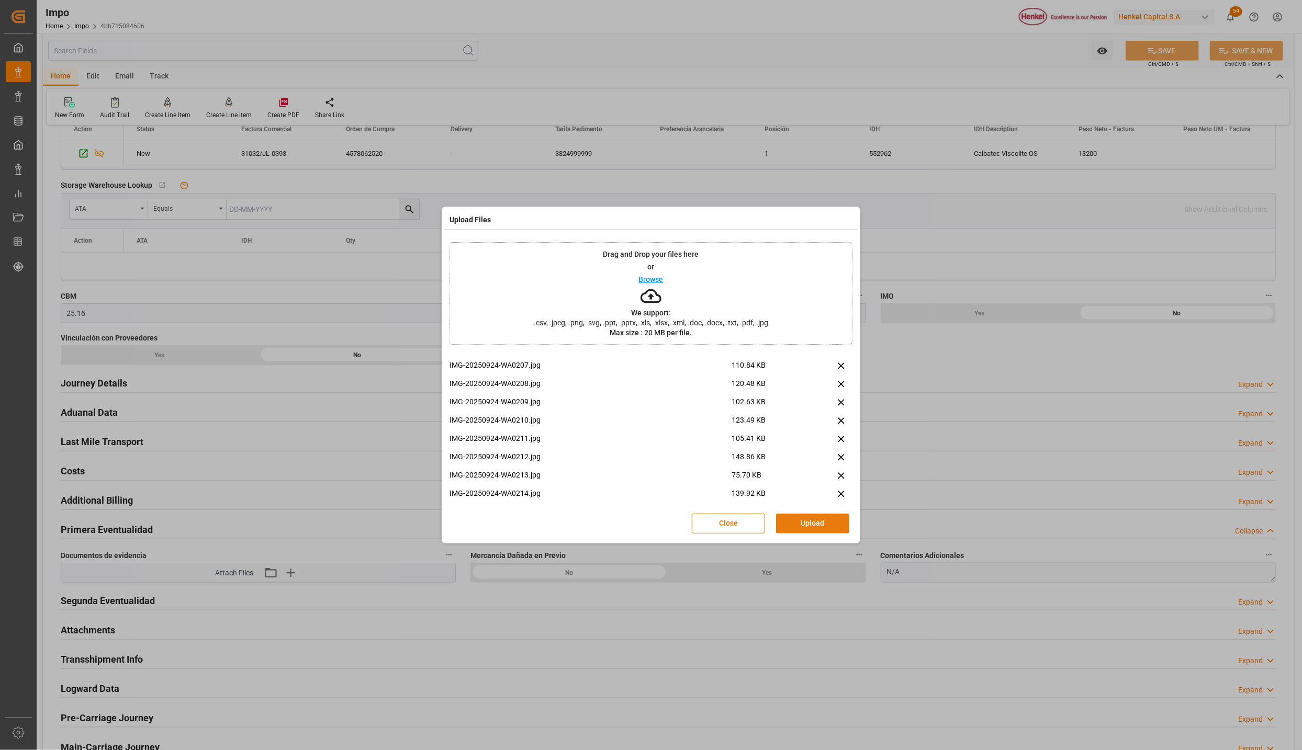
click at [804, 520] on button "Upload" at bounding box center [812, 524] width 73 height 20
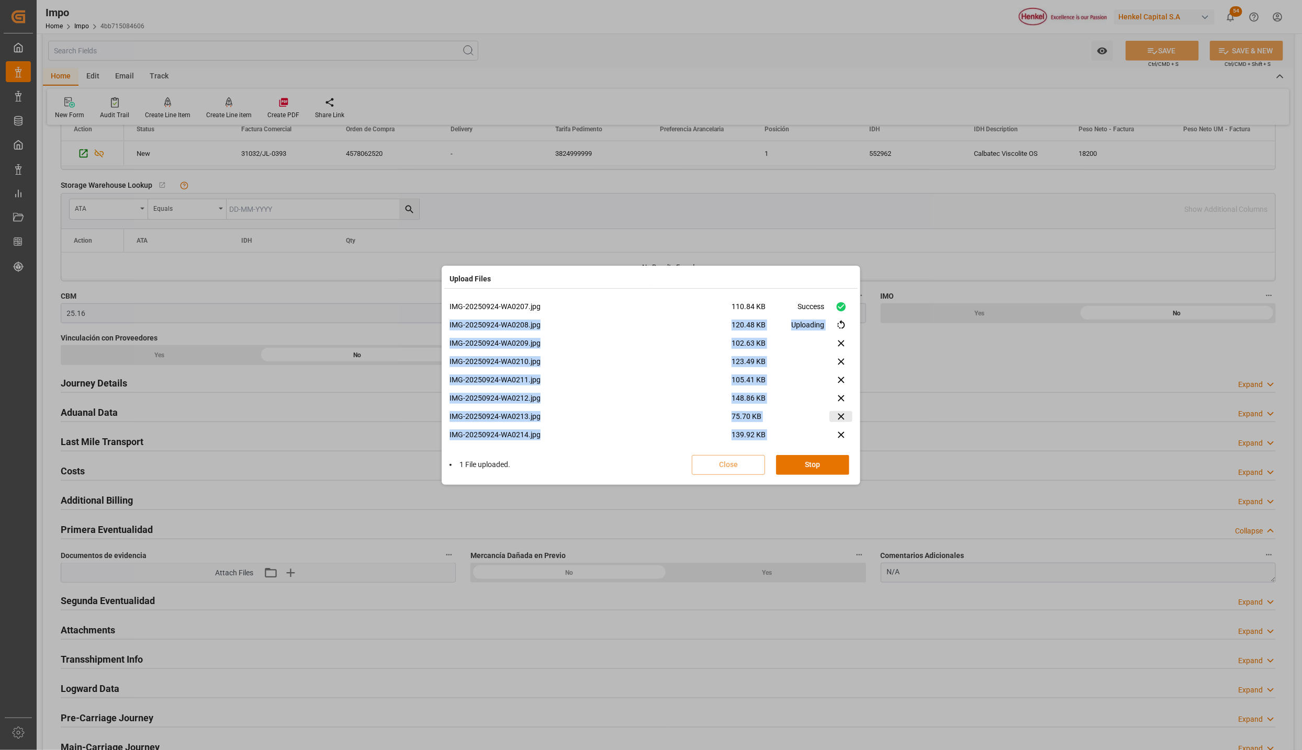
drag, startPoint x: 848, startPoint y: 317, endPoint x: 841, endPoint y: 417, distance: 100.7
click at [841, 422] on ol "IMG-20250924-WA0207.jpg 110.84 KB Success IMG-20250924-WA0208.jpg 120.48 KB Upl…" at bounding box center [650, 539] width 403 height 476
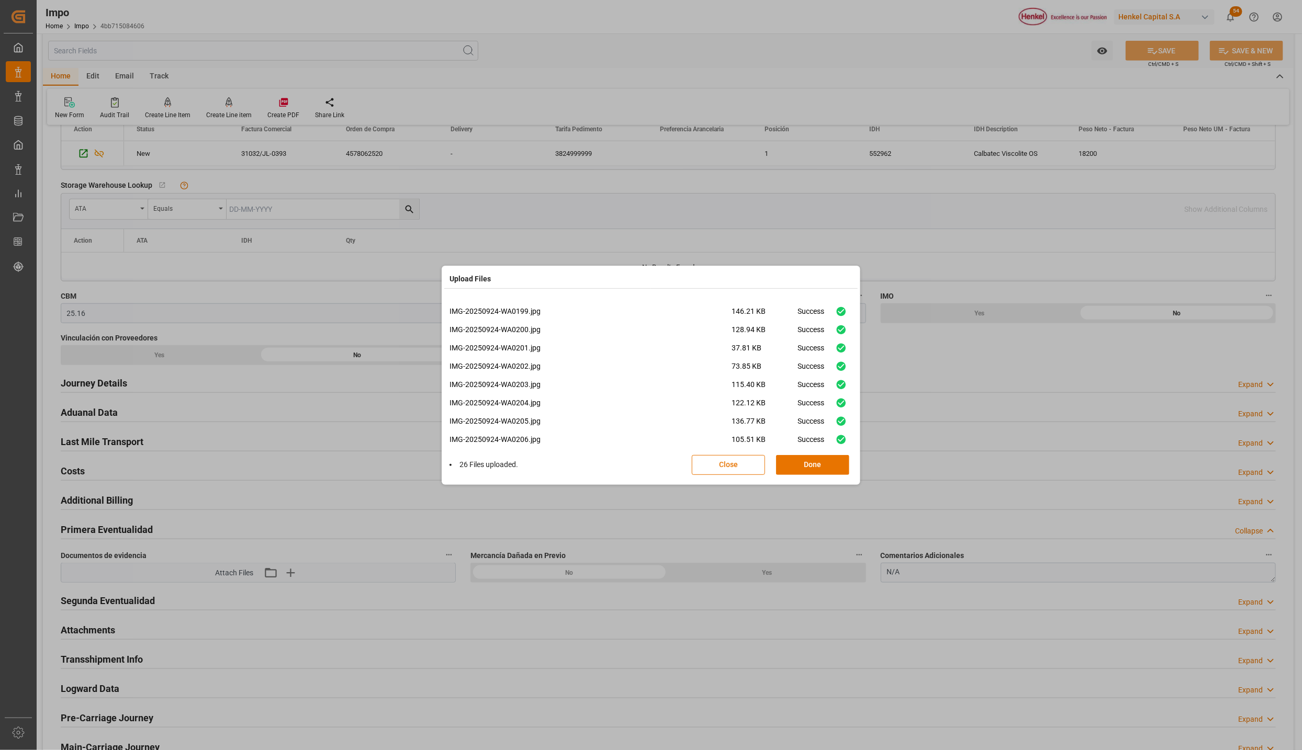
scroll to position [336, 0]
click at [815, 461] on button "Done" at bounding box center [812, 465] width 73 height 20
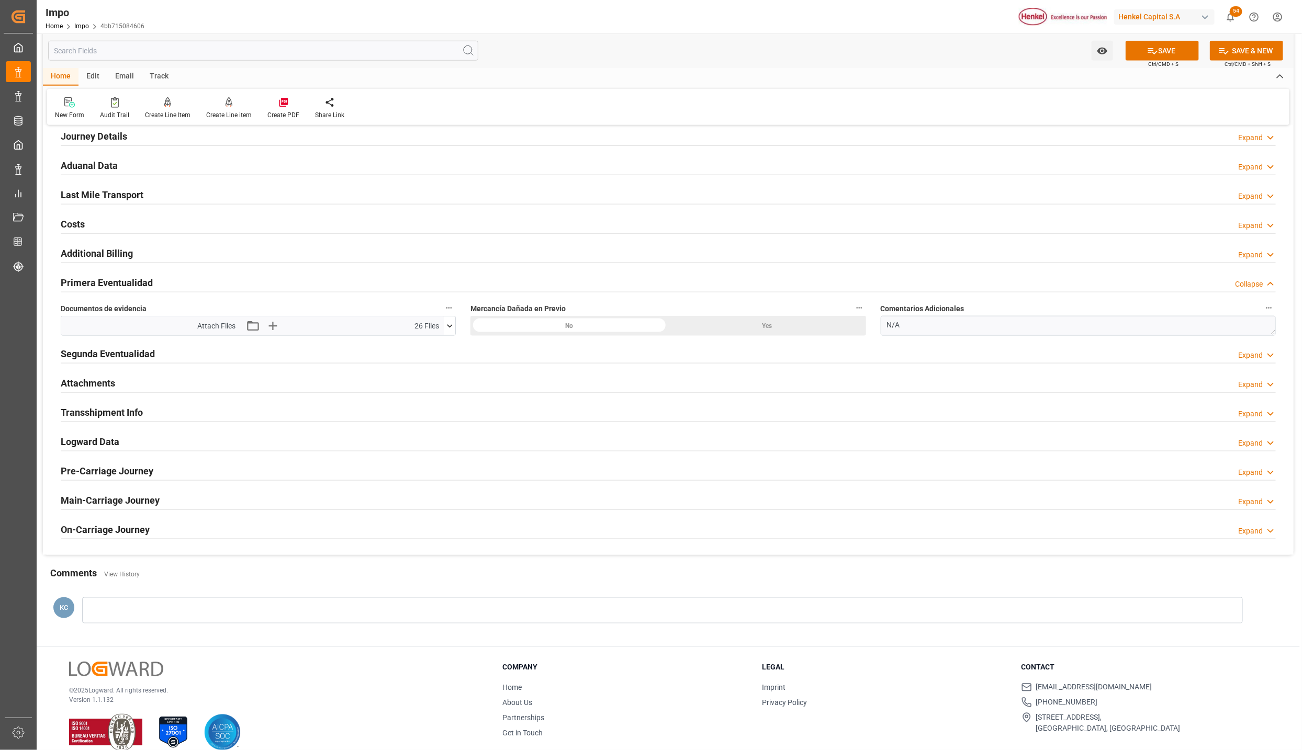
scroll to position [738, 0]
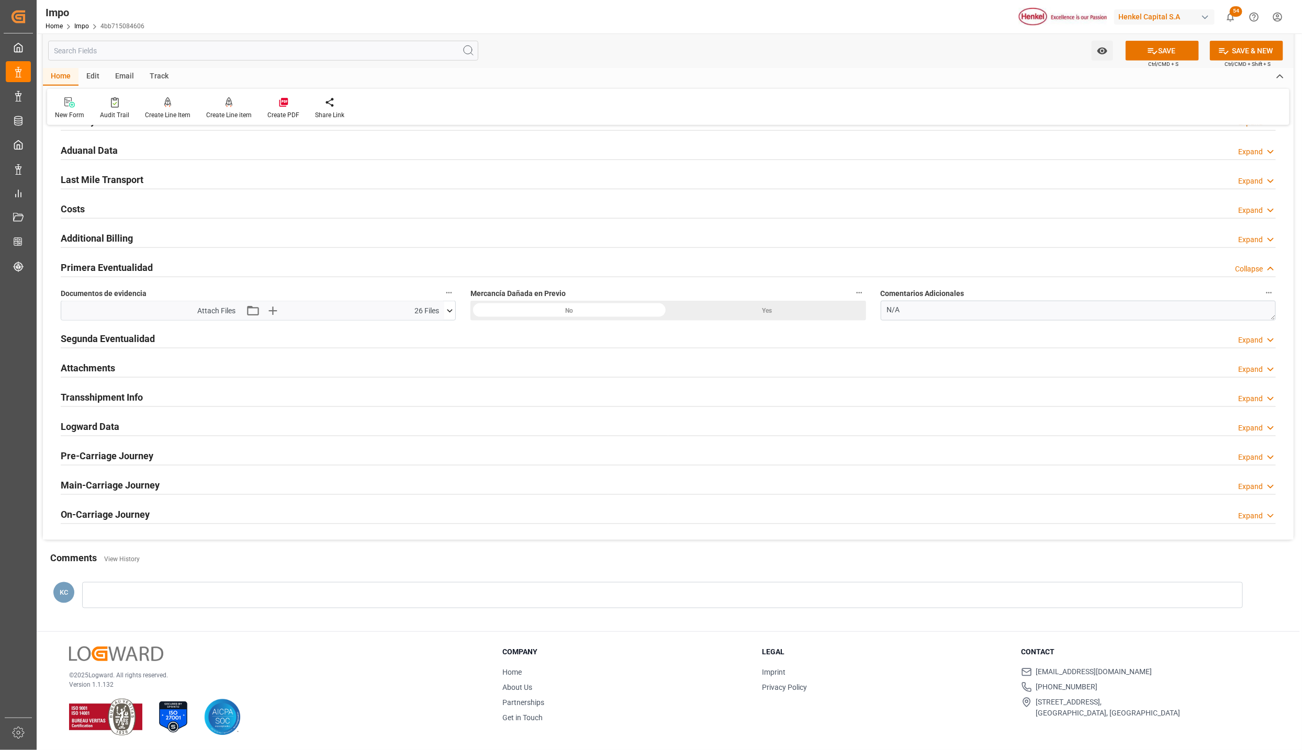
drag, startPoint x: 99, startPoint y: 366, endPoint x: 278, endPoint y: 388, distance: 180.3
click at [99, 366] on h2 "Attachments" at bounding box center [88, 368] width 54 height 14
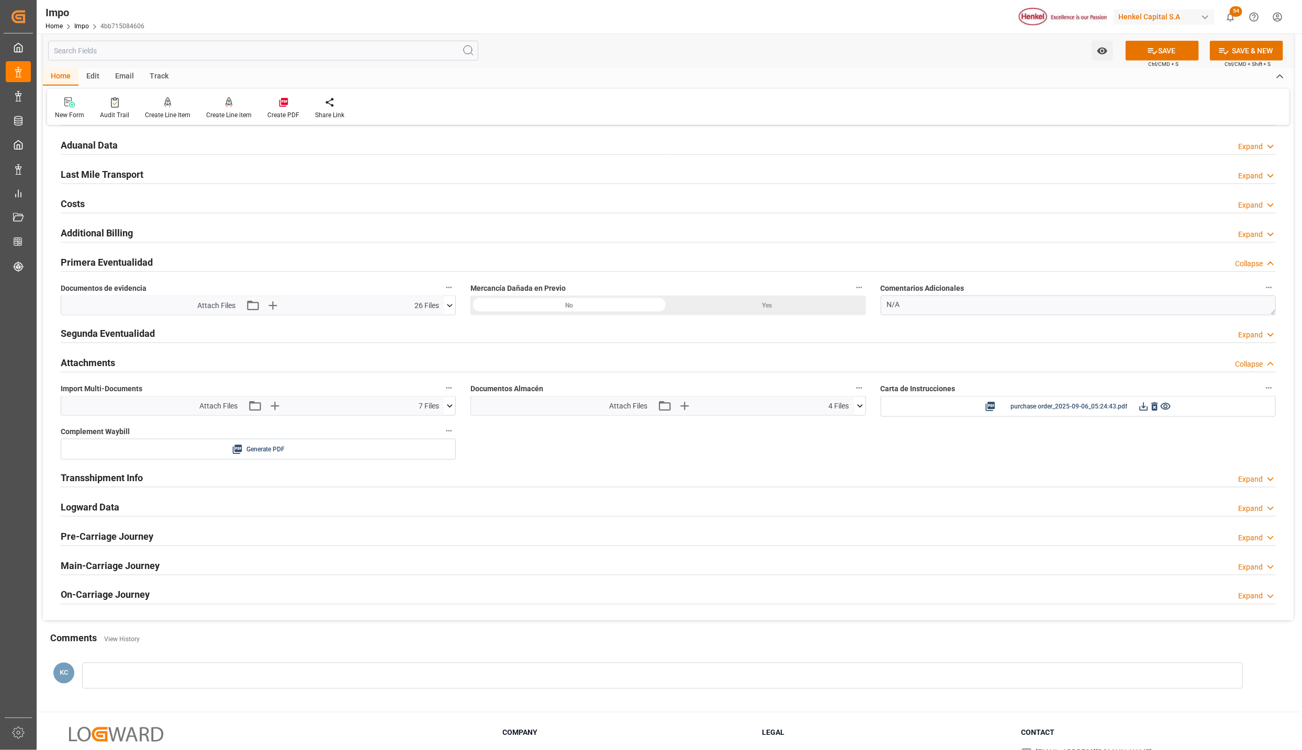
click at [446, 409] on icon at bounding box center [449, 406] width 11 height 11
click at [273, 414] on icon "button" at bounding box center [274, 406] width 17 height 17
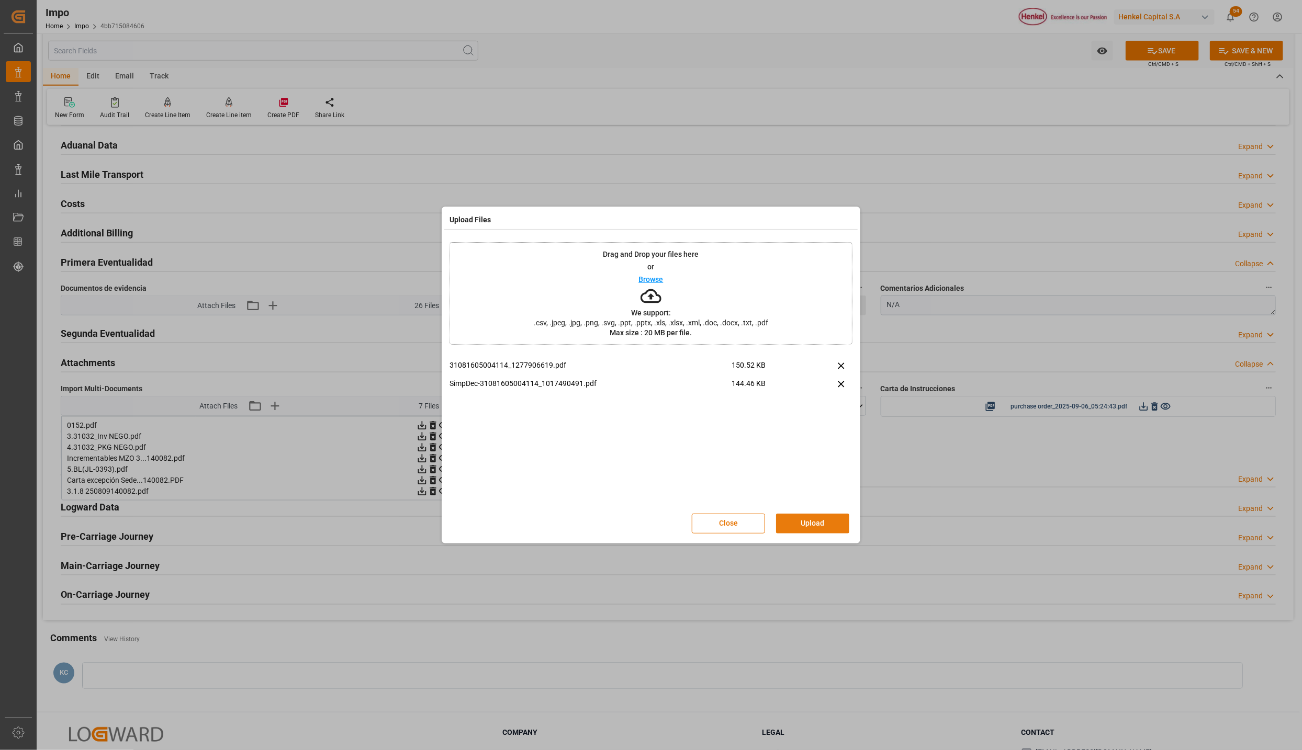
click at [796, 523] on button "Upload" at bounding box center [812, 524] width 73 height 20
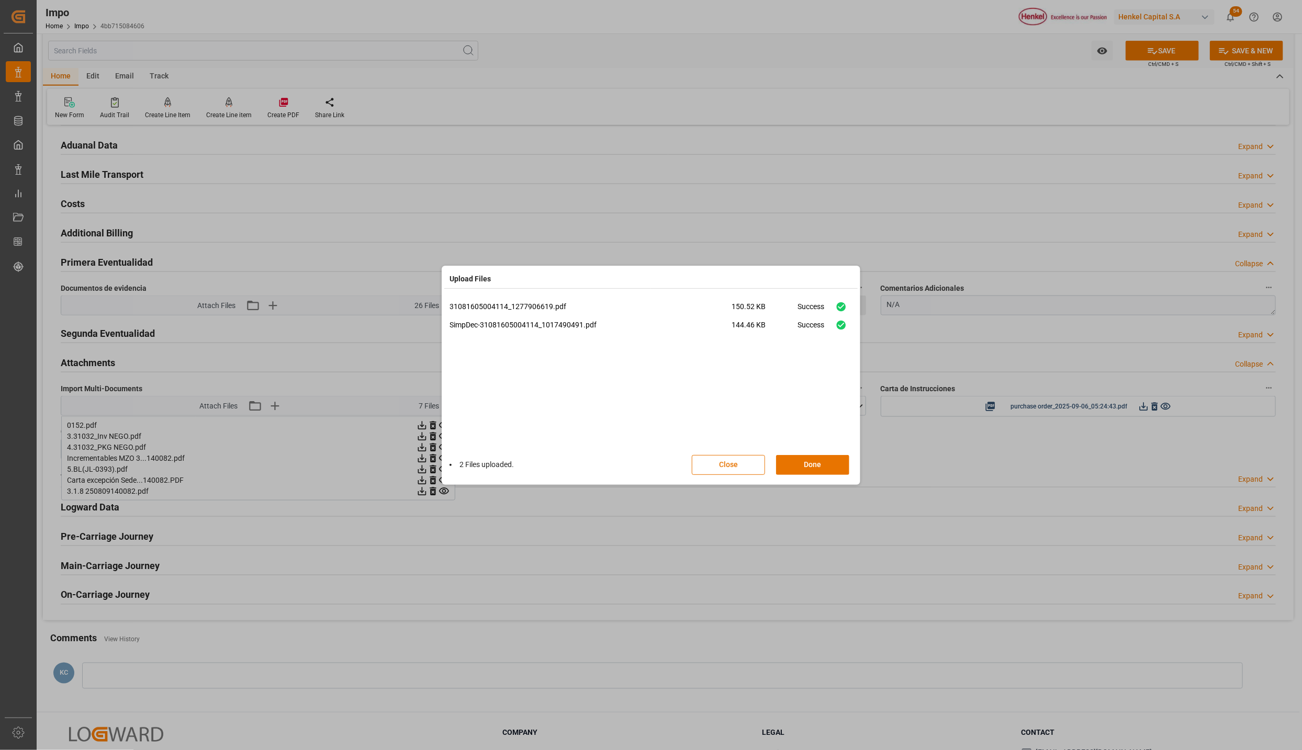
drag, startPoint x: 796, startPoint y: 460, endPoint x: 1099, endPoint y: 288, distance: 347.9
click at [796, 460] on button "Done" at bounding box center [812, 465] width 73 height 20
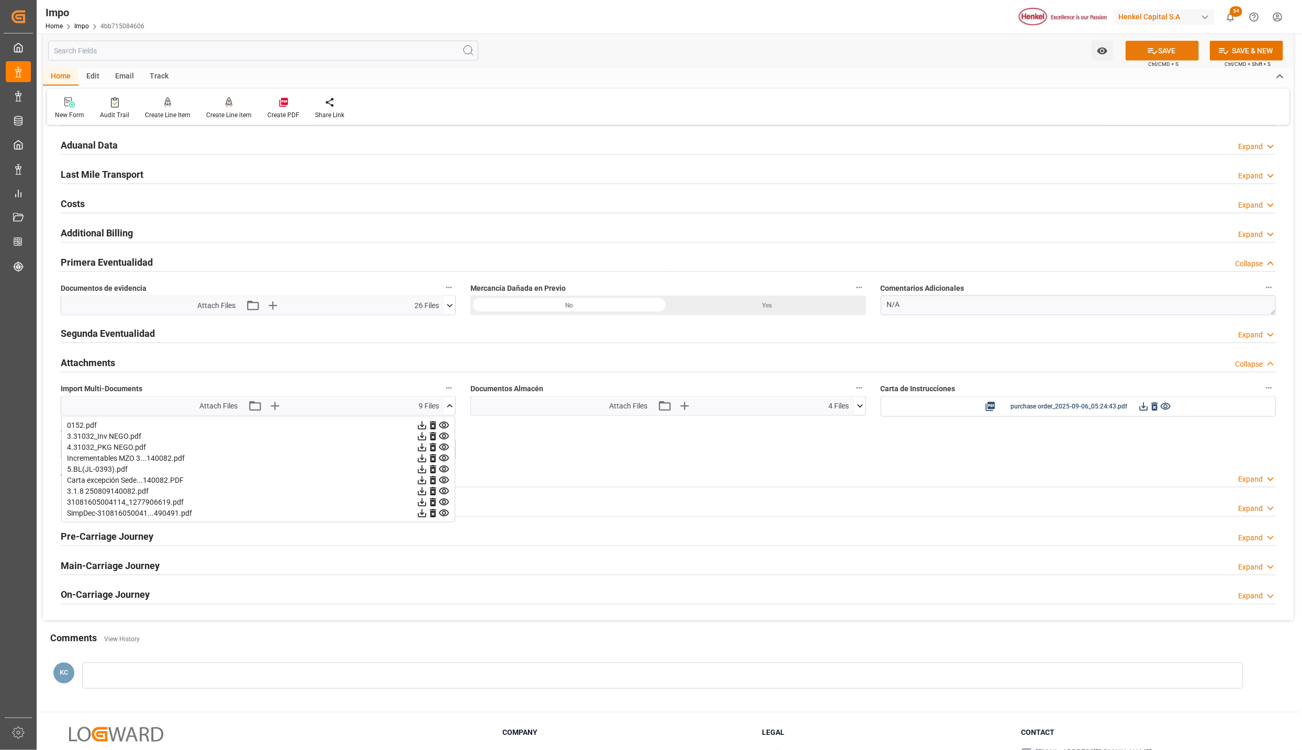
click at [1165, 44] on button "SAVE" at bounding box center [1161, 51] width 73 height 20
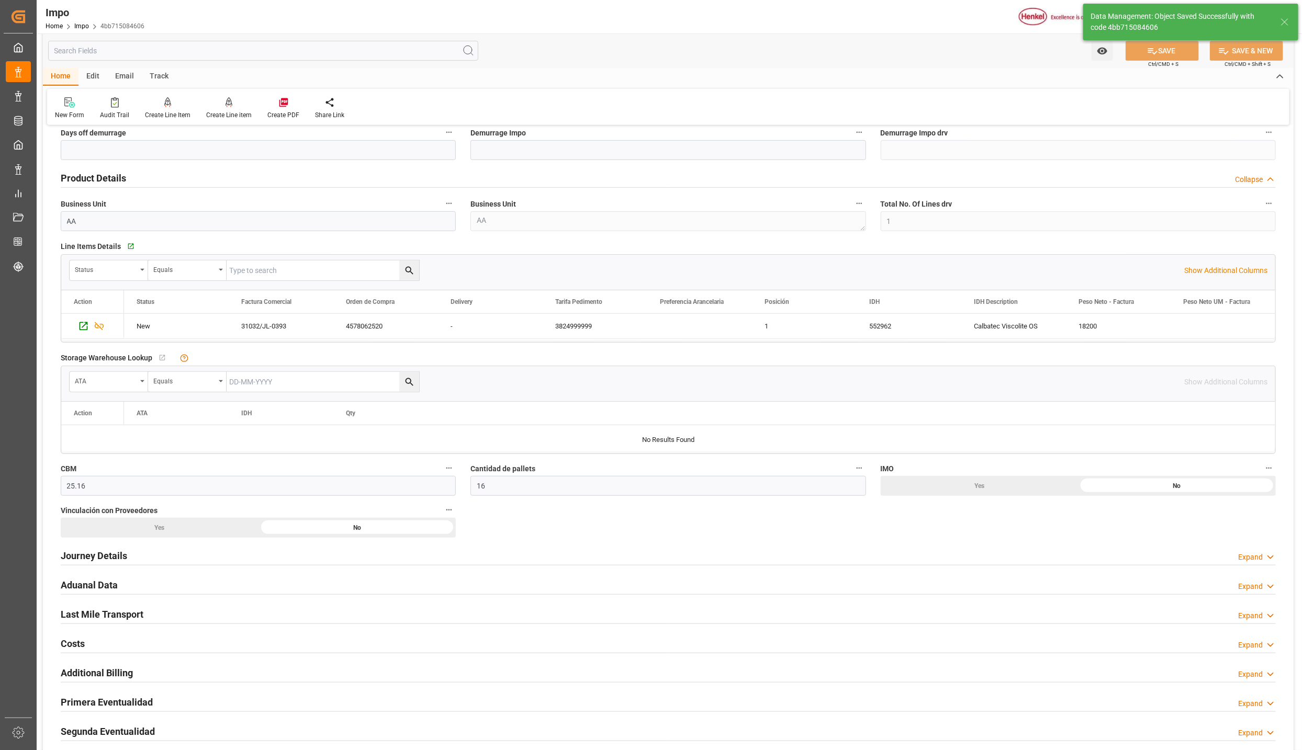
scroll to position [267, 0]
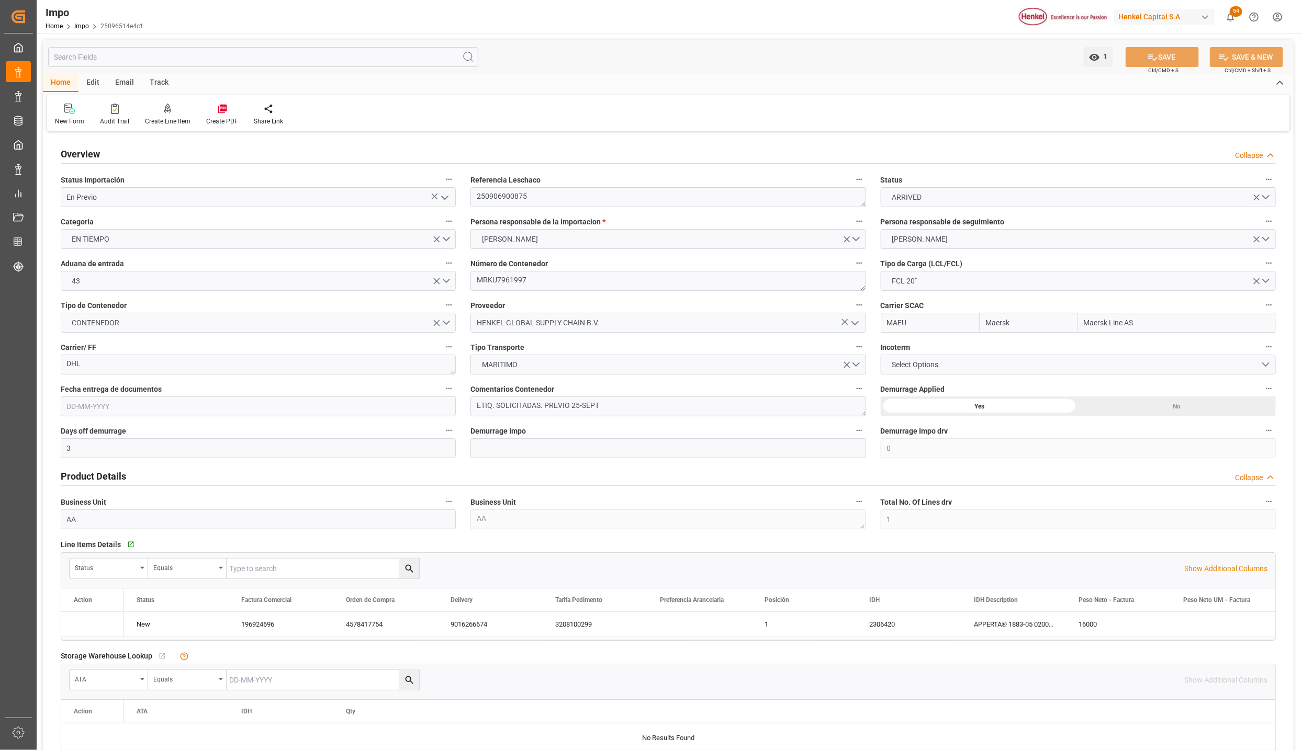
type input "Maersk"
type input "Maersk Line AS"
type input "3"
type input "0"
type input "1"
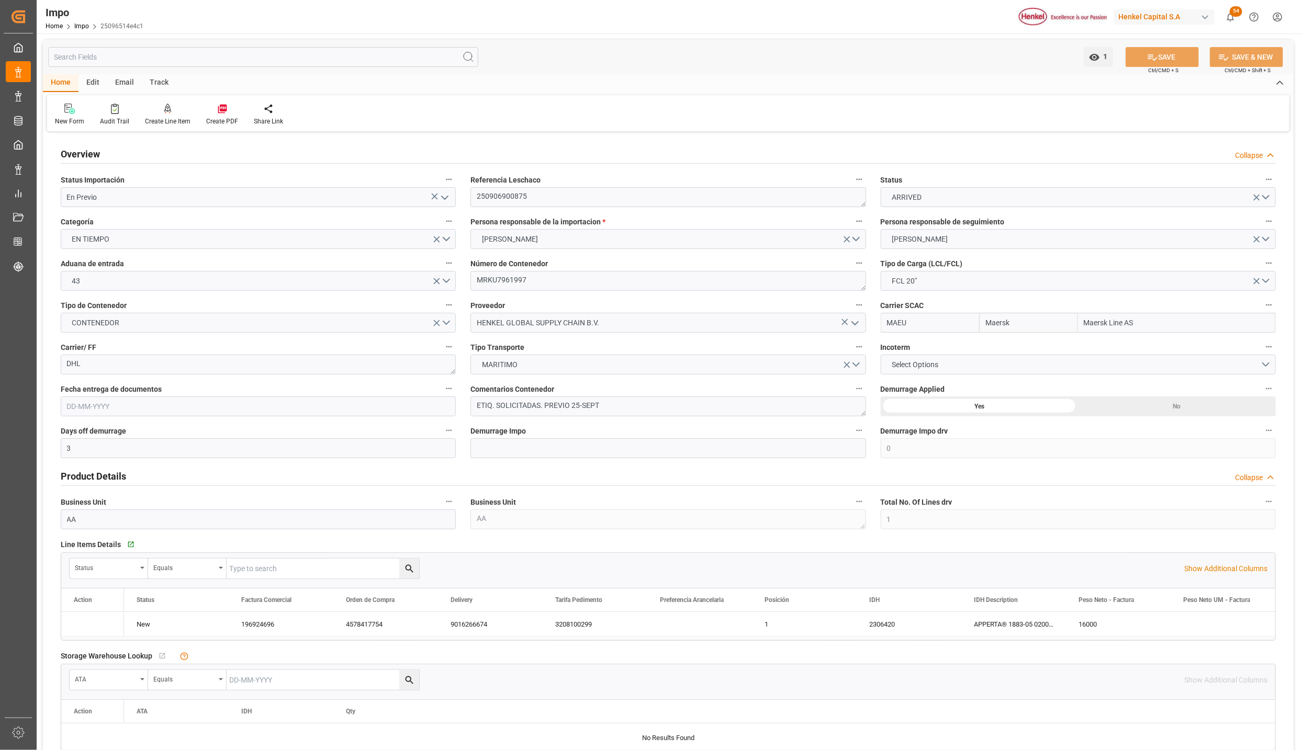
type input "25"
type input "20"
type input "[DATE]"
click at [442, 200] on icon "open menu" at bounding box center [444, 197] width 13 height 13
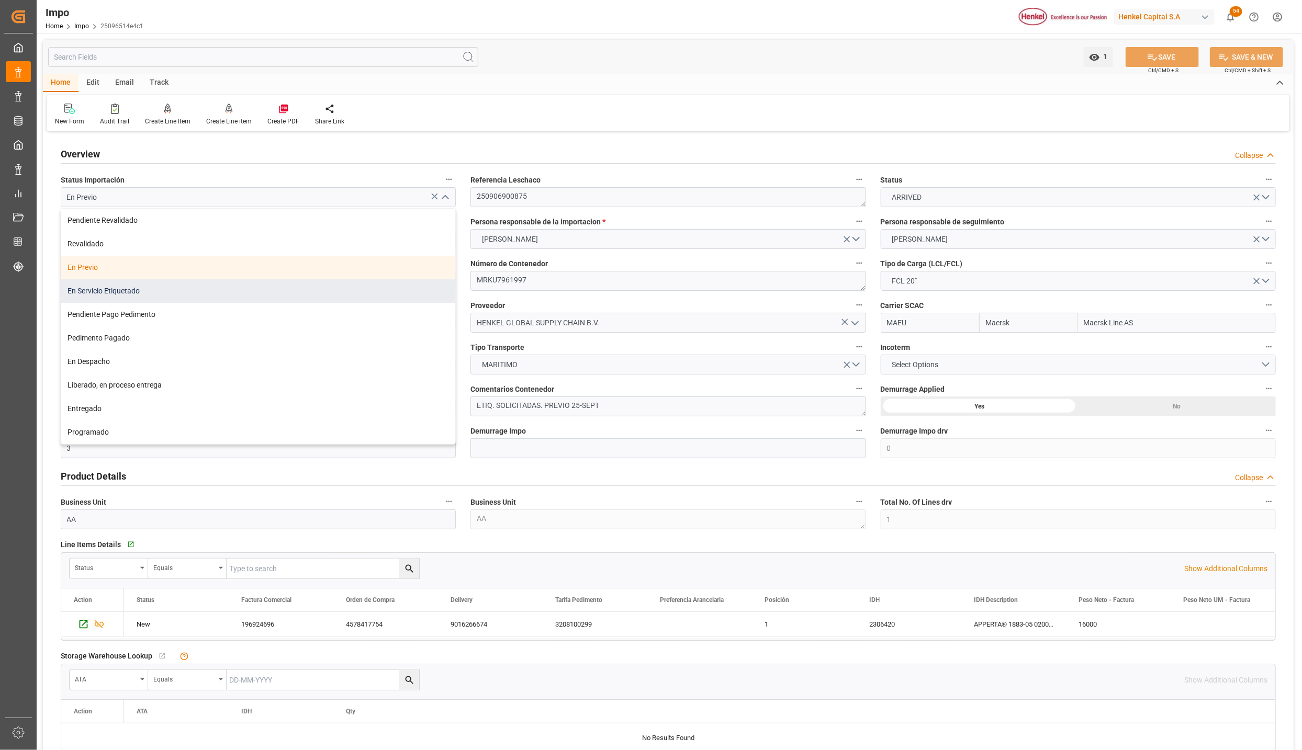
click at [161, 294] on div "En Servicio Etiquetado" at bounding box center [258, 291] width 394 height 24
type input "En Servicio Etiquetado"
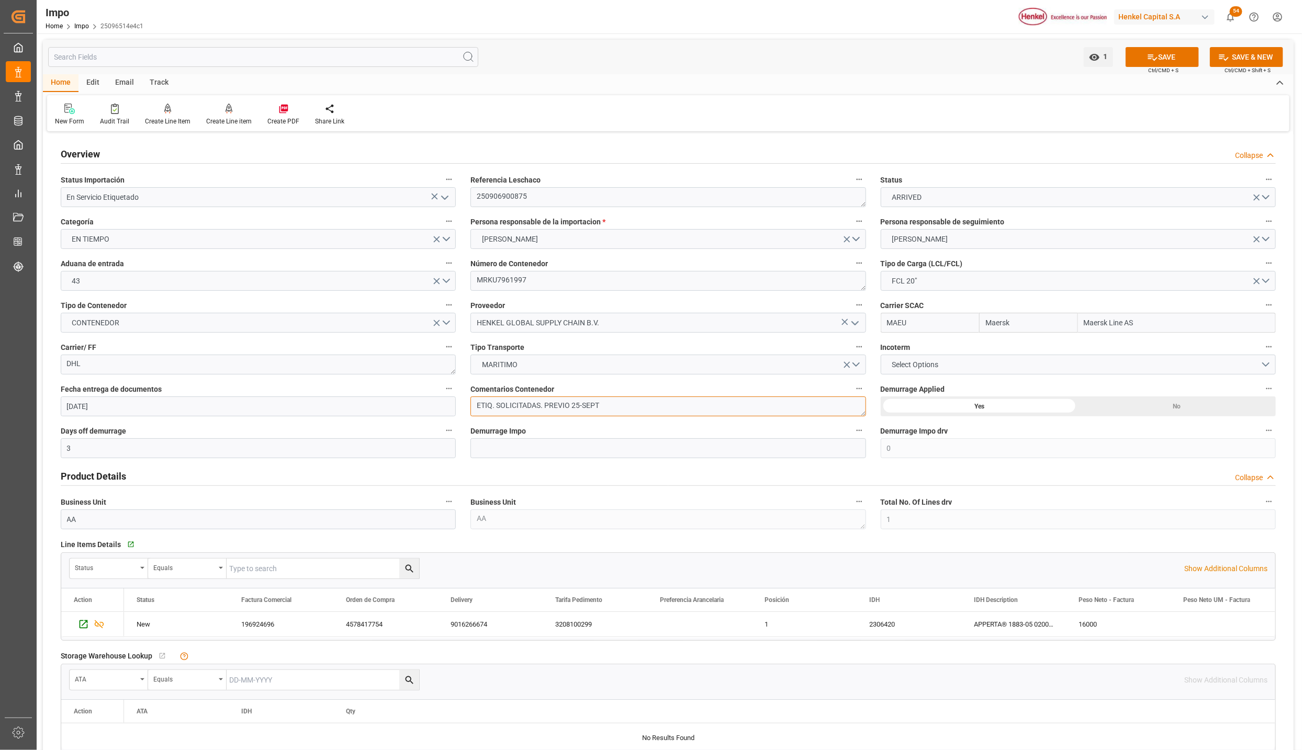
drag, startPoint x: 620, startPoint y: 409, endPoint x: 470, endPoint y: 405, distance: 150.2
click at [470, 405] on textarea "ETIQ. SOLICITADAS. PREVIO 25-SEPT" at bounding box center [667, 407] width 395 height 20
click at [619, 401] on textarea "ETIQ. SOLICITADAS. PREVIO 25-SEPT" at bounding box center [667, 407] width 395 height 20
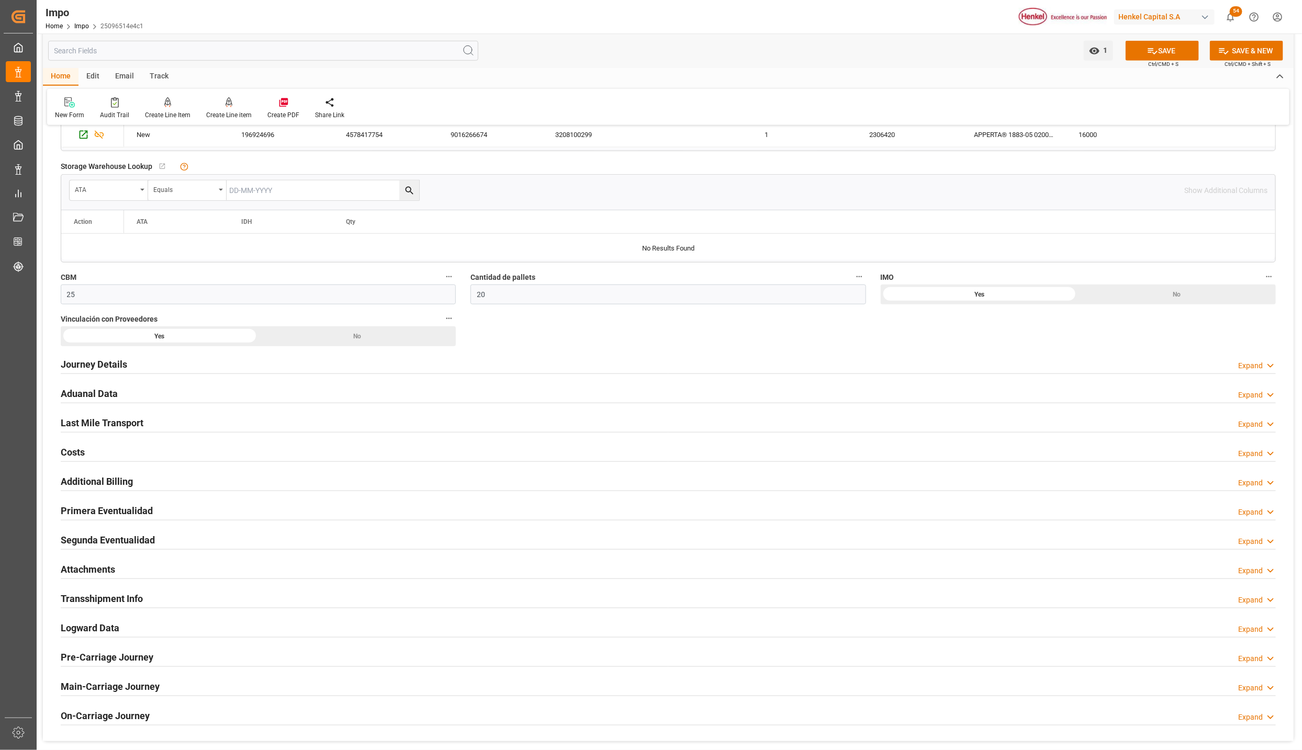
scroll to position [549, 0]
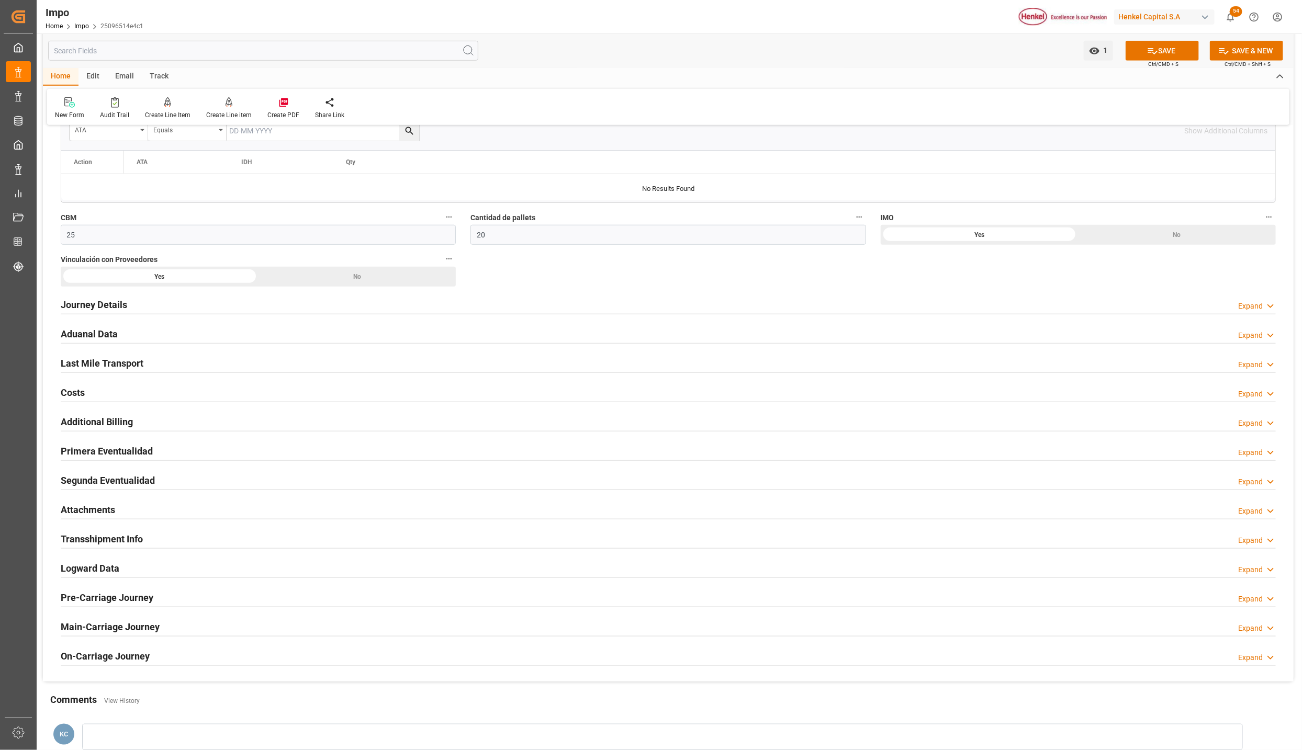
type textarea "ETIQ. SOLICITADAS. PEND. ETIQUETAS"
click at [137, 451] on h2 "Primera Eventualidad" at bounding box center [107, 451] width 92 height 14
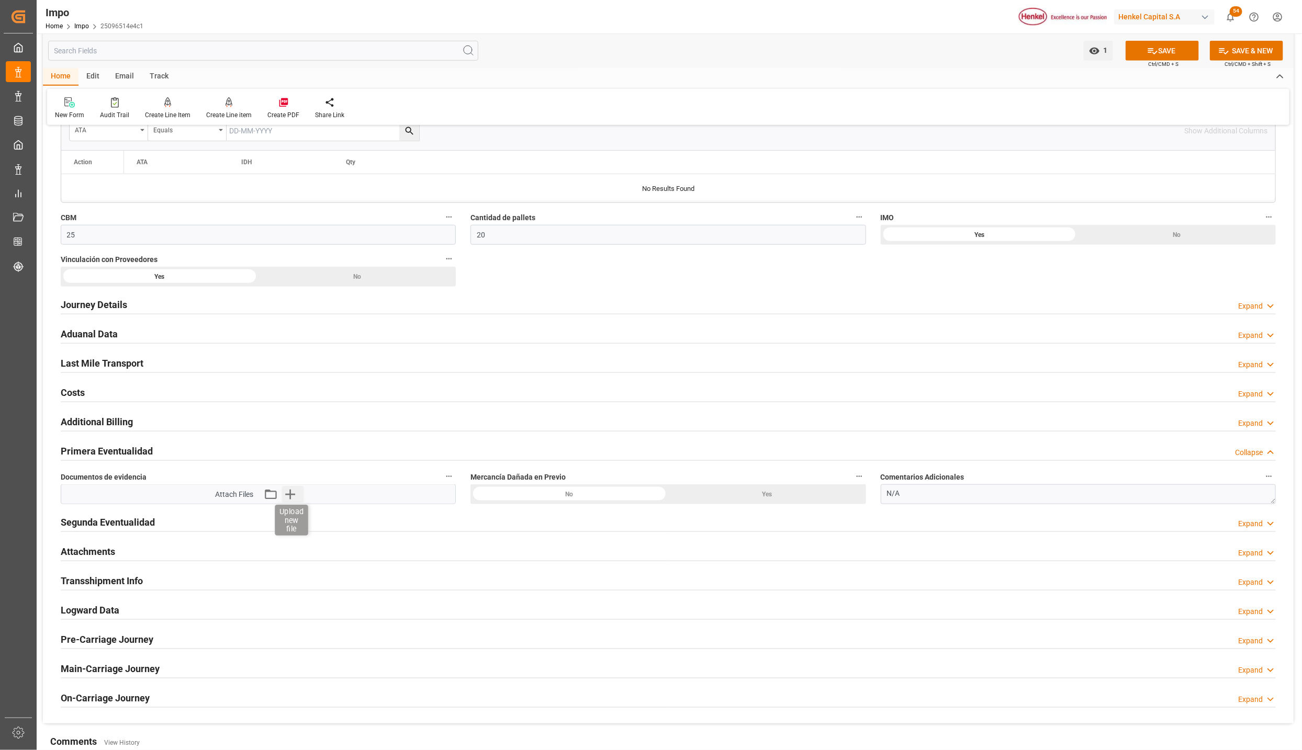
click at [291, 495] on icon "button" at bounding box center [289, 494] width 17 height 17
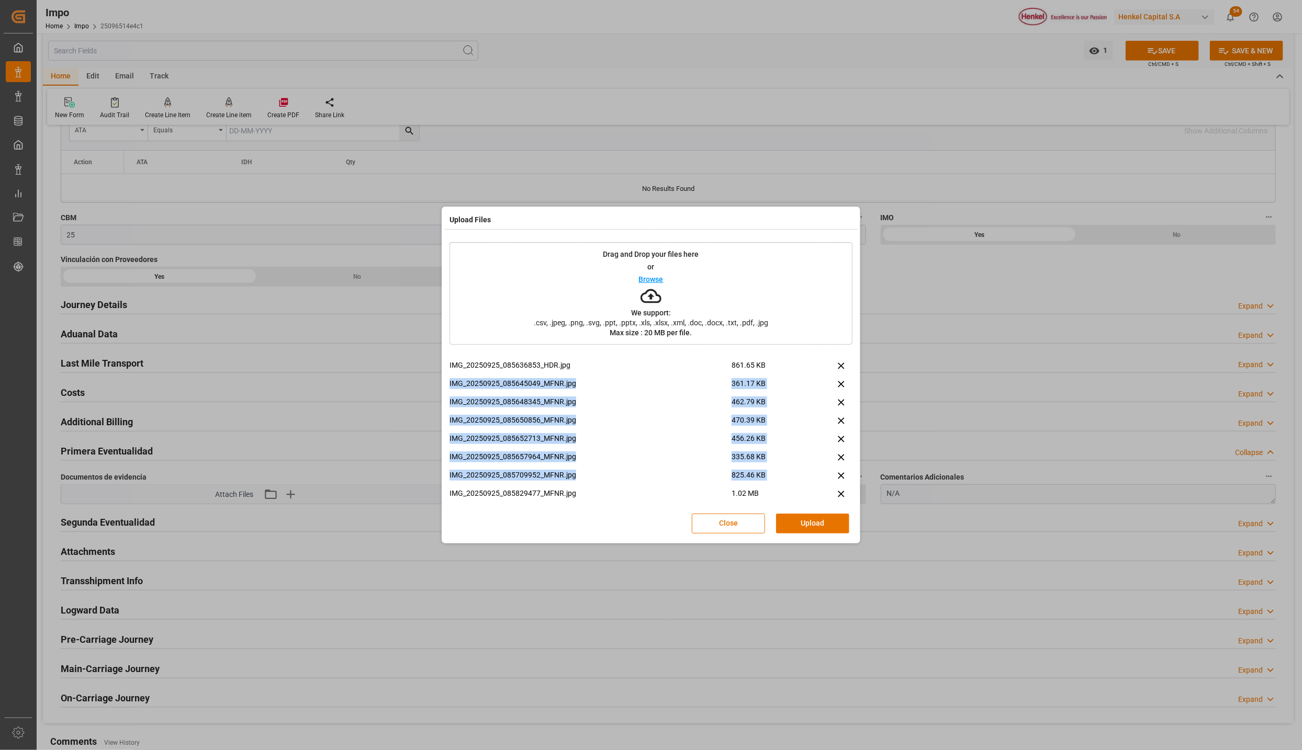
drag, startPoint x: 852, startPoint y: 374, endPoint x: 852, endPoint y: 476, distance: 102.5
click at [852, 476] on div "IMG_20250925_085636853_HDR.jpg 861.65 KB IMG_20250925_085645049_MFNR.jpg 361.17…" at bounding box center [650, 433] width 403 height 146
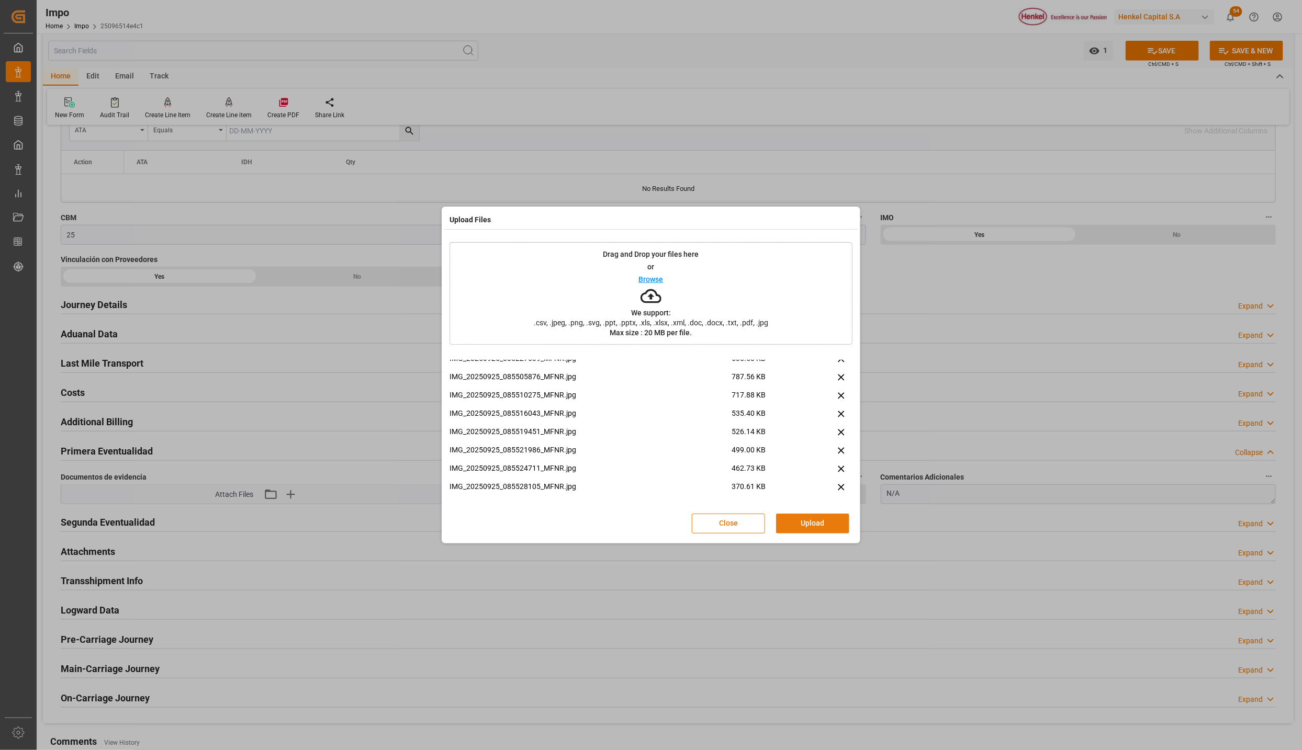
click at [825, 523] on button "Upload" at bounding box center [812, 524] width 73 height 20
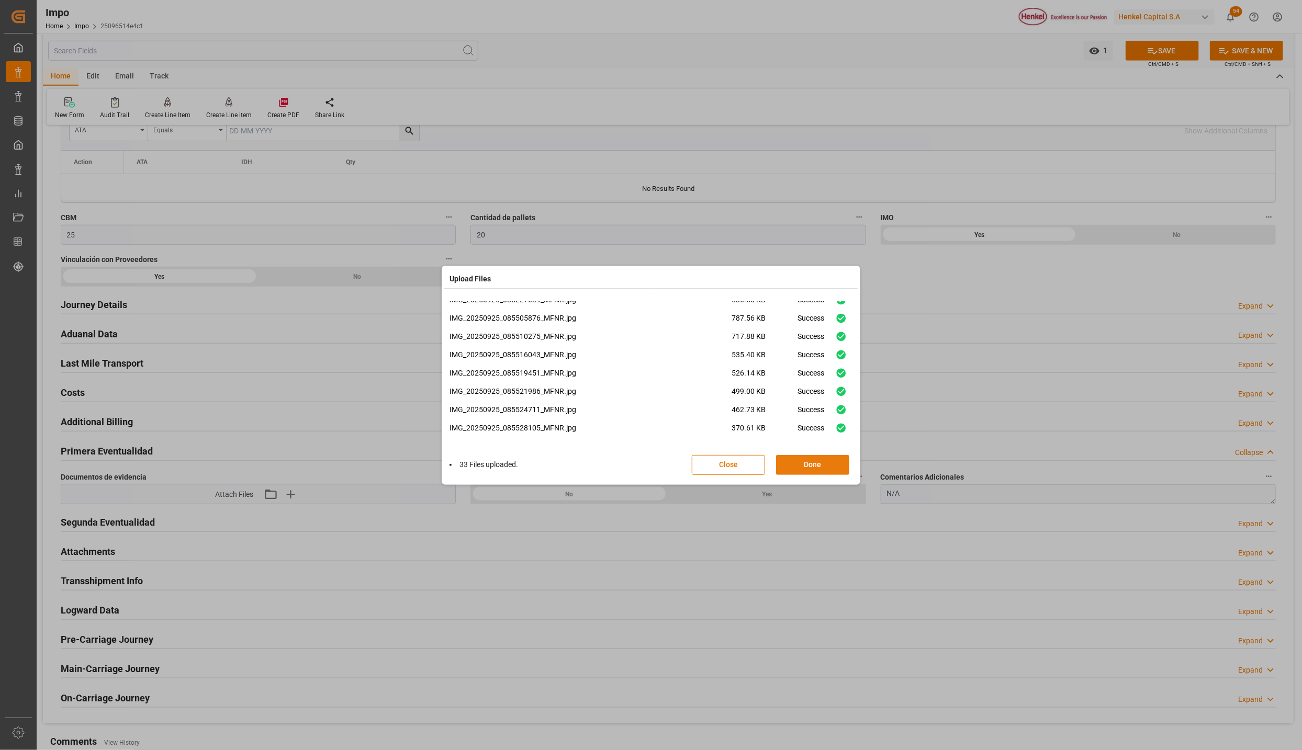
click at [810, 465] on button "Done" at bounding box center [812, 465] width 73 height 20
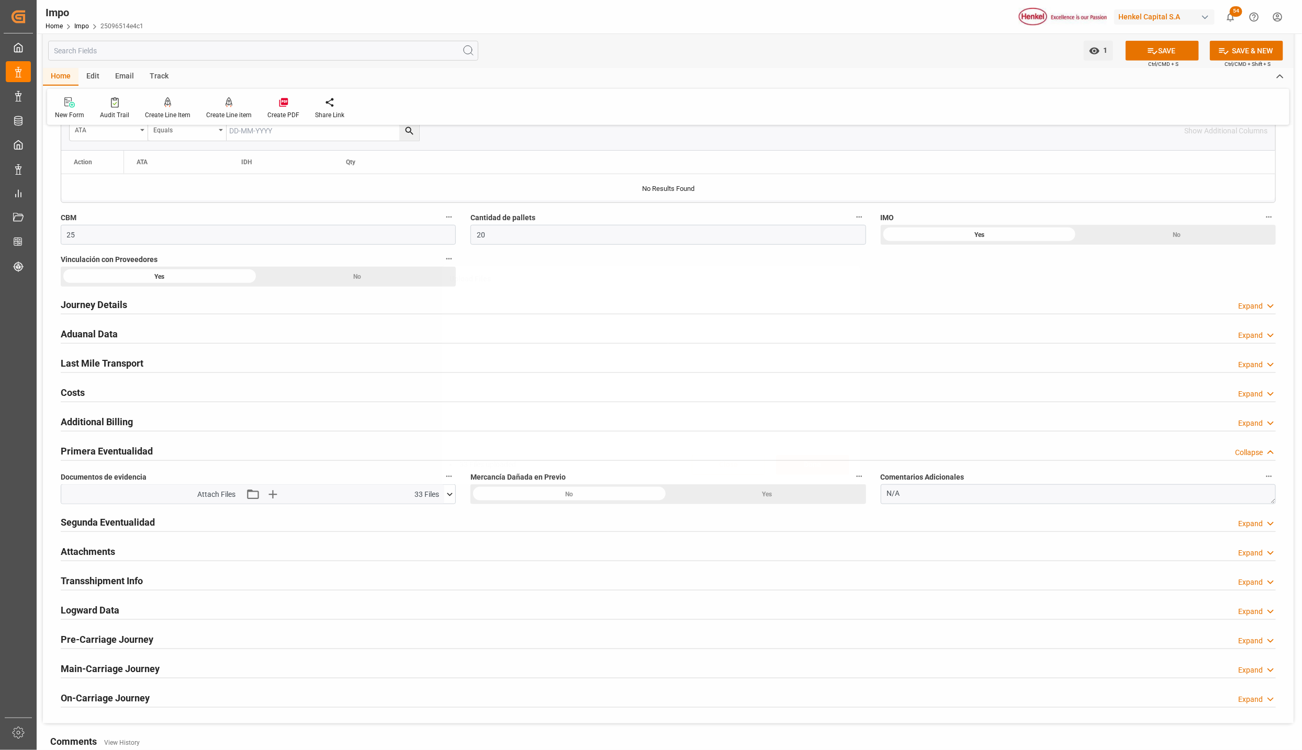
scroll to position [0, 0]
click at [1163, 49] on button "SAVE" at bounding box center [1161, 51] width 73 height 20
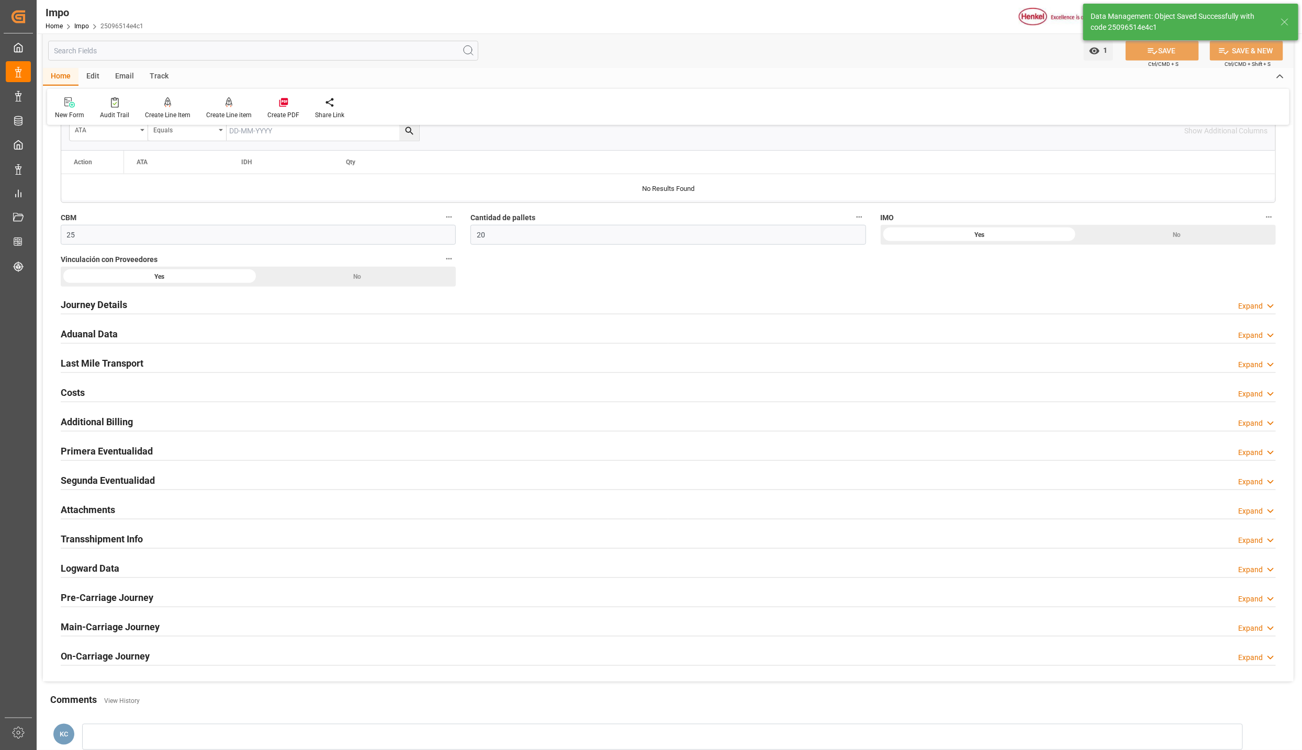
drag, startPoint x: 87, startPoint y: 335, endPoint x: 968, endPoint y: 405, distance: 884.3
click at [87, 335] on h2 "Aduanal Data" at bounding box center [89, 334] width 57 height 14
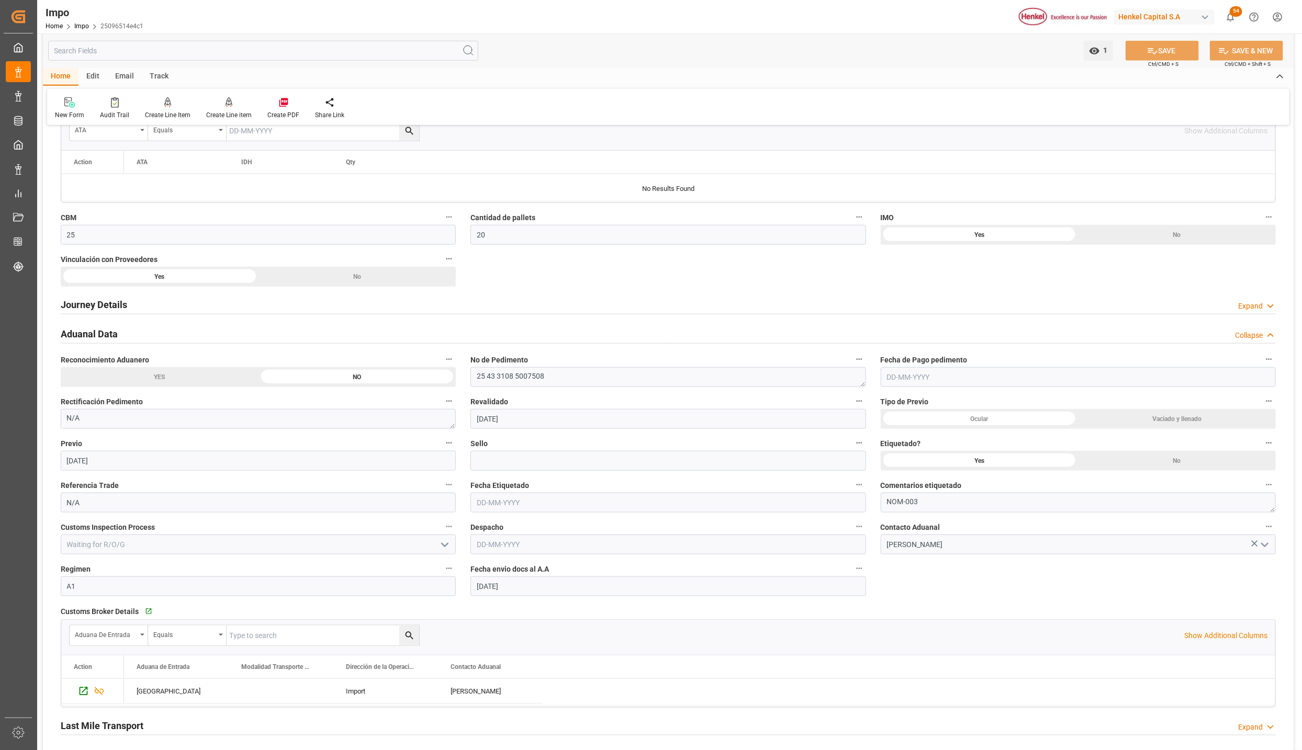
click at [928, 379] on input "text" at bounding box center [1077, 377] width 395 height 20
drag, startPoint x: 174, startPoint y: 465, endPoint x: 668, endPoint y: 474, distance: 493.4
click at [174, 465] on input "[DATE]" at bounding box center [258, 461] width 395 height 20
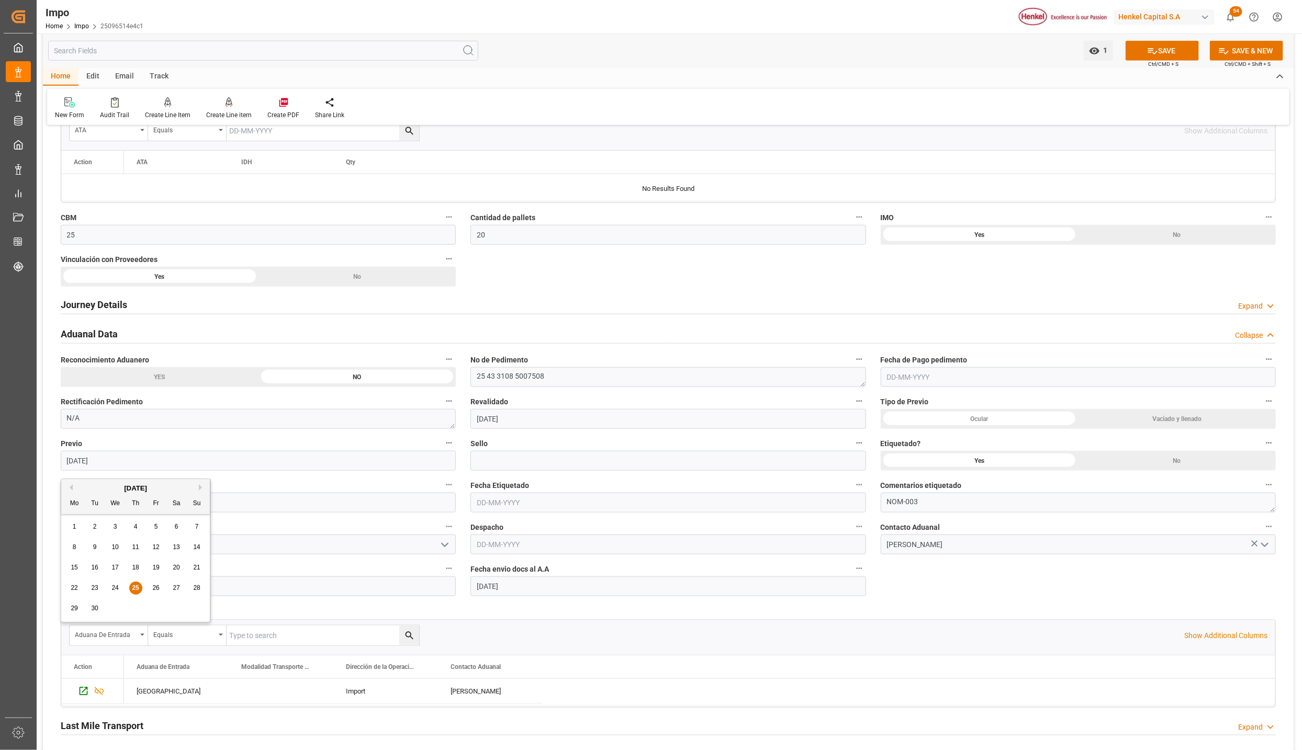
click at [920, 592] on div "Overview Collapse Status Importación En Servicio Etiquetado Referencia Leschaco…" at bounding box center [668, 314] width 1250 height 1459
click at [96, 338] on h2 "Aduanal Data" at bounding box center [89, 334] width 57 height 14
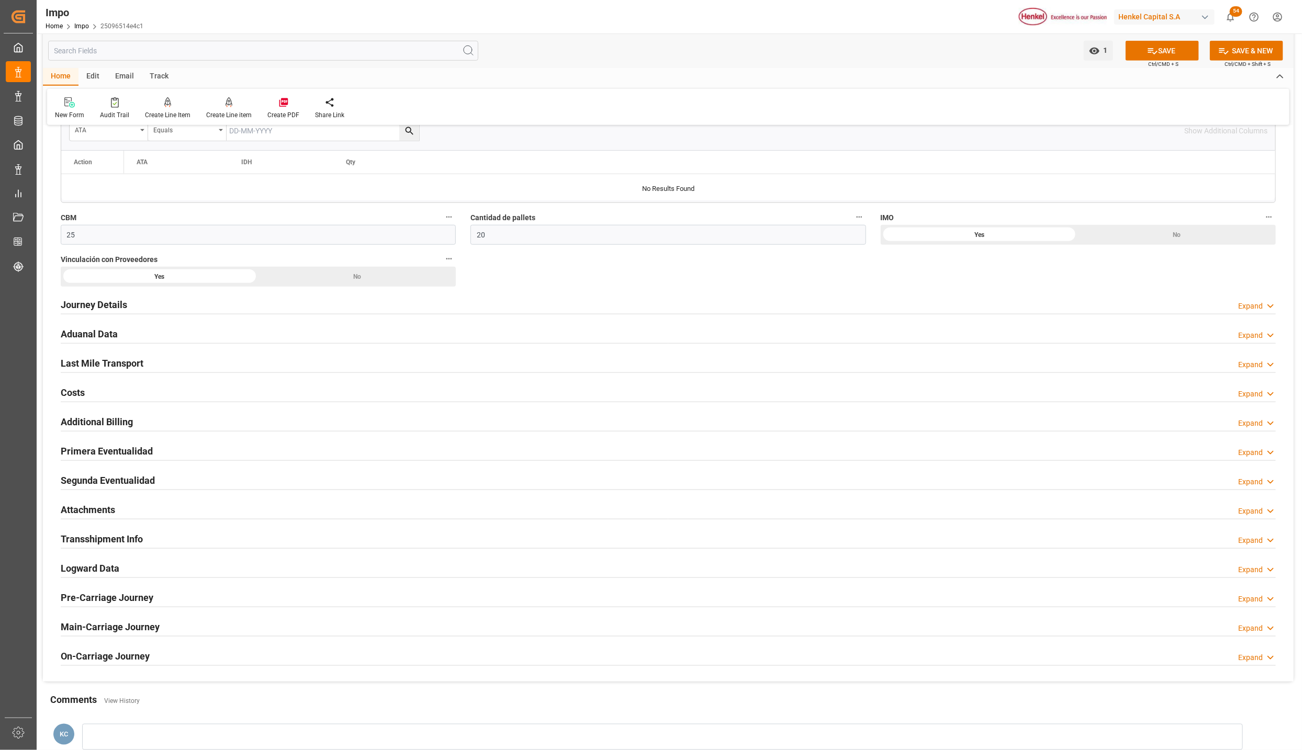
click at [91, 449] on h2 "Primera Eventualidad" at bounding box center [107, 451] width 92 height 14
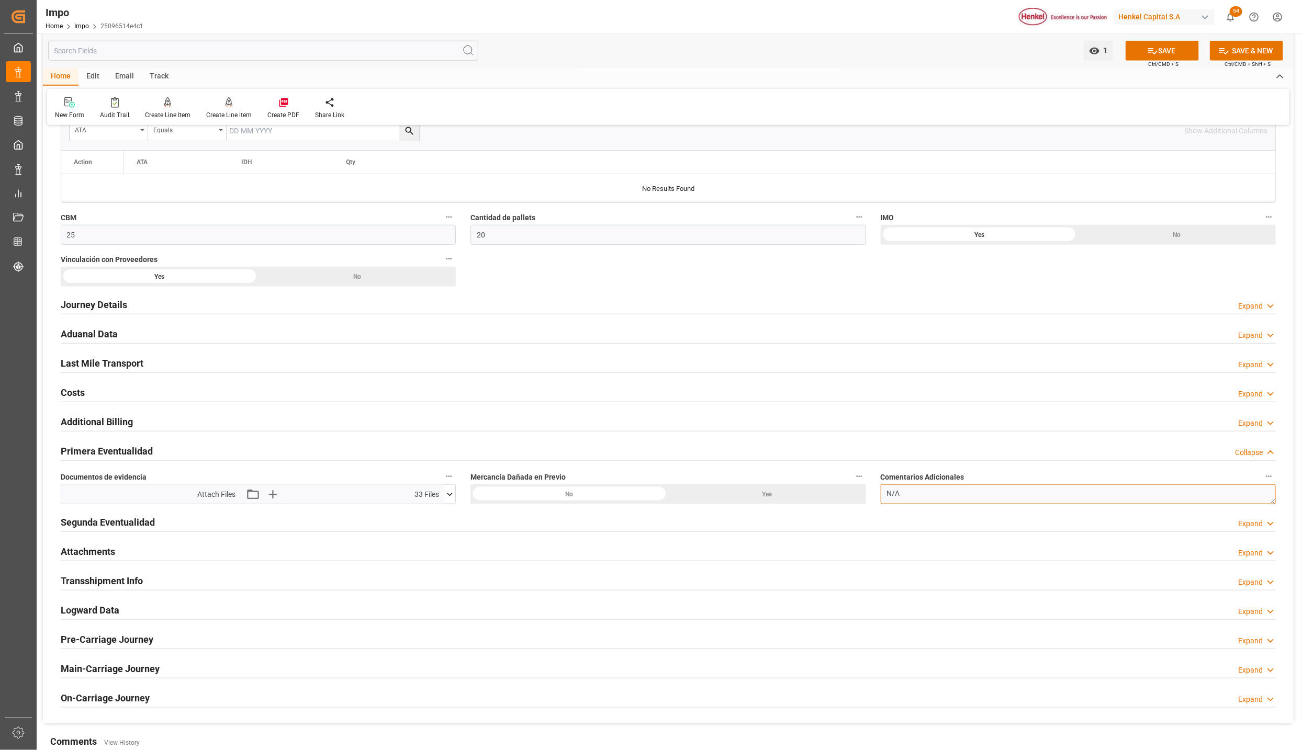
click at [942, 502] on textarea "N/A" at bounding box center [1077, 494] width 395 height 20
click at [941, 501] on textarea "N/A" at bounding box center [1077, 494] width 395 height 20
type textarea "t"
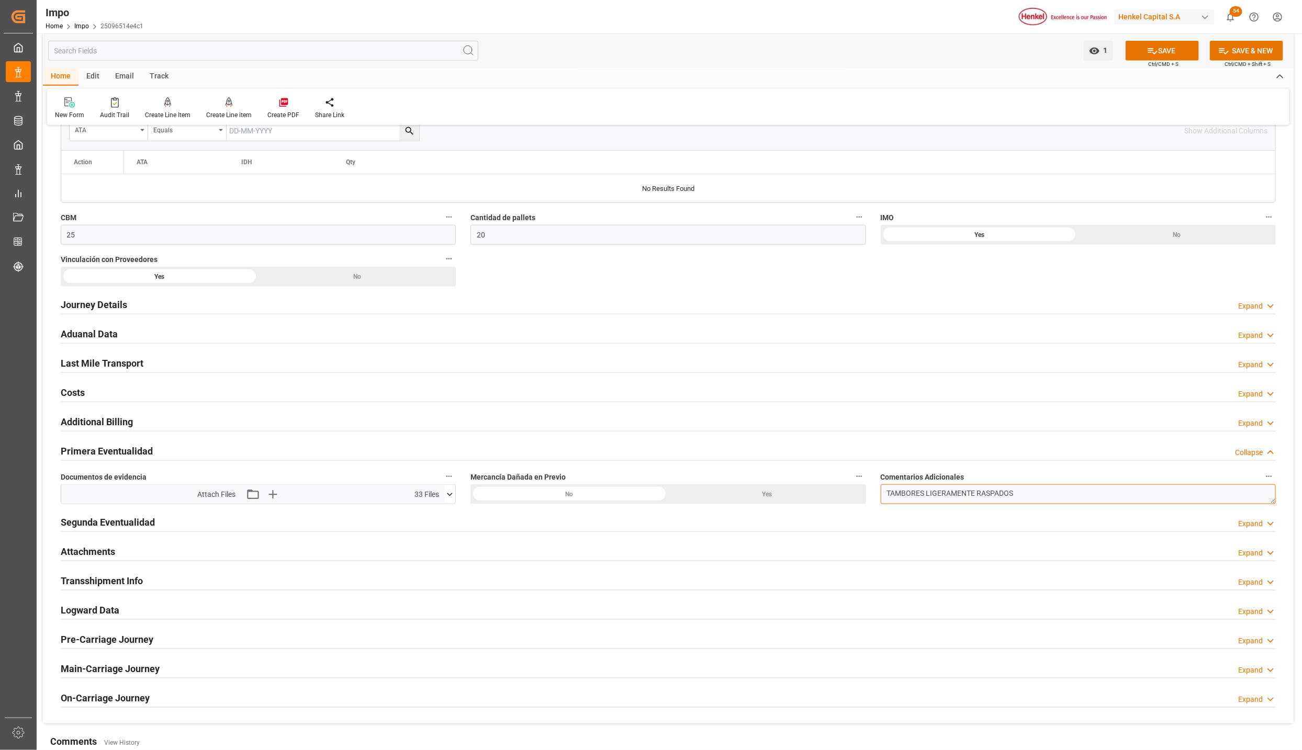
type textarea "TAMBORES LIGERAMENTE RASPADOS"
click at [731, 501] on div "Yes" at bounding box center [767, 494] width 198 height 20
click at [1153, 55] on icon at bounding box center [1152, 51] width 11 height 11
